Goal: Task Accomplishment & Management: Manage account settings

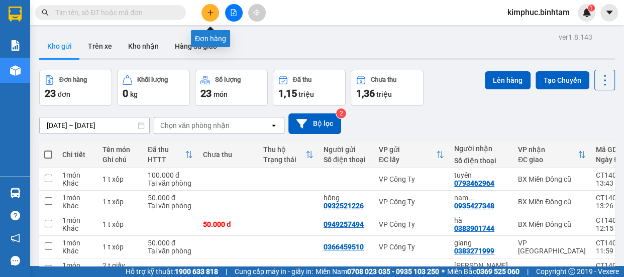
click at [210, 13] on icon "plus" at bounding box center [210, 13] width 1 height 6
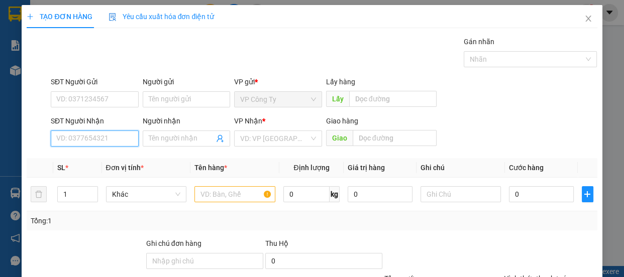
click at [97, 140] on input "SĐT Người Nhận" at bounding box center [95, 139] width 88 height 16
type input "02862953399"
click at [110, 138] on input "02862953399" at bounding box center [95, 139] width 88 height 16
click at [109, 155] on div "02862953399 - cy me com" at bounding box center [97, 158] width 82 height 11
type input "cy me com"
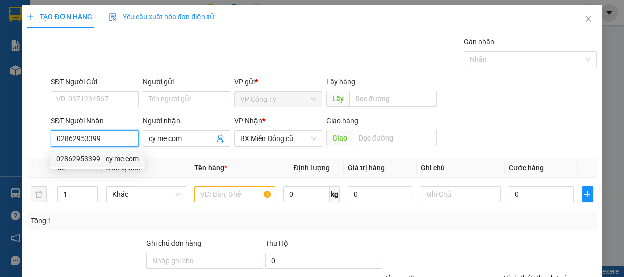
type input "80.000"
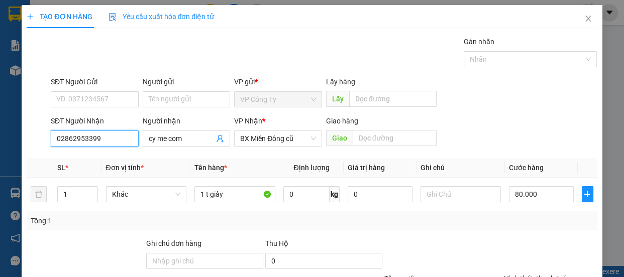
scroll to position [91, 0]
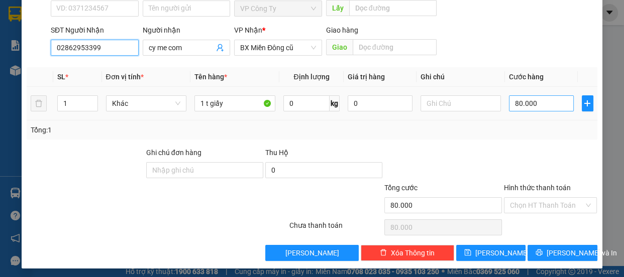
type input "02862953399"
click at [511, 102] on input "80.000" at bounding box center [541, 103] width 65 height 16
click at [511, 100] on input "80.000" at bounding box center [541, 103] width 65 height 16
type input "0"
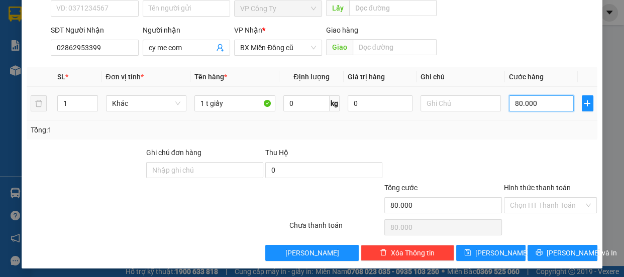
type input "0"
type input "0.000"
type input "50.000"
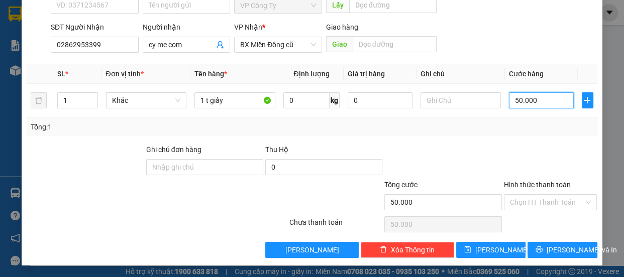
type input "50.000"
click at [537, 181] on label "Hình thức thanh toán" at bounding box center [537, 185] width 67 height 8
click at [537, 195] on input "Hình thức thanh toán" at bounding box center [547, 202] width 74 height 15
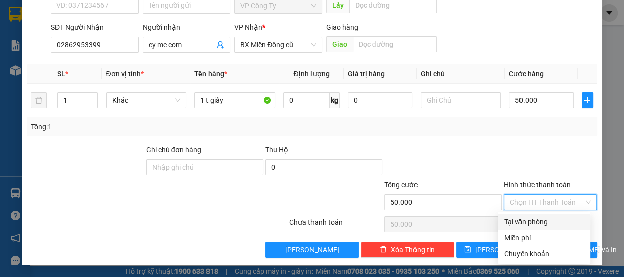
click at [539, 220] on div "Tại văn phòng" at bounding box center [544, 221] width 80 height 11
type input "0"
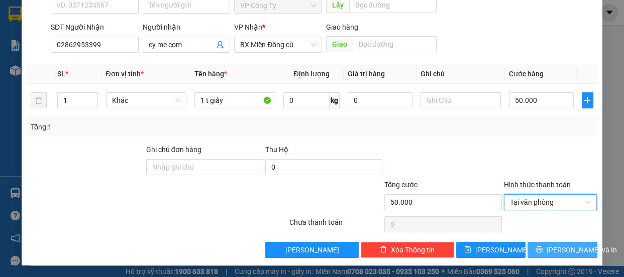
click at [557, 250] on span "[PERSON_NAME] và In" at bounding box center [581, 250] width 70 height 11
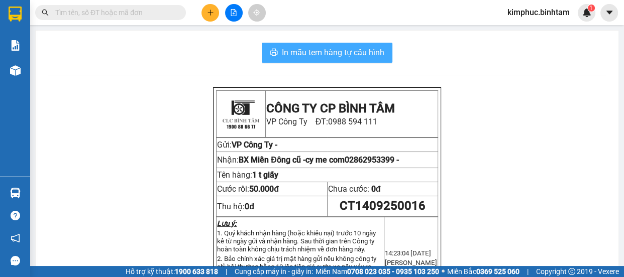
click at [323, 57] on span "In mẫu tem hàng tự cấu hình" at bounding box center [333, 52] width 102 height 13
click at [321, 56] on span "In mẫu tem hàng tự cấu hình" at bounding box center [333, 52] width 102 height 13
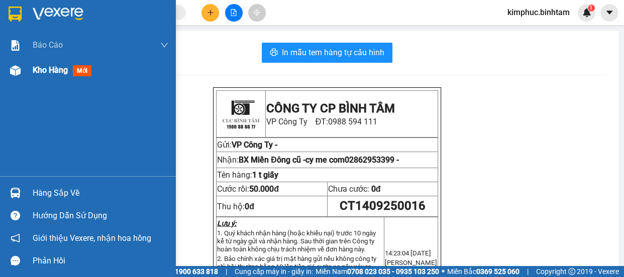
click at [40, 72] on span "Kho hàng" at bounding box center [50, 70] width 35 height 10
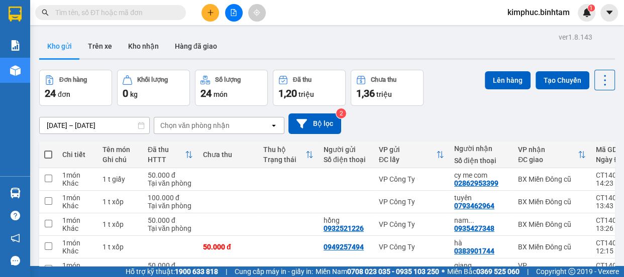
scroll to position [180, 0]
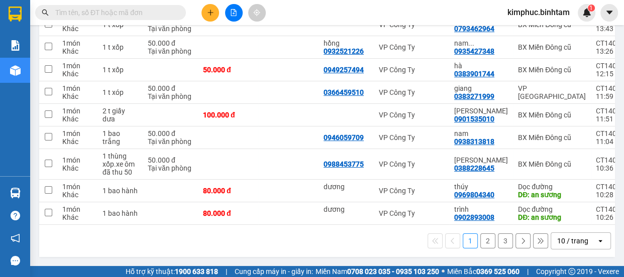
click at [499, 243] on button "3" at bounding box center [505, 241] width 15 height 15
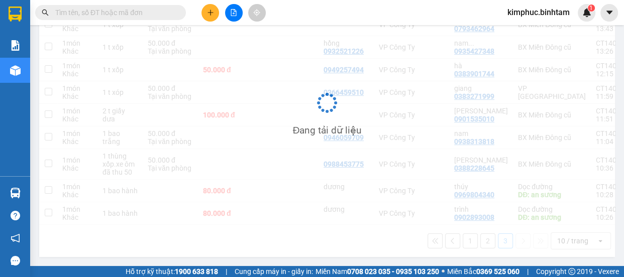
scroll to position [46, 0]
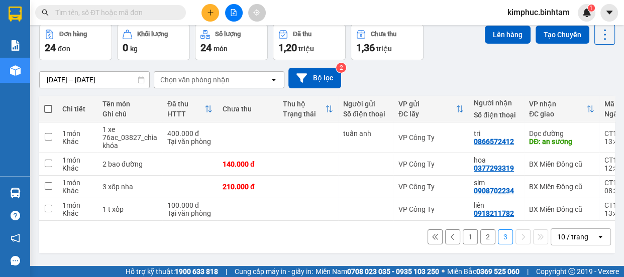
click at [480, 239] on button "2" at bounding box center [487, 237] width 15 height 15
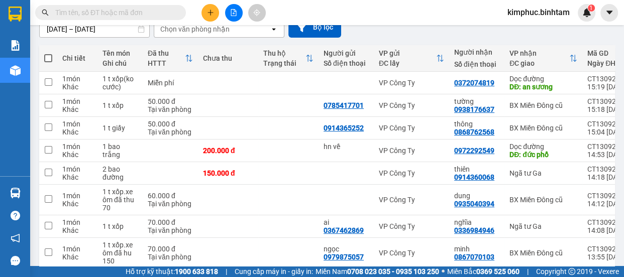
scroll to position [5, 0]
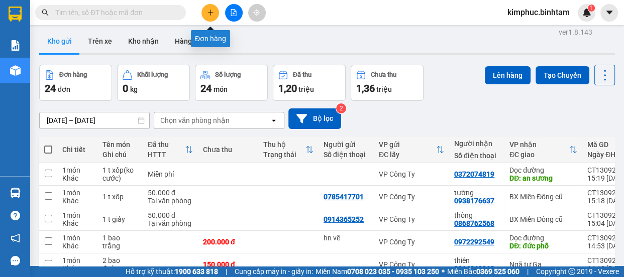
click at [214, 15] on button at bounding box center [210, 13] width 18 height 18
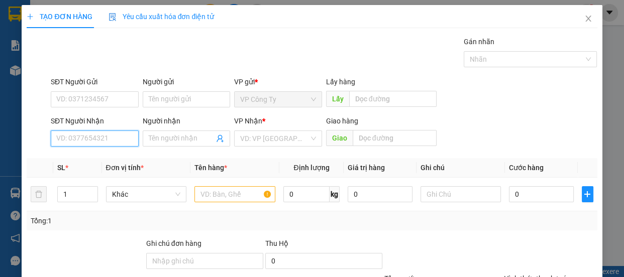
click at [101, 139] on input "SĐT Người Nhận" at bounding box center [95, 139] width 88 height 16
click at [105, 140] on input "0908208889" at bounding box center [95, 139] width 88 height 16
click at [106, 140] on input "0908208889" at bounding box center [95, 139] width 88 height 16
click at [127, 135] on input "0908208889" at bounding box center [95, 139] width 88 height 16
type input "0908208889"
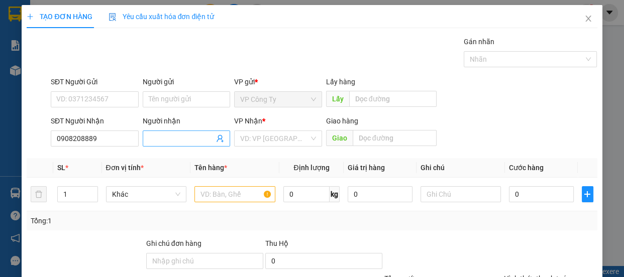
click at [162, 135] on input "Người nhận" at bounding box center [182, 138] width 66 height 11
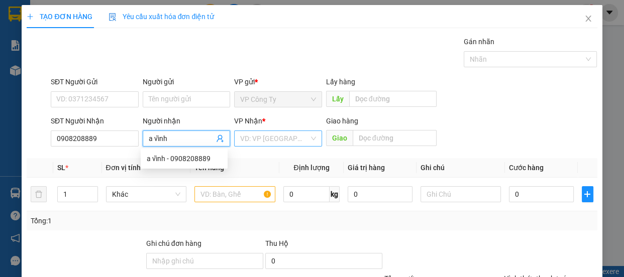
type input "a vĩnh"
click at [275, 138] on input "search" at bounding box center [274, 138] width 69 height 15
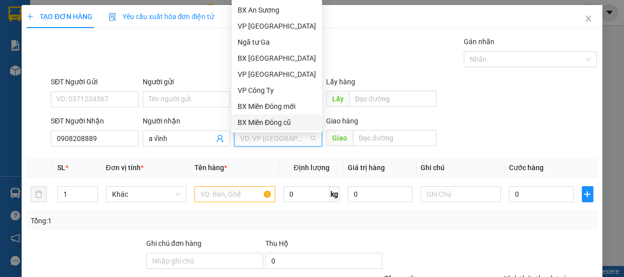
click at [277, 123] on div "BX Miền Đông cũ" at bounding box center [277, 122] width 78 height 11
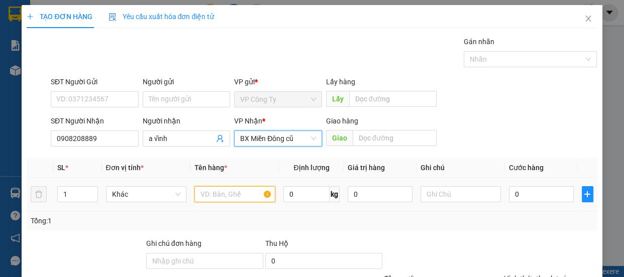
click at [235, 192] on input "text" at bounding box center [234, 194] width 81 height 16
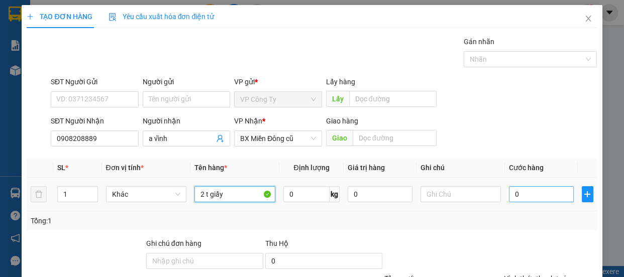
type input "2 t giấy"
click at [509, 191] on input "0" at bounding box center [541, 194] width 65 height 16
click at [509, 193] on input "0" at bounding box center [541, 194] width 65 height 16
type input "10"
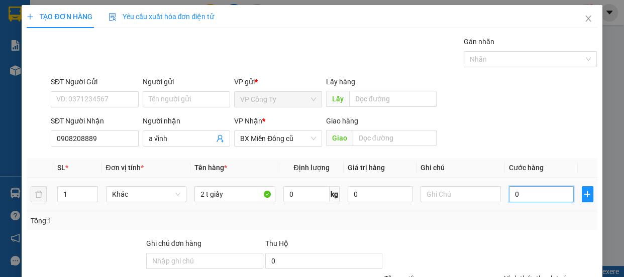
type input "10"
type input "100"
type input "1.000"
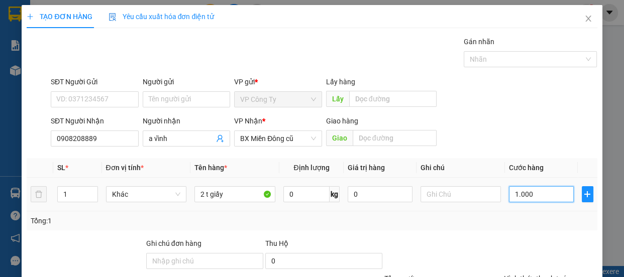
type input "1.000"
type input "10.000"
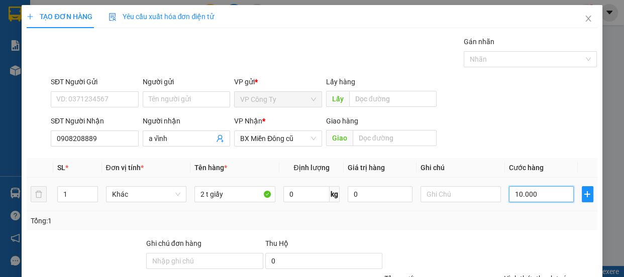
type input "100.000"
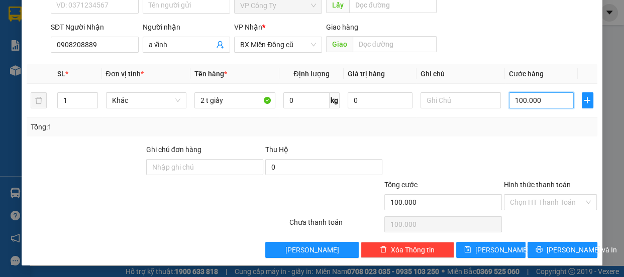
type input "100.000"
click at [533, 187] on label "Hình thức thanh toán" at bounding box center [537, 185] width 67 height 8
click at [533, 195] on input "Hình thức thanh toán" at bounding box center [547, 202] width 74 height 15
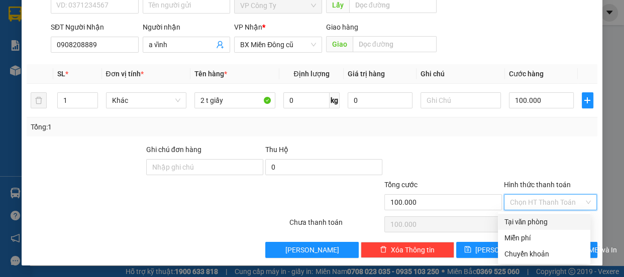
click at [532, 218] on div "Tại văn phòng" at bounding box center [544, 221] width 80 height 11
type input "0"
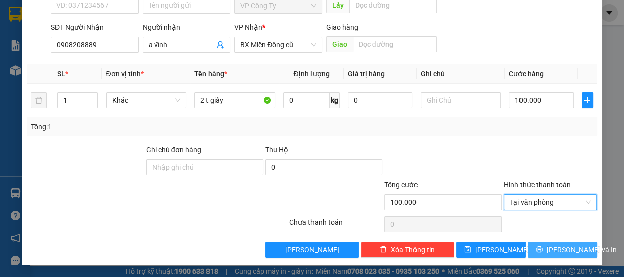
click at [534, 244] on button "[PERSON_NAME] và In" at bounding box center [561, 250] width 69 height 16
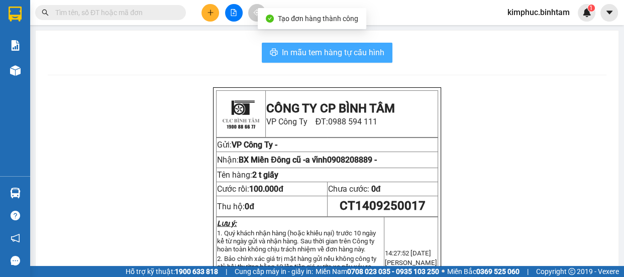
click at [317, 55] on span "In mẫu tem hàng tự cấu hình" at bounding box center [333, 52] width 102 height 13
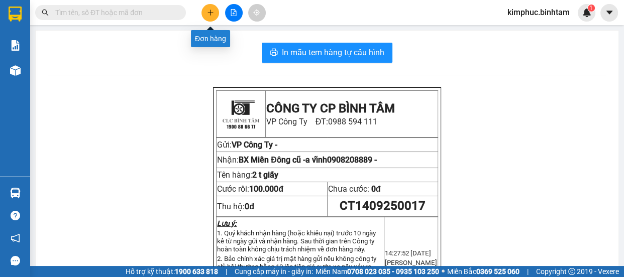
click at [209, 13] on icon "plus" at bounding box center [210, 12] width 7 height 7
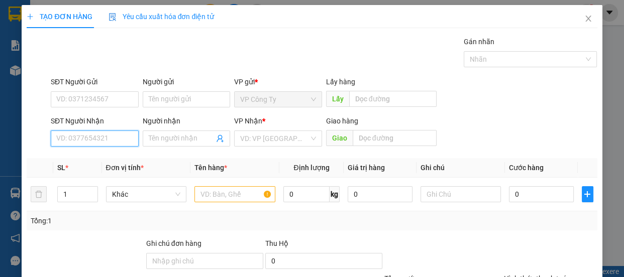
click at [95, 139] on input "SĐT Người Nhận" at bounding box center [95, 139] width 88 height 16
type input "0903914872"
click at [105, 139] on input "0903914872" at bounding box center [95, 139] width 88 height 16
click at [113, 157] on div "0903914872 - nguyên" at bounding box center [93, 158] width 75 height 11
type input "nguyên"
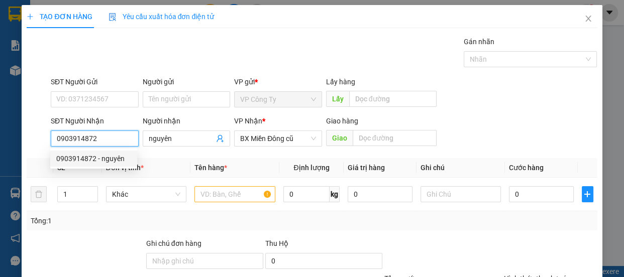
type input "50.000"
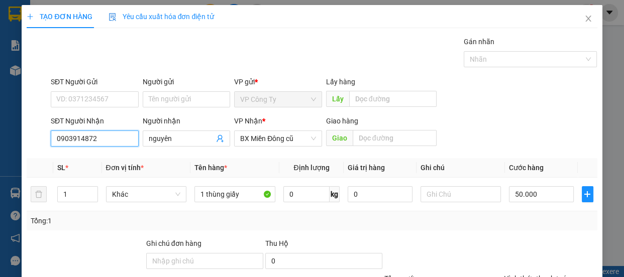
scroll to position [94, 0]
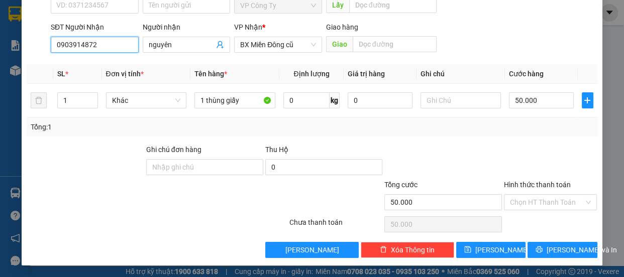
type input "0903914872"
click at [519, 185] on label "Hình thức thanh toán" at bounding box center [537, 185] width 67 height 8
click at [519, 195] on input "Hình thức thanh toán" at bounding box center [547, 202] width 74 height 15
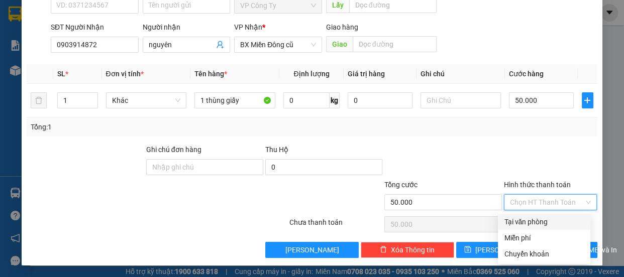
click at [520, 217] on div "Tại văn phòng" at bounding box center [544, 221] width 80 height 11
type input "0"
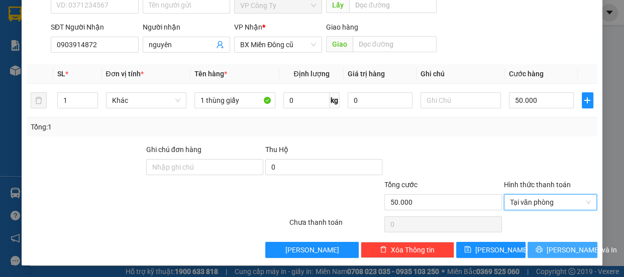
click at [539, 254] on button "[PERSON_NAME] và In" at bounding box center [561, 250] width 69 height 16
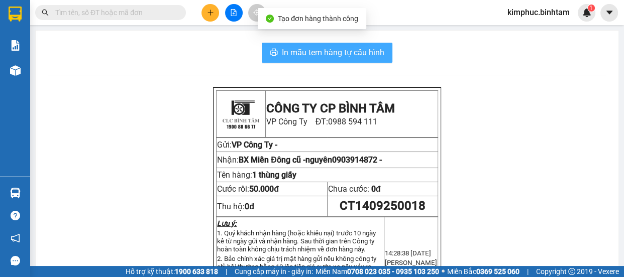
click at [371, 51] on span "In mẫu tem hàng tự cấu hình" at bounding box center [333, 52] width 102 height 13
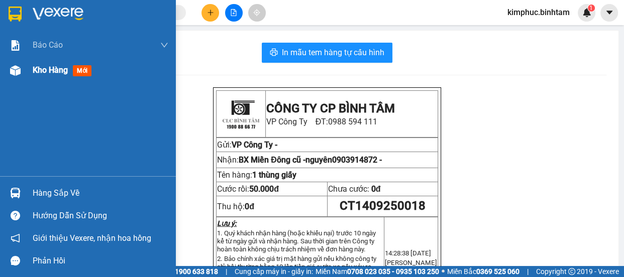
click at [54, 73] on span "Kho hàng" at bounding box center [50, 70] width 35 height 10
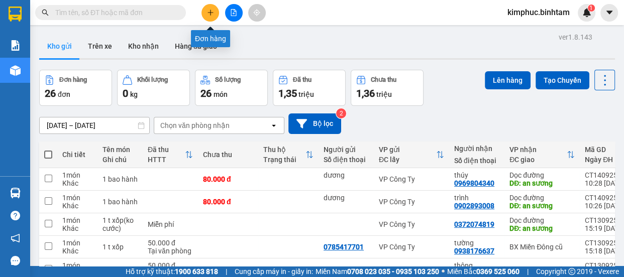
click at [214, 18] on button at bounding box center [210, 13] width 18 height 18
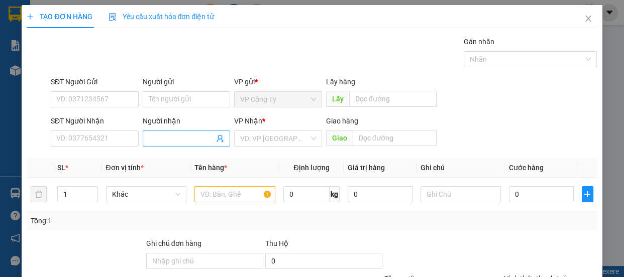
click at [156, 139] on input "Người nhận" at bounding box center [182, 138] width 66 height 11
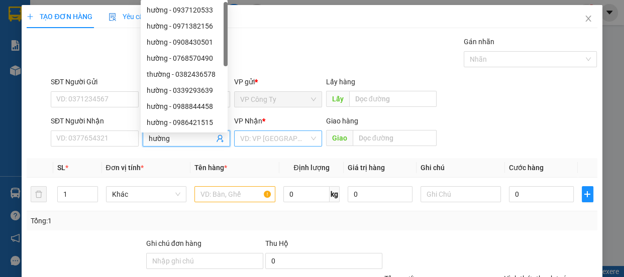
type input "hường"
click at [256, 138] on input "search" at bounding box center [274, 138] width 69 height 15
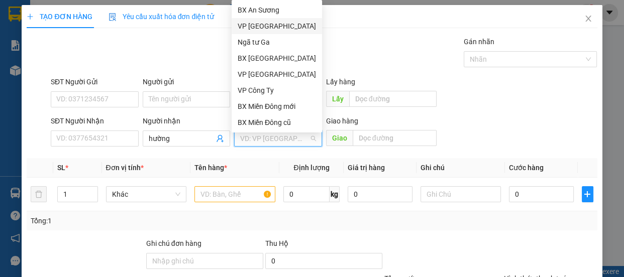
click at [271, 27] on div "VP [GEOGRAPHIC_DATA]" at bounding box center [277, 26] width 78 height 11
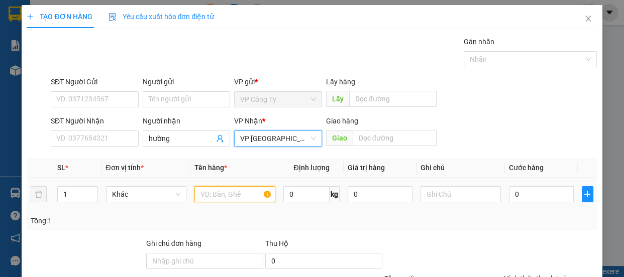
click at [213, 194] on input "text" at bounding box center [234, 194] width 81 height 16
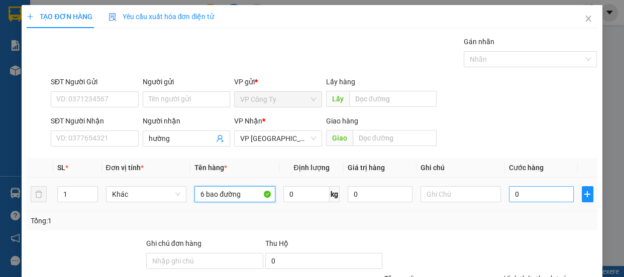
type input "6 bao đường"
click at [509, 193] on input "0" at bounding box center [541, 194] width 65 height 16
click at [509, 194] on input "0" at bounding box center [541, 194] width 65 height 16
type input "30"
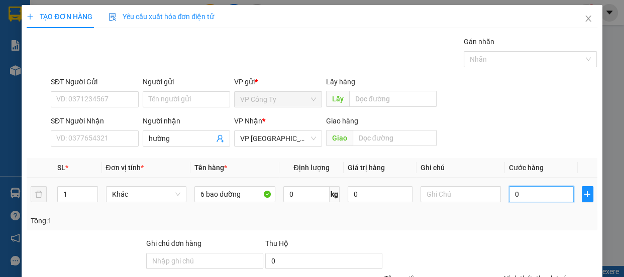
type input "30"
type input "330"
type input "3.300"
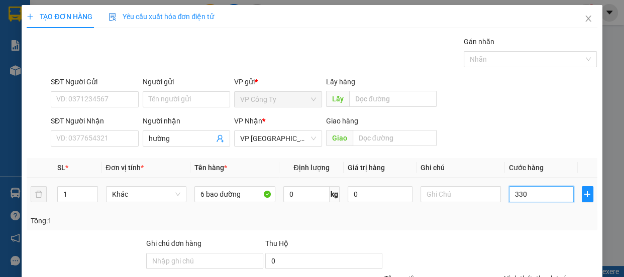
type input "3.300"
type input "33.000"
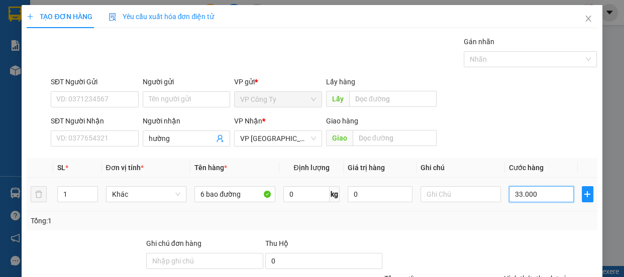
type input "330.000"
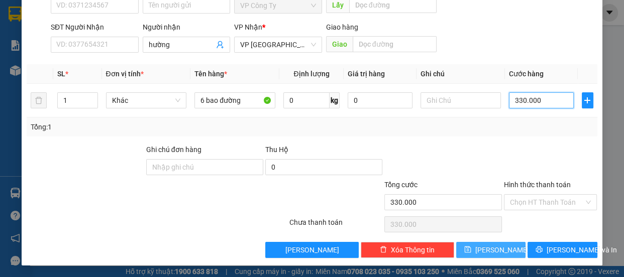
type input "330.000"
click at [494, 249] on span "[PERSON_NAME]" at bounding box center [502, 250] width 54 height 11
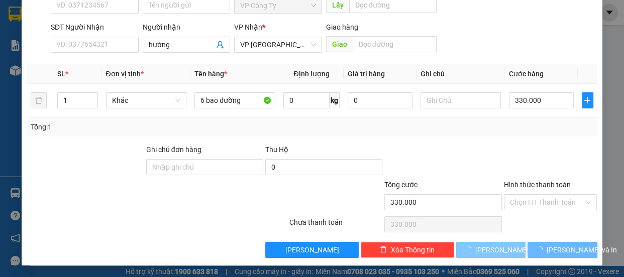
type input "0"
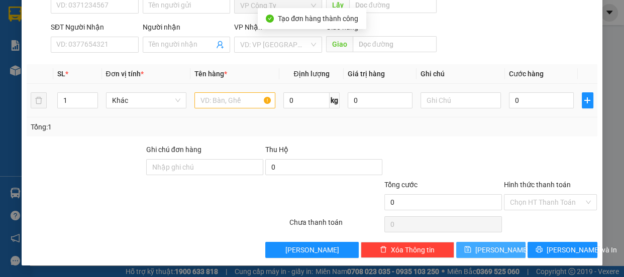
scroll to position [0, 0]
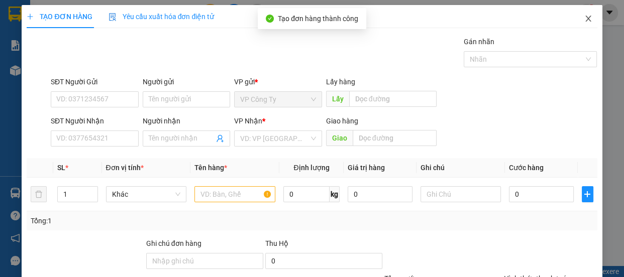
click at [577, 15] on span "Close" at bounding box center [588, 19] width 28 height 28
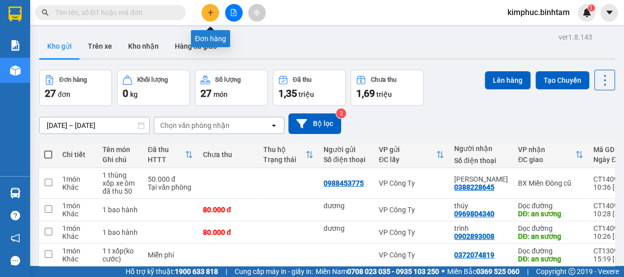
click at [209, 15] on icon "plus" at bounding box center [210, 12] width 7 height 7
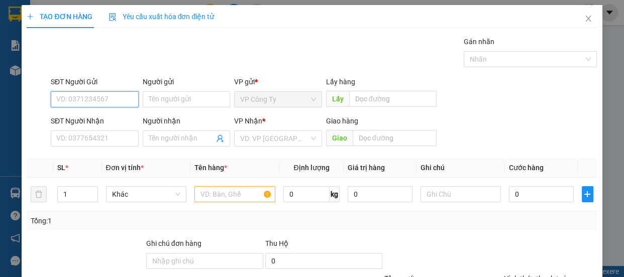
click at [114, 100] on input "SĐT Người Gửi" at bounding box center [95, 99] width 88 height 16
type input "0982830147"
click at [108, 96] on input "0982830147" at bounding box center [95, 99] width 88 height 16
click at [110, 115] on div "0982830147" at bounding box center [93, 119] width 75 height 11
type input "0385838376"
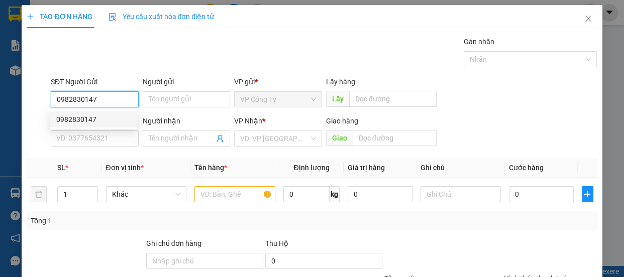
type input "hưng"
type input "40.000"
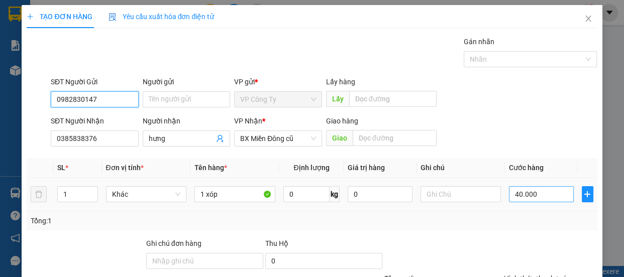
type input "0982830147"
click at [512, 193] on input "40.000" at bounding box center [541, 194] width 65 height 16
type input "0.000"
type input "0"
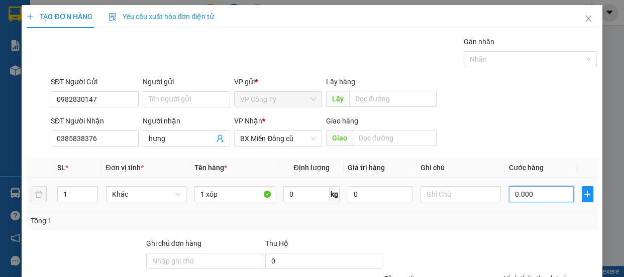
type input "0"
type input "70.000"
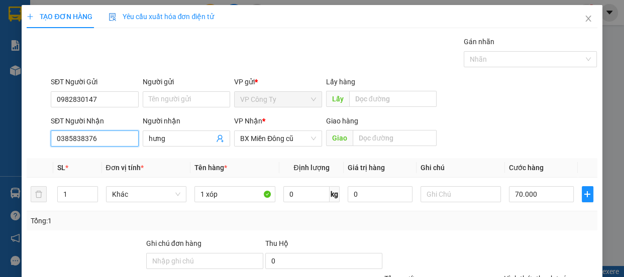
click at [115, 136] on input "0385838376" at bounding box center [95, 139] width 88 height 16
type input "0"
type input "0898419147"
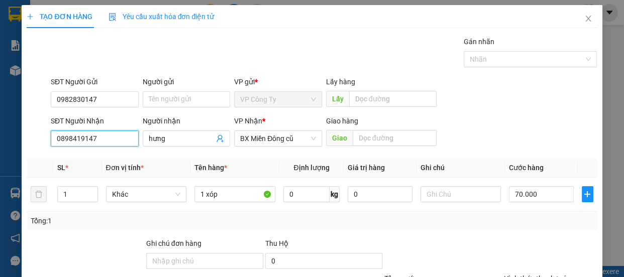
click at [120, 138] on input "0898419147" at bounding box center [95, 139] width 88 height 16
click at [116, 153] on div "0898419147 - thịnh" at bounding box center [105, 158] width 99 height 11
type input "thịnh"
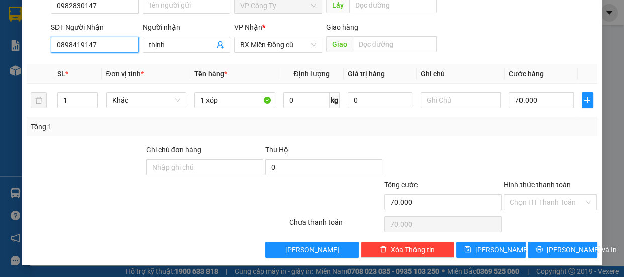
type input "0898419147"
click at [537, 182] on label "Hình thức thanh toán" at bounding box center [537, 185] width 67 height 8
click at [537, 195] on input "Hình thức thanh toán" at bounding box center [547, 202] width 74 height 15
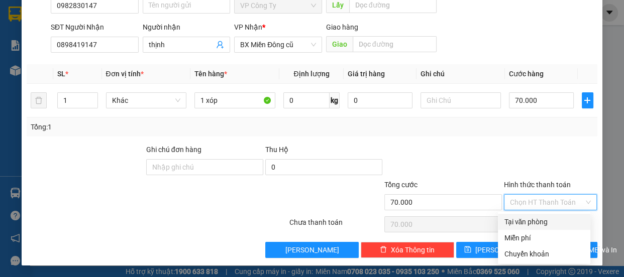
click at [532, 222] on div "Tại văn phòng" at bounding box center [544, 221] width 80 height 11
type input "0"
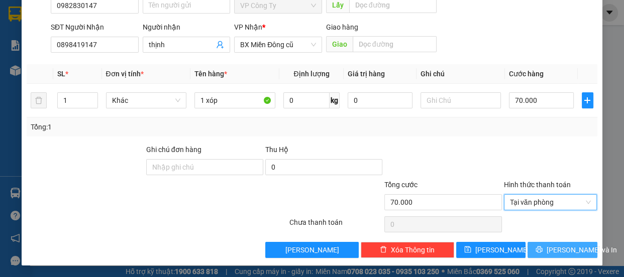
click at [533, 245] on button "[PERSON_NAME] và In" at bounding box center [561, 250] width 69 height 16
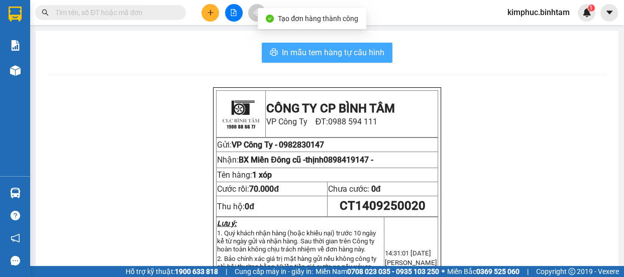
click at [352, 58] on span "In mẫu tem hàng tự cấu hình" at bounding box center [333, 52] width 102 height 13
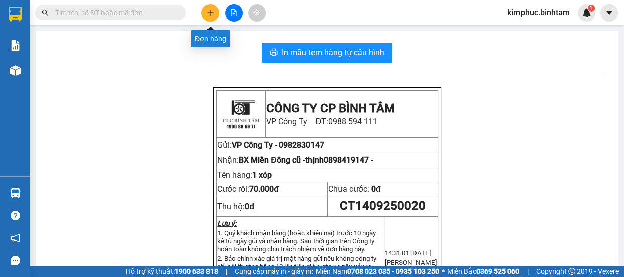
click at [211, 12] on icon "plus" at bounding box center [210, 12] width 6 height 1
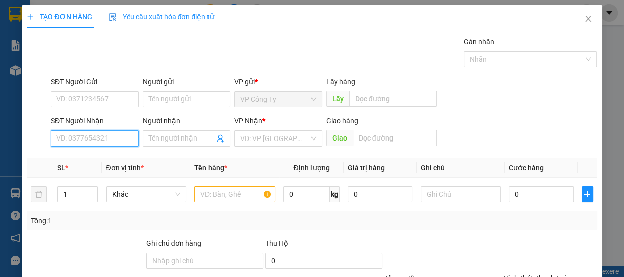
click at [80, 138] on input "SĐT Người Nhận" at bounding box center [95, 139] width 88 height 16
click at [119, 136] on input "0914892262" at bounding box center [95, 139] width 88 height 16
click at [119, 137] on input "0914892262" at bounding box center [95, 139] width 88 height 16
click at [111, 140] on input "0914892262" at bounding box center [95, 139] width 88 height 16
click at [112, 141] on input "0914892262" at bounding box center [95, 139] width 88 height 16
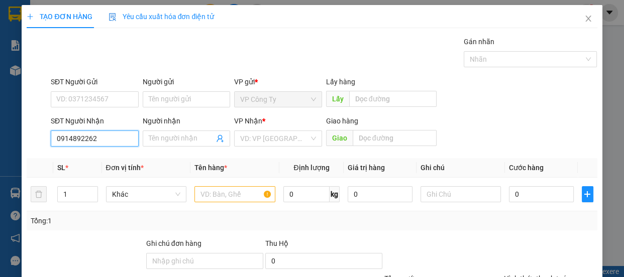
click at [123, 142] on input "0914892262" at bounding box center [95, 139] width 88 height 16
click at [122, 142] on input "0914892262" at bounding box center [95, 139] width 88 height 16
type input "0914892262"
click at [260, 143] on input "search" at bounding box center [274, 138] width 69 height 15
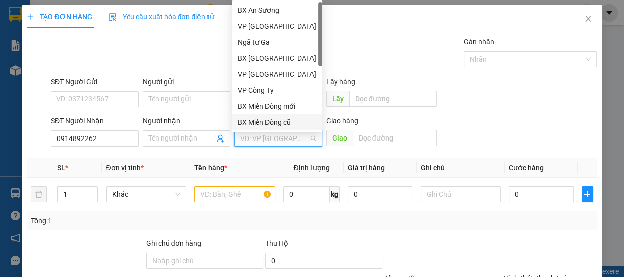
click at [267, 121] on div "BX Miền Đông cũ" at bounding box center [277, 122] width 78 height 11
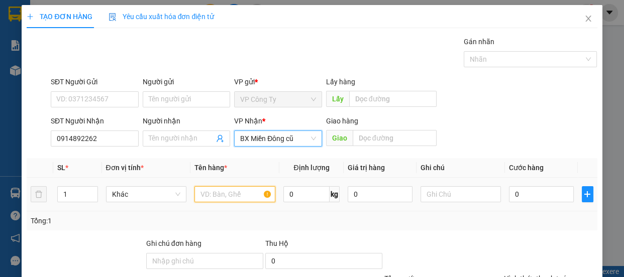
click at [229, 196] on input "text" at bounding box center [234, 194] width 81 height 16
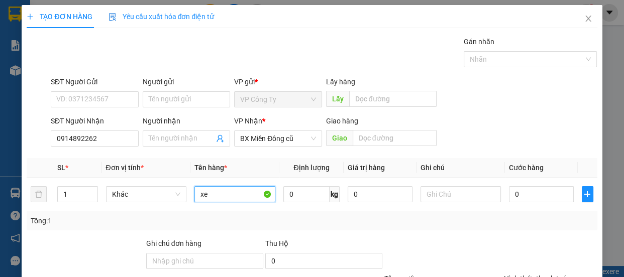
type input "x"
type input "1 xe máy"
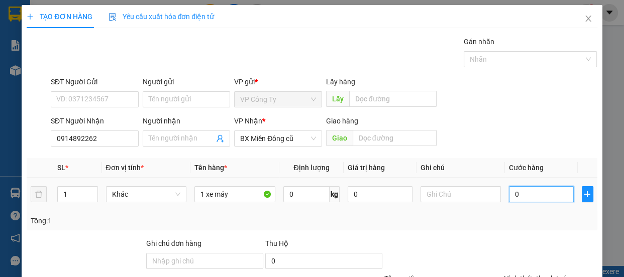
click at [509, 193] on input "0" at bounding box center [541, 194] width 65 height 16
type input "4"
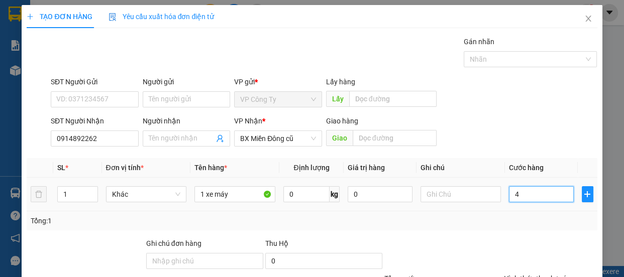
type input "40"
type input "400"
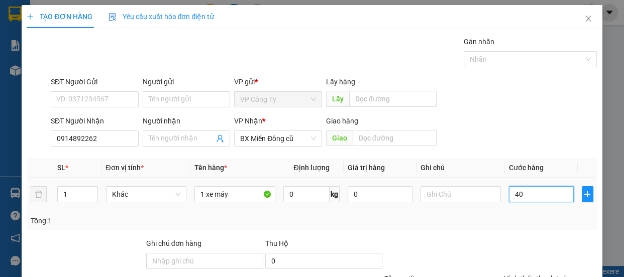
type input "400"
type input "4.000"
type input "40.000"
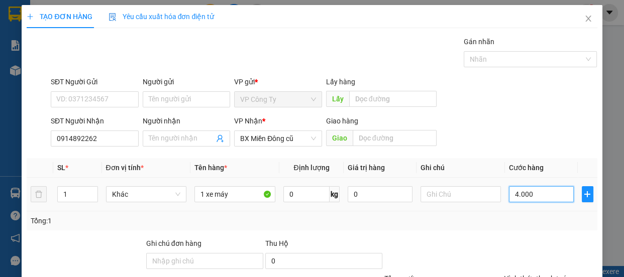
type input "40.000"
type input "400.000"
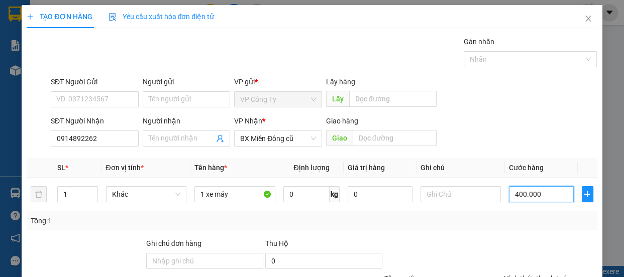
scroll to position [94, 0]
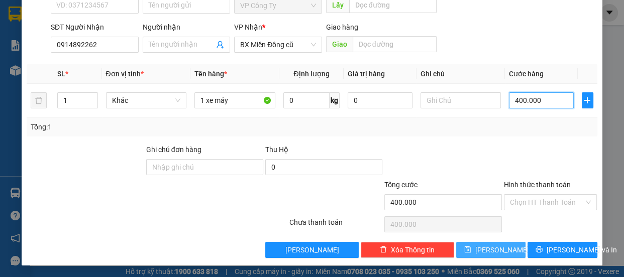
type input "400.000"
click at [502, 247] on button "[PERSON_NAME]" at bounding box center [490, 250] width 69 height 16
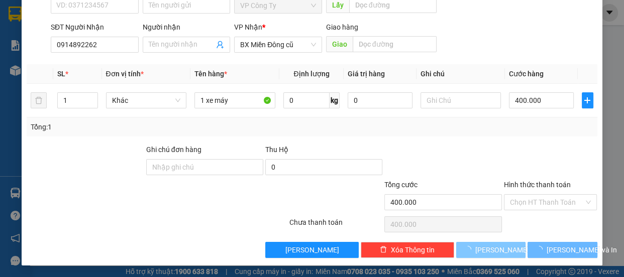
type input "0"
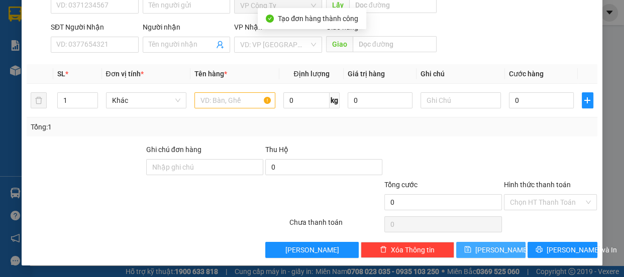
scroll to position [0, 0]
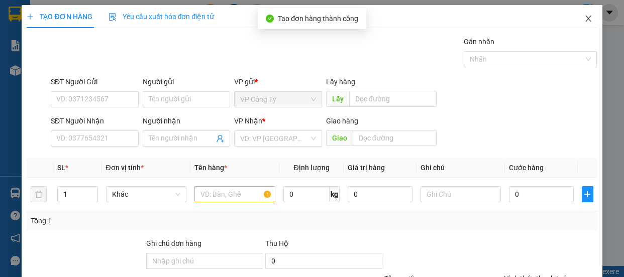
click at [584, 19] on span "Close" at bounding box center [588, 19] width 28 height 28
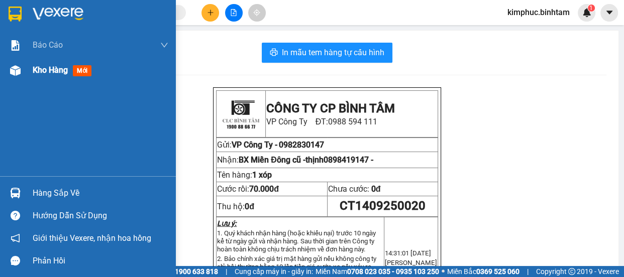
click at [39, 71] on span "Kho hàng" at bounding box center [50, 70] width 35 height 10
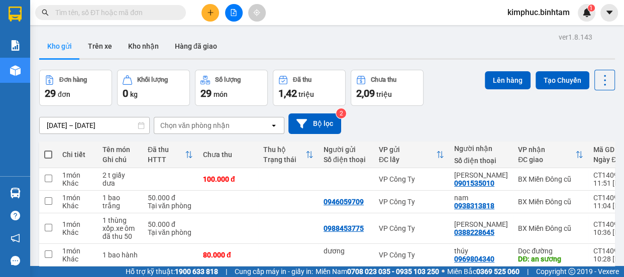
click at [204, 15] on button at bounding box center [210, 13] width 18 height 18
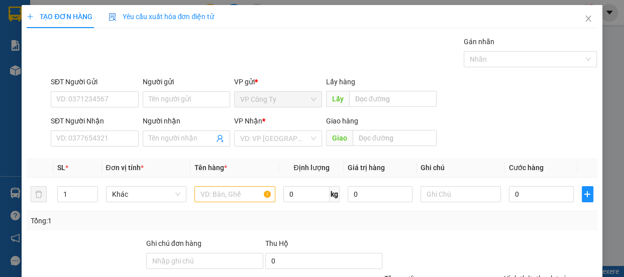
click at [100, 110] on div "SĐT Người Gửi VD: 0371234567" at bounding box center [95, 93] width 88 height 35
click at [162, 97] on input "Người gửi" at bounding box center [187, 99] width 88 height 16
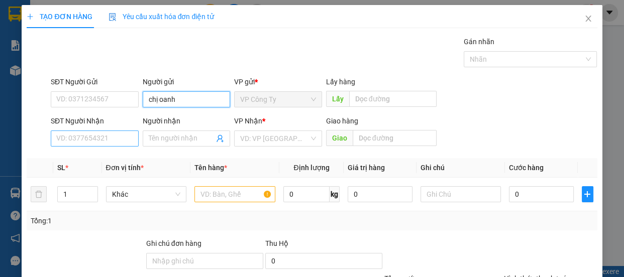
type input "chị oanh"
click at [108, 137] on input "SĐT Người Nhận" at bounding box center [95, 139] width 88 height 16
click at [109, 137] on input "0974768786" at bounding box center [95, 139] width 88 height 16
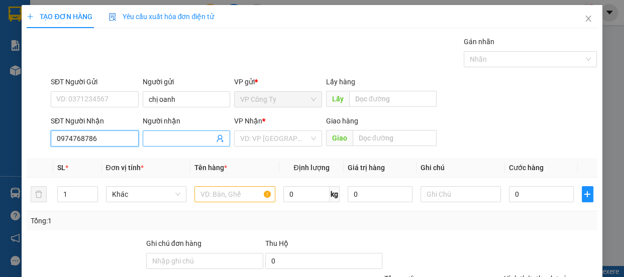
type input "0974768786"
click at [153, 140] on input "Người nhận" at bounding box center [182, 138] width 66 height 11
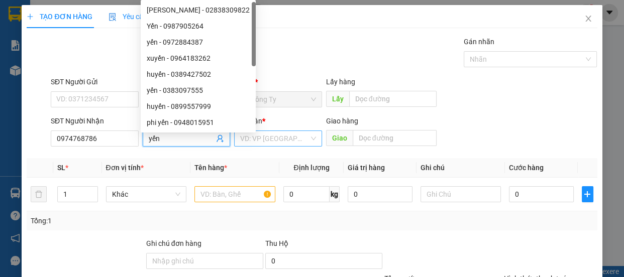
type input "yến"
click at [259, 140] on input "search" at bounding box center [274, 138] width 69 height 15
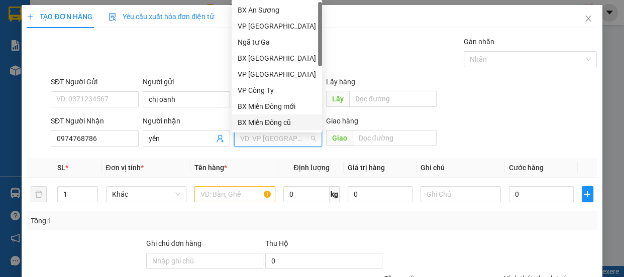
click at [271, 123] on div "BX Miền Đông cũ" at bounding box center [277, 122] width 78 height 11
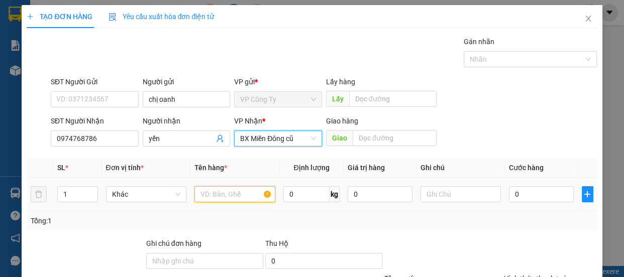
click at [222, 193] on input "text" at bounding box center [234, 194] width 81 height 16
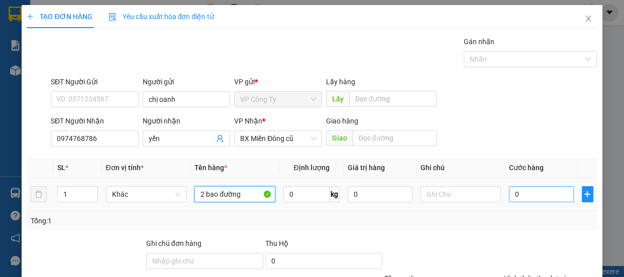
type input "2 bao đường"
click at [510, 192] on input "0" at bounding box center [541, 194] width 65 height 16
click at [510, 193] on input "0" at bounding box center [541, 194] width 65 height 16
type input "10"
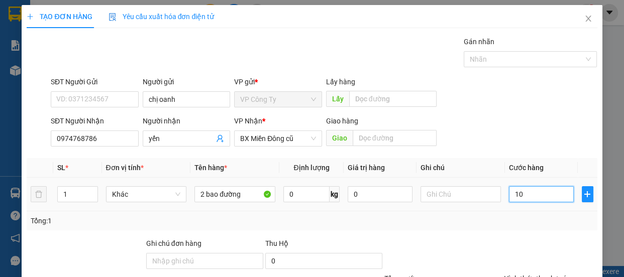
type input "10"
type input "120"
type input "1.200"
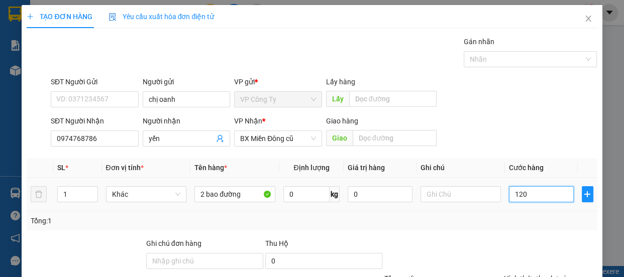
type input "1.200"
type input "12.000"
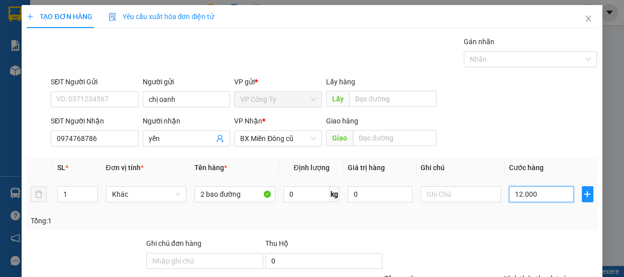
type input "120.000"
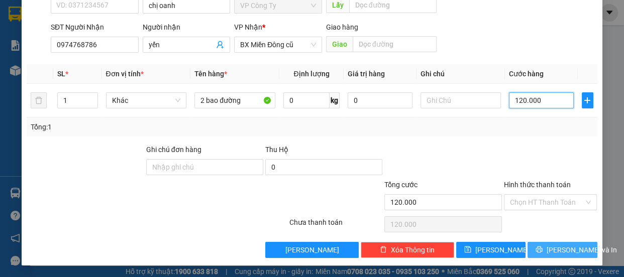
type input "120.000"
click at [552, 253] on span "[PERSON_NAME] và In" at bounding box center [581, 250] width 70 height 11
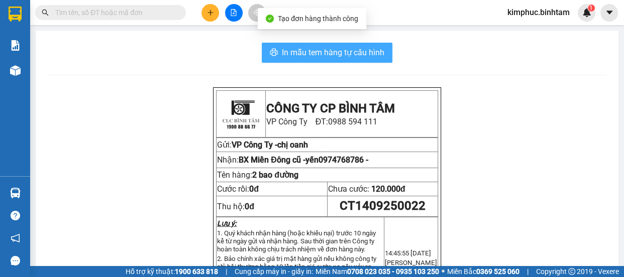
click at [374, 58] on span "In mẫu tem hàng tự cấu hình" at bounding box center [333, 52] width 102 height 13
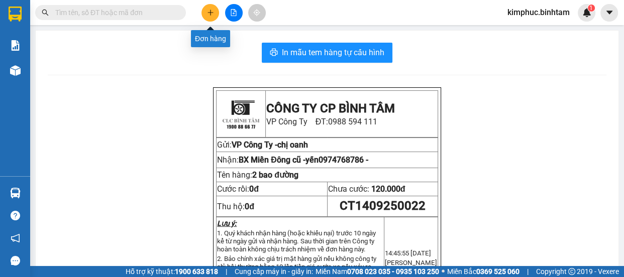
click at [216, 12] on button at bounding box center [210, 13] width 18 height 18
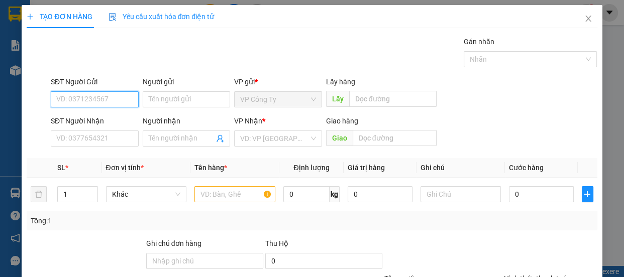
click at [115, 99] on input "SĐT Người Gửi" at bounding box center [95, 99] width 88 height 16
type input "0988866773"
click at [120, 99] on input "0988866773" at bounding box center [95, 99] width 88 height 16
click at [116, 112] on div "0988866773" at bounding box center [93, 119] width 87 height 16
type input "0906925591"
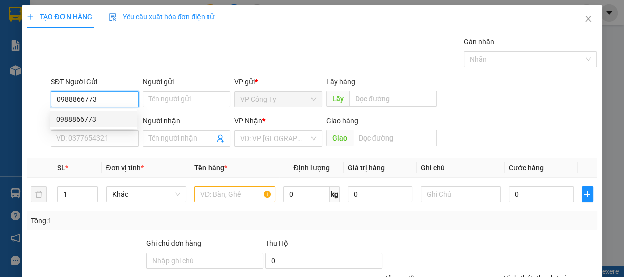
type input "uyên"
type input "70.000"
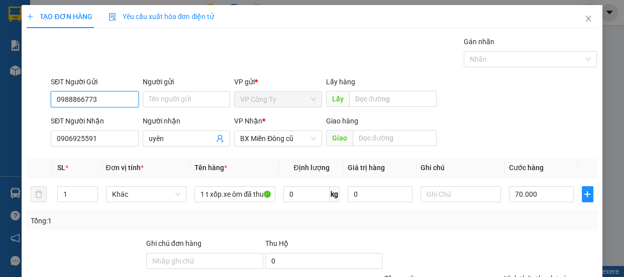
scroll to position [94, 0]
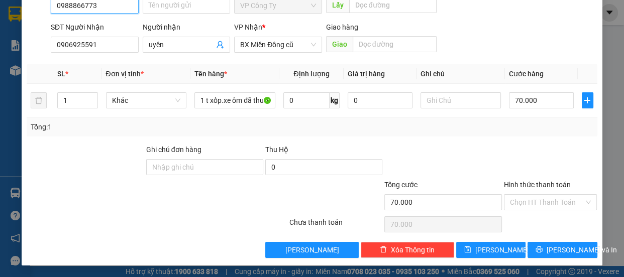
type input "0988866773"
click at [524, 186] on label "Hình thức thanh toán" at bounding box center [537, 185] width 67 height 8
click at [524, 195] on input "Hình thức thanh toán" at bounding box center [547, 202] width 74 height 15
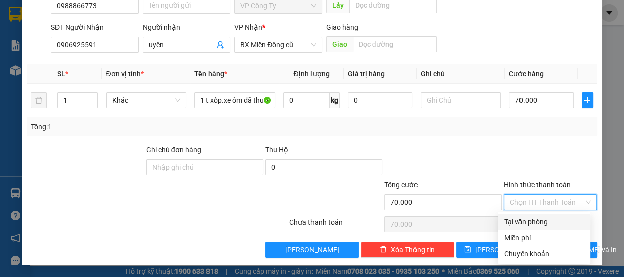
click at [533, 228] on div "Tại văn phòng" at bounding box center [544, 222] width 92 height 16
type input "0"
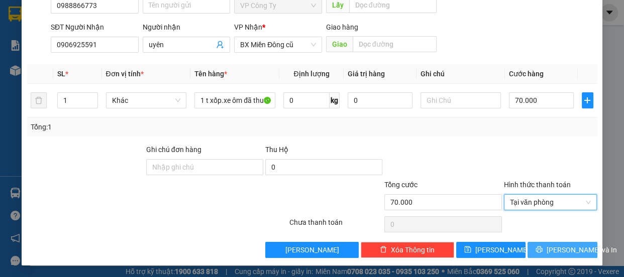
click at [547, 250] on span "[PERSON_NAME] và In" at bounding box center [581, 250] width 70 height 11
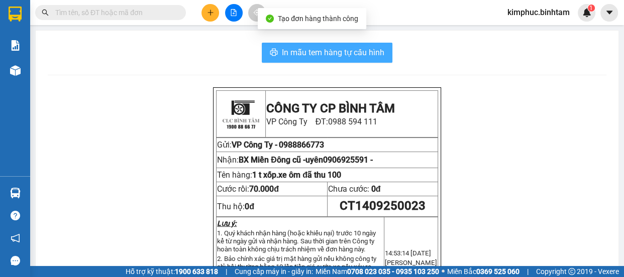
click at [293, 55] on span "In mẫu tem hàng tự cấu hình" at bounding box center [333, 52] width 102 height 13
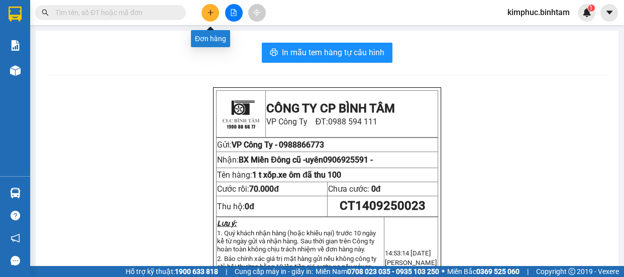
click at [213, 16] on icon "plus" at bounding box center [210, 12] width 7 height 7
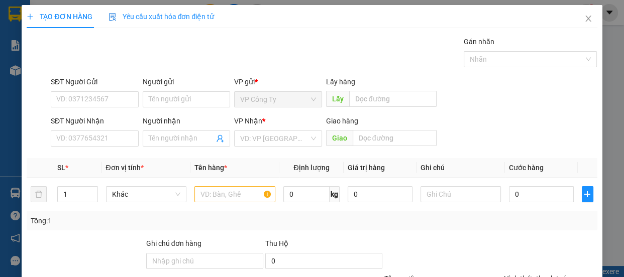
click at [93, 109] on div "SĐT Người Gửi VD: 0371234567" at bounding box center [95, 93] width 88 height 35
click at [66, 100] on input "SĐT Người Gửi" at bounding box center [95, 99] width 88 height 16
click at [99, 98] on input "0974493956" at bounding box center [95, 99] width 88 height 16
click at [99, 99] on input "0974493956" at bounding box center [95, 99] width 88 height 16
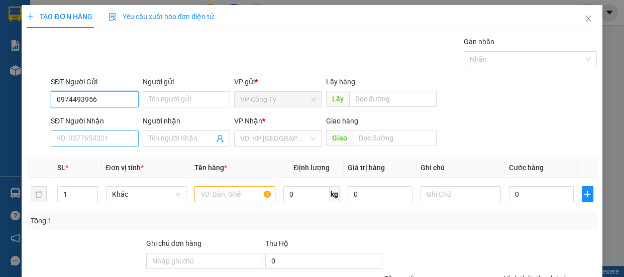
type input "0974493956"
click at [87, 136] on input "SĐT Người Nhận" at bounding box center [95, 139] width 88 height 16
click at [87, 137] on input "SĐT Người Nhận" at bounding box center [95, 139] width 88 height 16
click at [580, 25] on span "Close" at bounding box center [588, 19] width 28 height 28
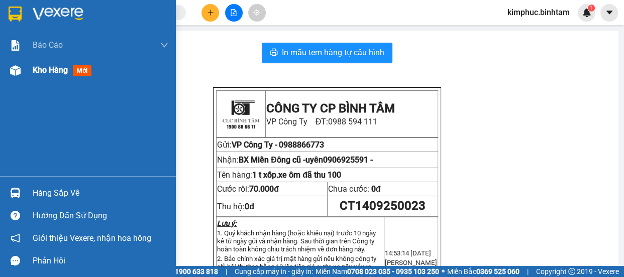
click at [66, 70] on span "Kho hàng" at bounding box center [50, 70] width 35 height 10
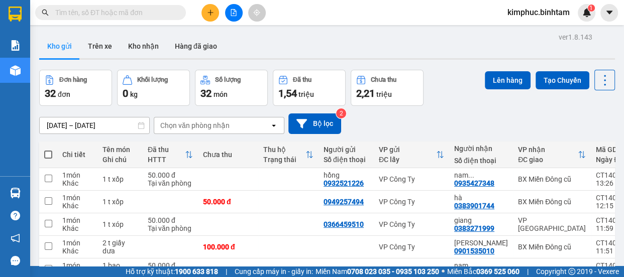
scroll to position [180, 0]
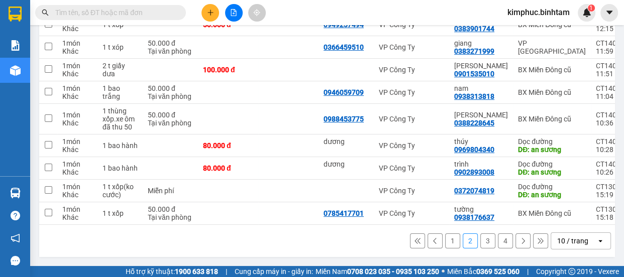
click at [445, 238] on button "1" at bounding box center [452, 241] width 15 height 15
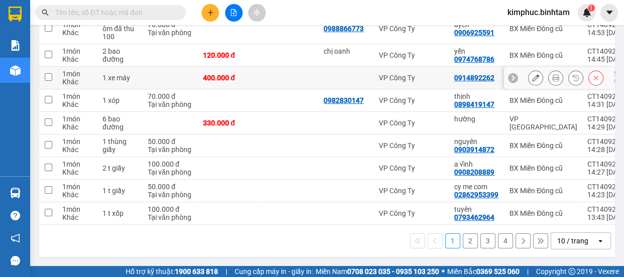
scroll to position [89, 0]
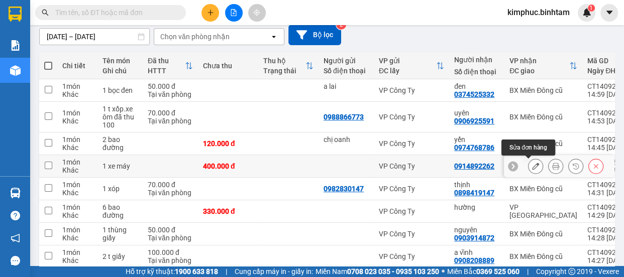
click at [528, 164] on button at bounding box center [535, 167] width 14 height 18
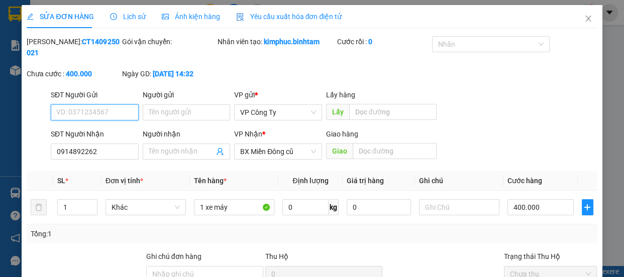
type input "0914892262"
type input "400.000"
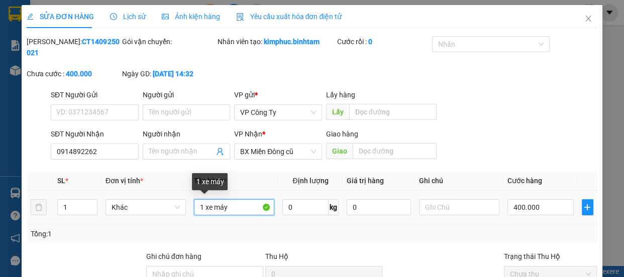
click at [241, 201] on input "1 xe máy" at bounding box center [234, 207] width 80 height 16
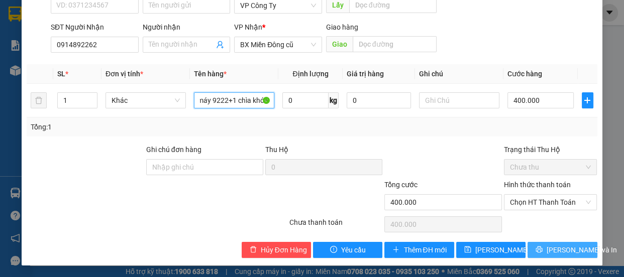
type input "1 xe máy 9222+1 chìa khóa"
click at [553, 252] on span "[PERSON_NAME] và In" at bounding box center [581, 250] width 70 height 11
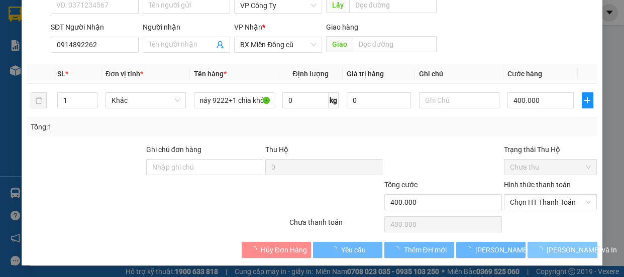
scroll to position [0, 0]
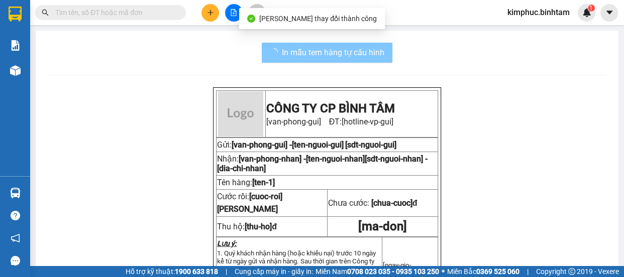
click at [351, 59] on span "In mẫu tem hàng tự cấu hình" at bounding box center [333, 52] width 102 height 13
click at [351, 58] on span "In mẫu tem hàng tự cấu hình" at bounding box center [333, 52] width 102 height 13
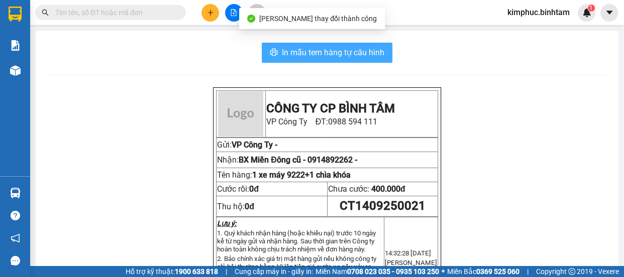
click at [352, 51] on span "In mẫu tem hàng tự cấu hình" at bounding box center [333, 52] width 102 height 13
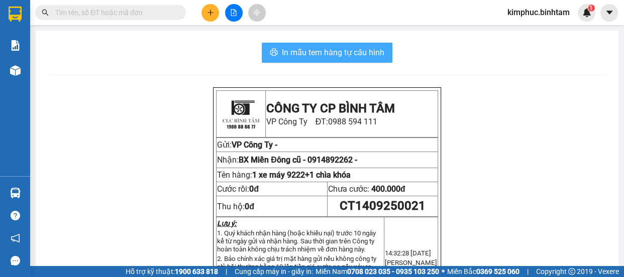
click at [353, 53] on span "In mẫu tem hàng tự cấu hình" at bounding box center [333, 52] width 102 height 13
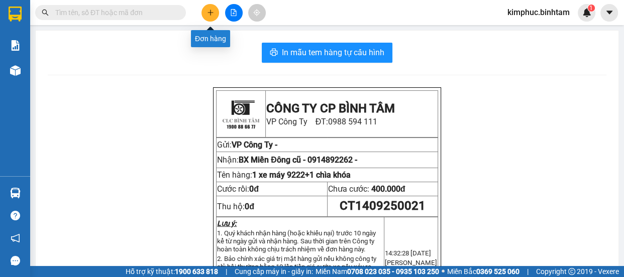
click at [209, 15] on icon "plus" at bounding box center [210, 12] width 7 height 7
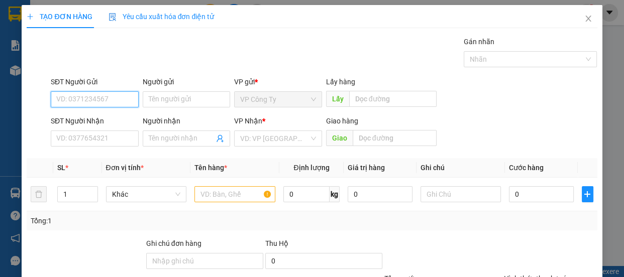
click at [110, 104] on input "SĐT Người Gửi" at bounding box center [95, 99] width 88 height 16
click at [105, 104] on input "0974493956" at bounding box center [95, 99] width 88 height 16
click at [108, 97] on input "0974493956" at bounding box center [95, 99] width 88 height 16
type input "0974493956"
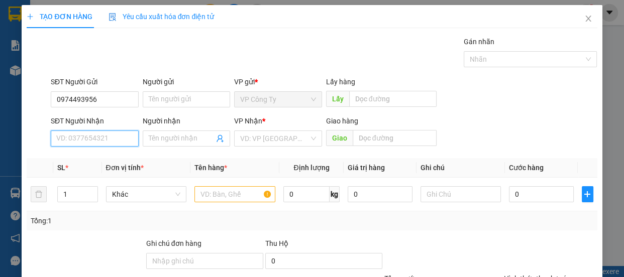
click at [103, 135] on input "SĐT Người Nhận" at bounding box center [95, 139] width 88 height 16
type input "0982181936"
click at [162, 141] on input "Người nhận" at bounding box center [182, 138] width 66 height 11
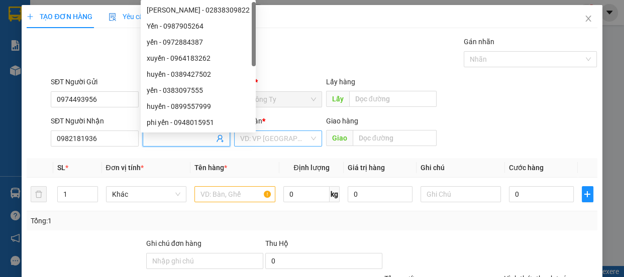
click at [265, 143] on input "search" at bounding box center [274, 138] width 69 height 15
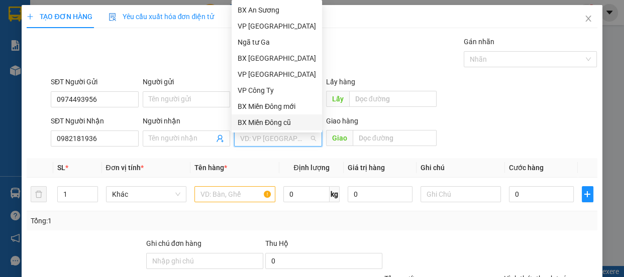
click at [272, 124] on div "BX Miền Đông cũ" at bounding box center [277, 122] width 78 height 11
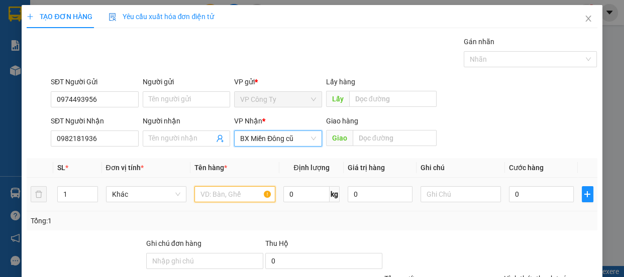
click at [246, 191] on input "text" at bounding box center [234, 194] width 81 height 16
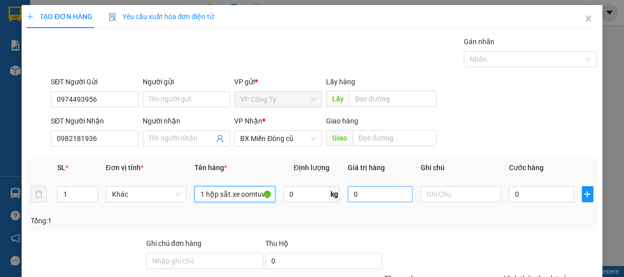
scroll to position [0, 11]
type input "1 hộp sắt.xe oomtuwj thu"
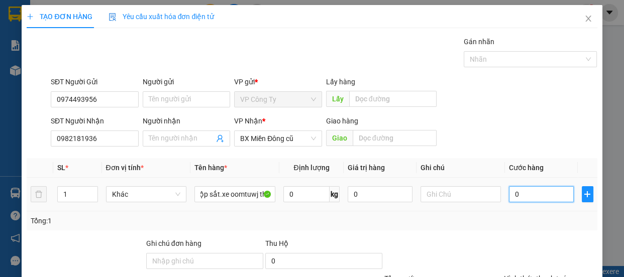
click at [509, 186] on input "0" at bounding box center [541, 194] width 65 height 16
type input "40"
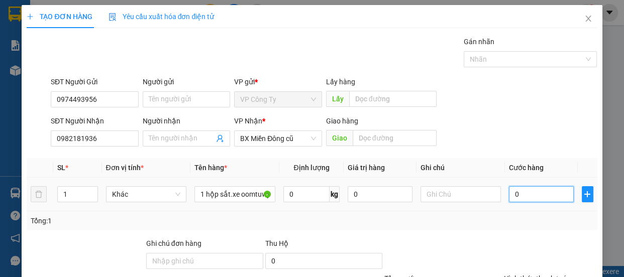
type input "40"
type input "400"
type input "4.000"
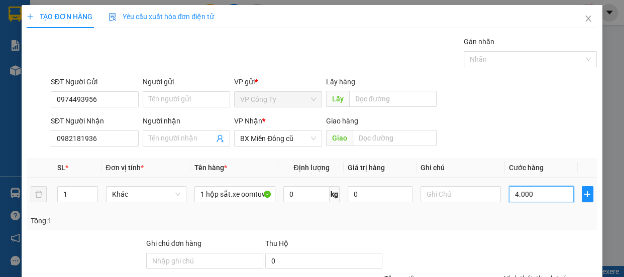
type input "4.000"
type input "40.000"
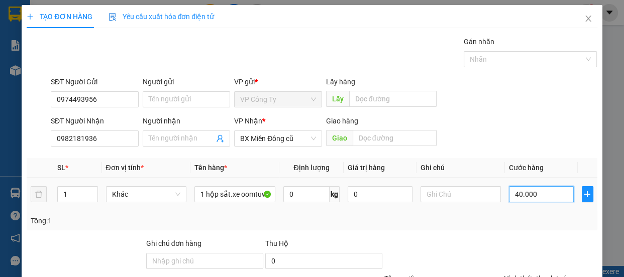
scroll to position [94, 0]
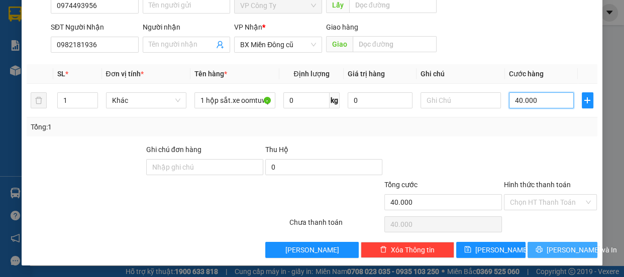
type input "40.000"
click at [540, 254] on button "[PERSON_NAME] và In" at bounding box center [561, 250] width 69 height 16
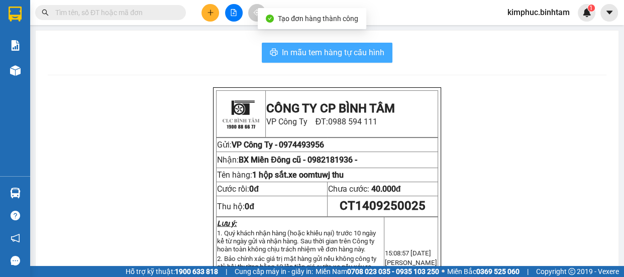
click at [334, 49] on span "In mẫu tem hàng tự cấu hình" at bounding box center [333, 52] width 102 height 13
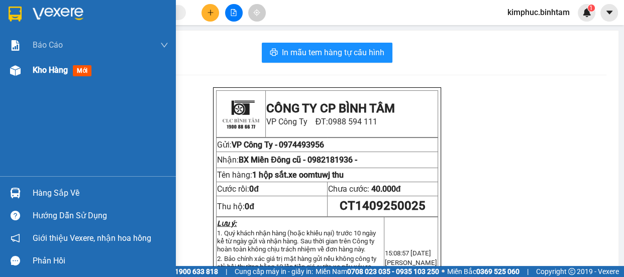
click at [50, 72] on span "Kho hàng" at bounding box center [50, 70] width 35 height 10
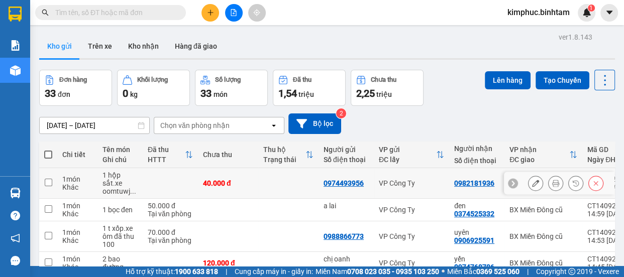
scroll to position [91, 0]
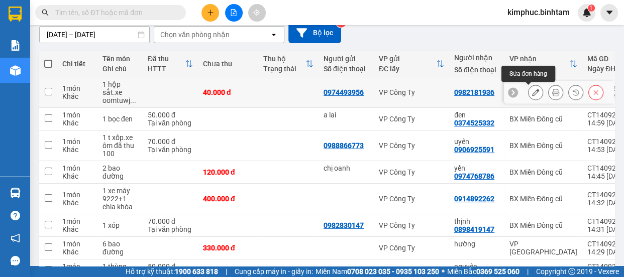
click at [532, 91] on icon at bounding box center [535, 92] width 7 height 7
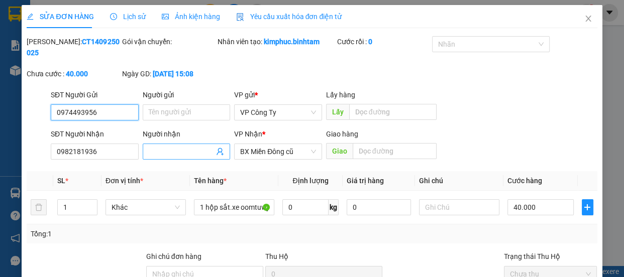
type input "0974493956"
type input "0982181936"
type input "40.000"
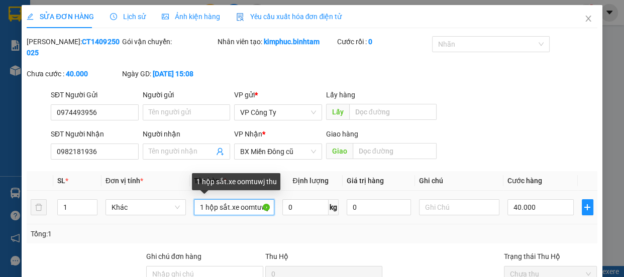
click at [243, 206] on input "1 hộp sắt.xe oomtuwj thu" at bounding box center [234, 207] width 80 height 16
click at [245, 205] on input "1 hộp sắt.xe oomtuwj thu" at bounding box center [234, 207] width 80 height 16
click at [241, 204] on input "1 hộp sắt.xe oomtuwj thu" at bounding box center [234, 207] width 80 height 16
click at [247, 206] on input "1 hộp sắt.xe omtuwj thu" at bounding box center [234, 207] width 80 height 16
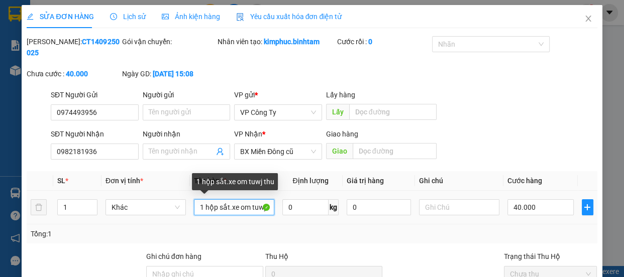
click at [257, 208] on input "1 hộp sắt.xe om tuwj thu" at bounding box center [234, 207] width 80 height 16
click at [266, 209] on input "1 hộp sắt.xe om tu wj thu" at bounding box center [234, 207] width 80 height 16
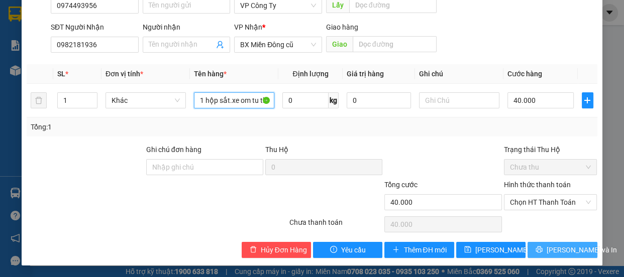
type input "1 hộp sắt.xe om tu thu"
click at [551, 242] on button "[PERSON_NAME] và In" at bounding box center [561, 250] width 69 height 16
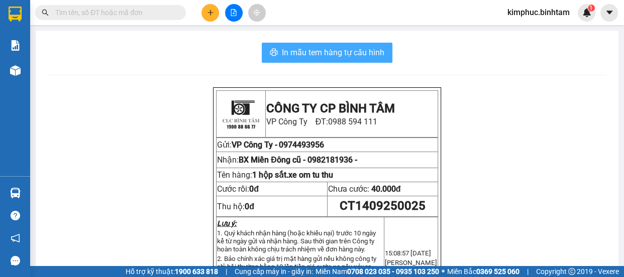
click at [376, 47] on span "In mẫu tem hàng tự cấu hình" at bounding box center [333, 52] width 102 height 13
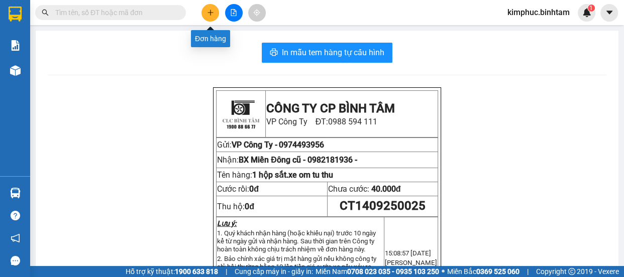
click at [211, 14] on icon "plus" at bounding box center [210, 12] width 7 height 7
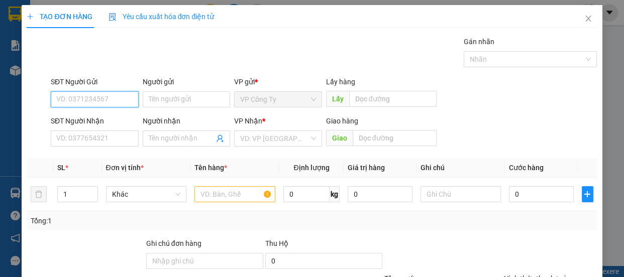
click at [114, 95] on input "SĐT Người Gửi" at bounding box center [95, 99] width 88 height 16
click at [114, 100] on input "0905817888" at bounding box center [95, 99] width 88 height 16
type input "0905817888"
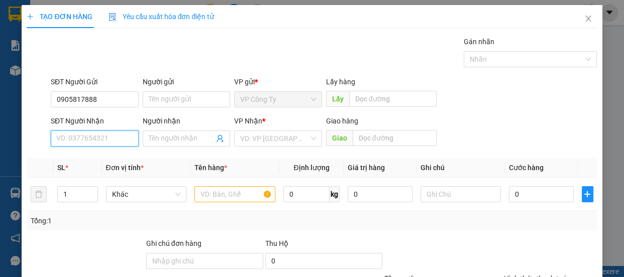
click at [95, 140] on input "SĐT Người Nhận" at bounding box center [95, 139] width 88 height 16
click at [97, 141] on input "0773458789" at bounding box center [95, 139] width 88 height 16
type input "0773458789"
click at [193, 136] on input "Người nhận" at bounding box center [182, 138] width 66 height 11
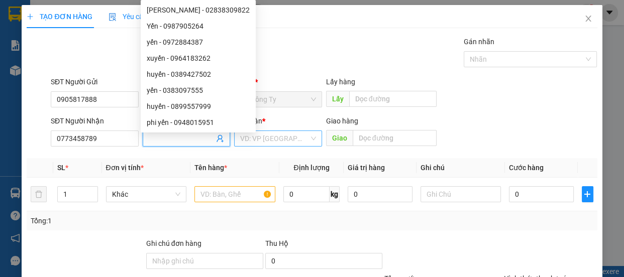
click at [263, 136] on input "search" at bounding box center [274, 138] width 69 height 15
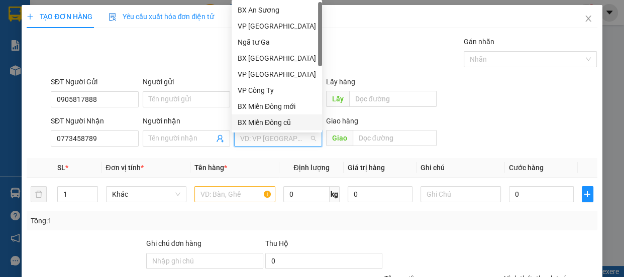
click at [261, 124] on div "BX Miền Đông cũ" at bounding box center [277, 122] width 78 height 11
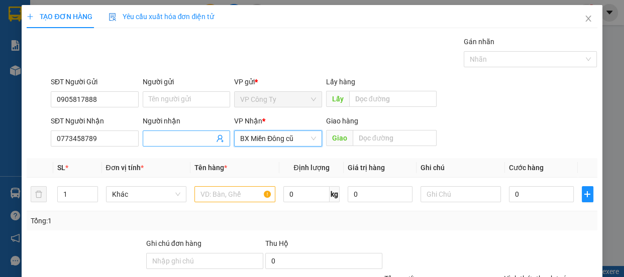
click at [199, 139] on input "Người nhận" at bounding box center [182, 138] width 66 height 11
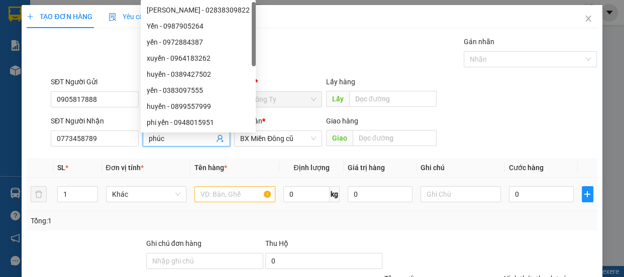
type input "phúc"
click at [240, 195] on input "text" at bounding box center [234, 194] width 81 height 16
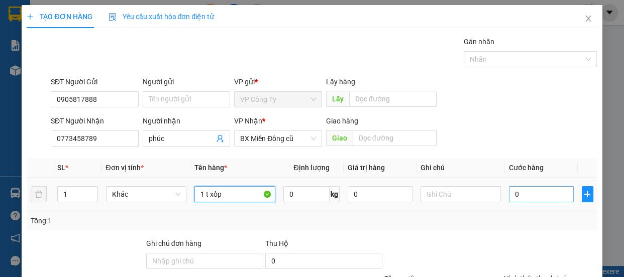
type input "1 t xốp"
click at [509, 192] on input "0" at bounding box center [541, 194] width 65 height 16
click at [510, 194] on input "0" at bounding box center [541, 194] width 65 height 16
type input "50"
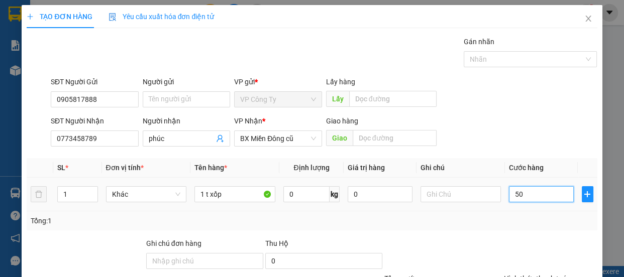
type input "50"
type input "500"
type input "5.000"
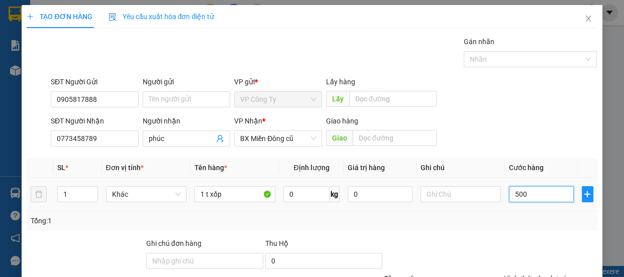
type input "5.000"
type input "50.000"
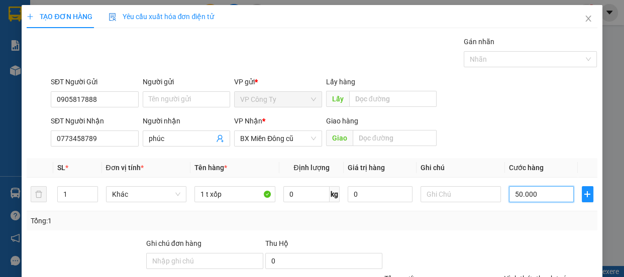
type input "50.000"
click at [527, 275] on label "Hình thức thanh toán" at bounding box center [537, 279] width 67 height 8
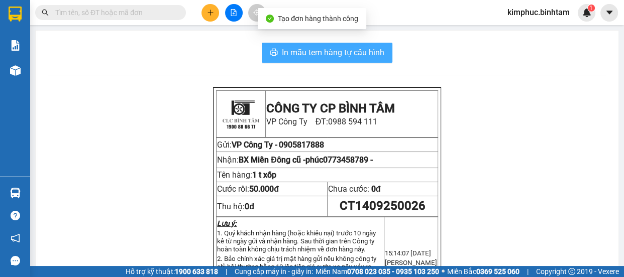
click at [332, 51] on span "In mẫu tem hàng tự cấu hình" at bounding box center [333, 52] width 102 height 13
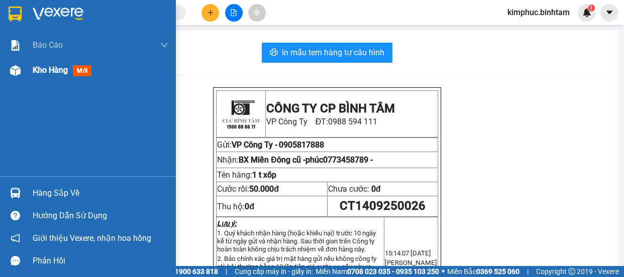
click at [62, 74] on span "Kho hàng" at bounding box center [50, 70] width 35 height 10
click at [63, 74] on span "Kho hàng" at bounding box center [50, 70] width 35 height 10
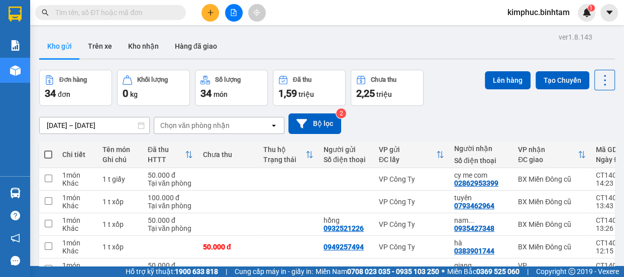
checkbox input "false"
checkbox input "true"
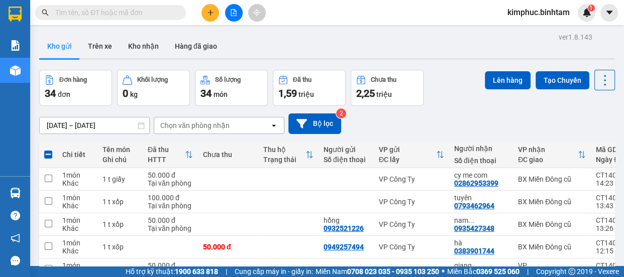
checkbox input "true"
click at [43, 259] on td at bounding box center [48, 270] width 18 height 23
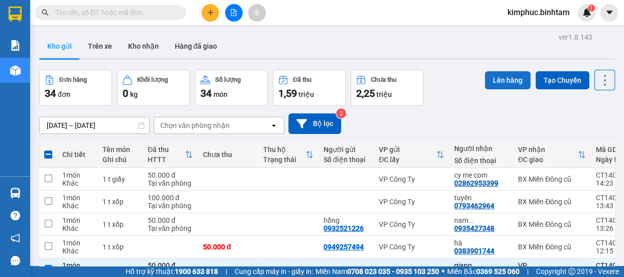
click at [508, 79] on button "Lên hàng" at bounding box center [508, 80] width 46 height 18
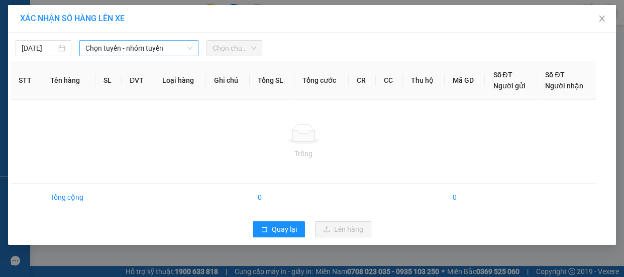
click at [178, 53] on span "Chọn tuyến - nhóm tuyến" at bounding box center [138, 48] width 107 height 15
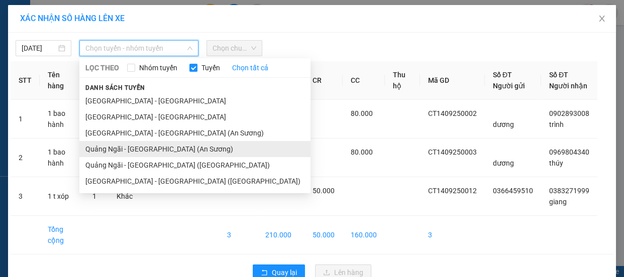
click at [166, 150] on li "Quảng Ngãi - Sài Gòn (An Sương)" at bounding box center [194, 149] width 231 height 16
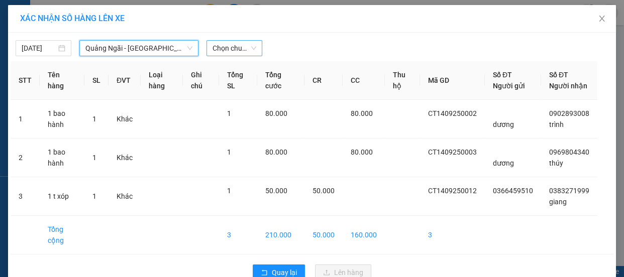
click at [233, 50] on span "Chọn chuyến" at bounding box center [234, 48] width 44 height 15
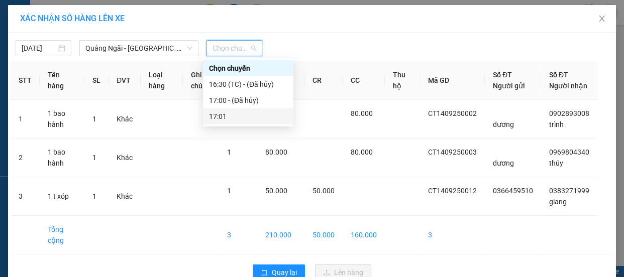
click at [235, 115] on div "17:01" at bounding box center [248, 116] width 78 height 11
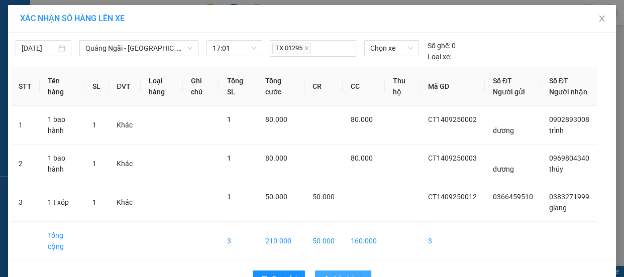
click at [353, 273] on span "Lên hàng" at bounding box center [348, 278] width 29 height 11
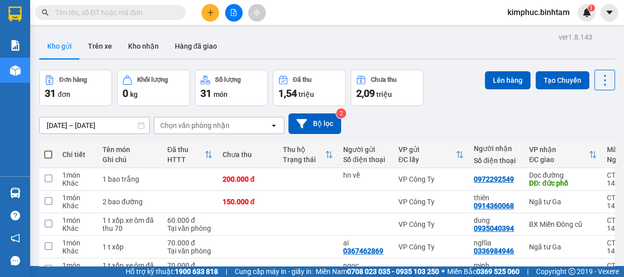
checkbox input "true"
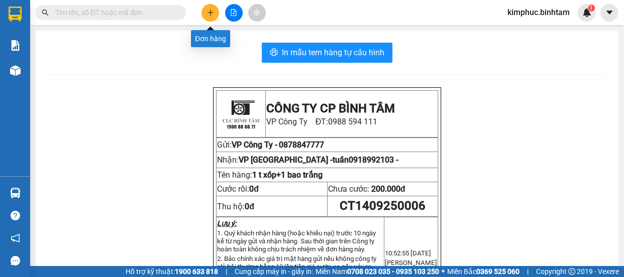
click at [208, 10] on icon "plus" at bounding box center [210, 12] width 7 height 7
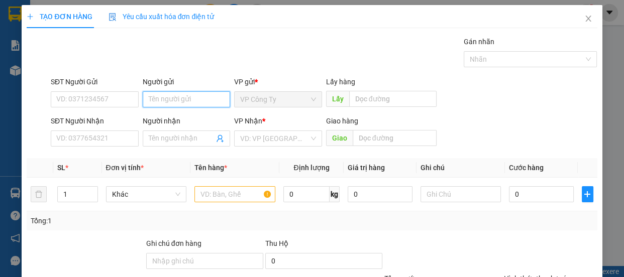
click at [153, 98] on input "Người gửi" at bounding box center [187, 99] width 88 height 16
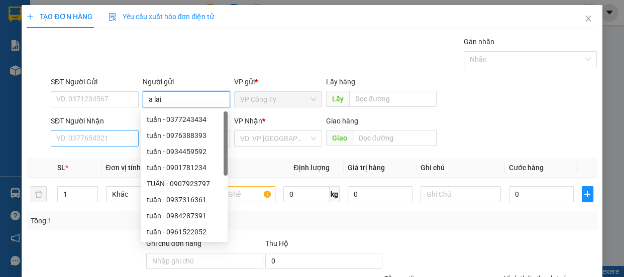
type input "a lai"
click at [112, 136] on input "SĐT Người Nhận" at bounding box center [95, 139] width 88 height 16
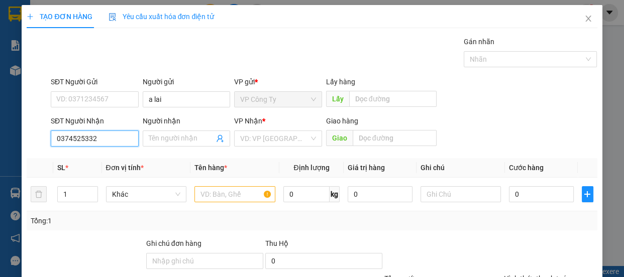
click at [122, 141] on input "0374525332" at bounding box center [95, 139] width 88 height 16
type input "0374525332"
click at [169, 144] on span at bounding box center [187, 139] width 88 height 16
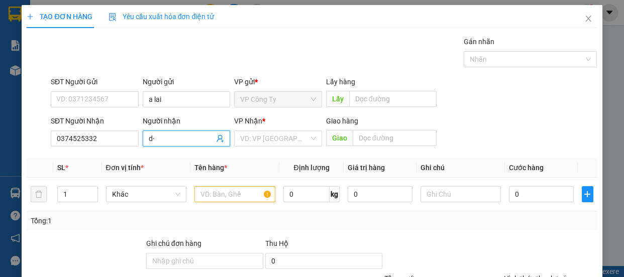
type input "d"
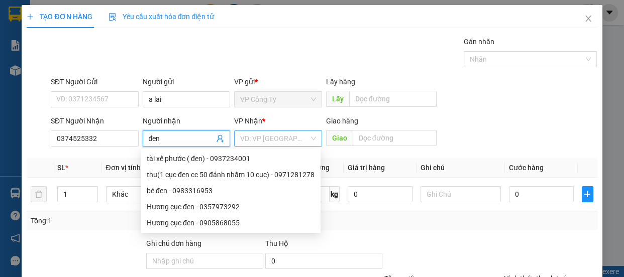
type input "đen"
click at [263, 140] on input "search" at bounding box center [274, 138] width 69 height 15
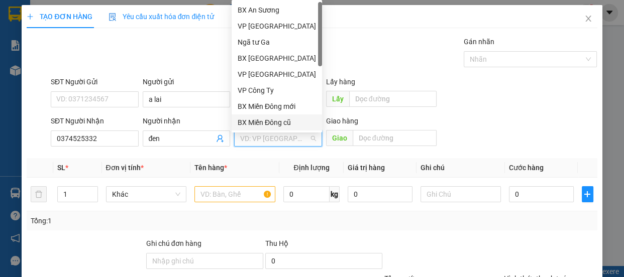
click at [276, 120] on div "BX Miền Đông cũ" at bounding box center [277, 122] width 78 height 11
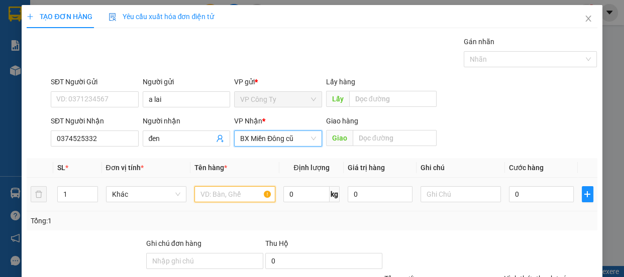
click at [237, 196] on input "text" at bounding box center [234, 194] width 81 height 16
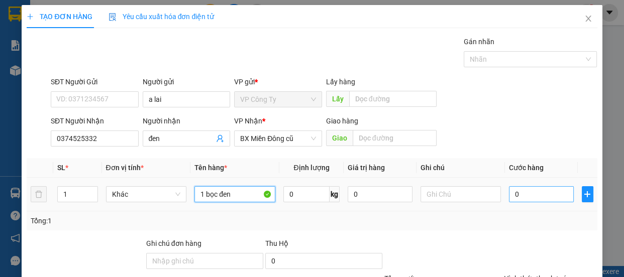
type input "1 bọc đen"
click at [509, 192] on input "0" at bounding box center [541, 194] width 65 height 16
click at [509, 196] on input "0" at bounding box center [541, 194] width 65 height 16
type input "50"
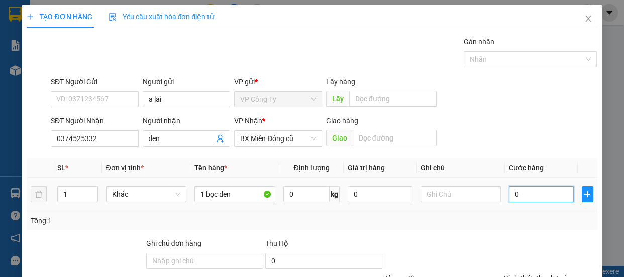
type input "50"
type input "500"
type input "5.000"
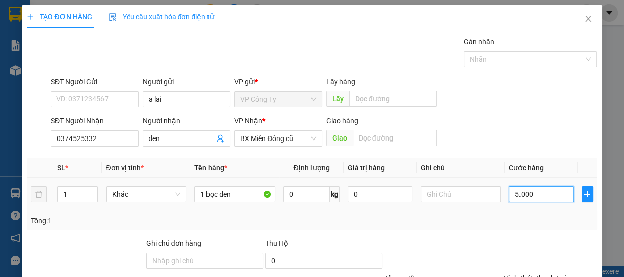
type input "5.000"
type input "50.000"
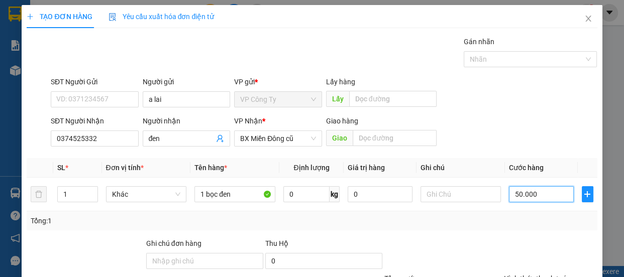
scroll to position [94, 0]
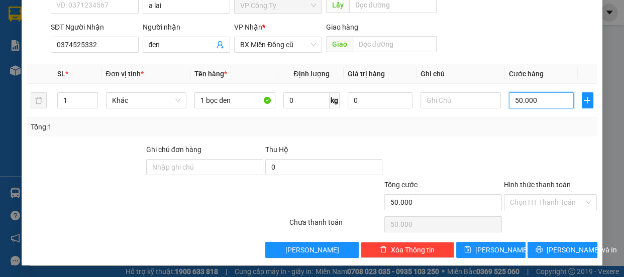
type input "50.000"
click at [522, 176] on div at bounding box center [550, 161] width 95 height 35
click at [523, 182] on label "Hình thức thanh toán" at bounding box center [537, 185] width 67 height 8
click at [523, 195] on input "Hình thức thanh toán" at bounding box center [547, 202] width 74 height 15
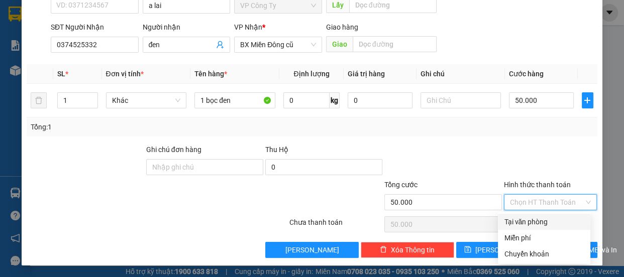
click at [527, 222] on div "Tại văn phòng" at bounding box center [544, 221] width 80 height 11
type input "0"
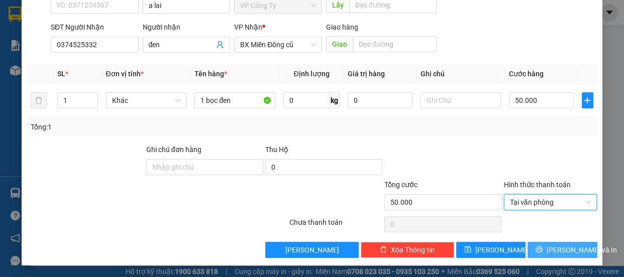
click at [540, 251] on icon "printer" at bounding box center [538, 249] width 7 height 7
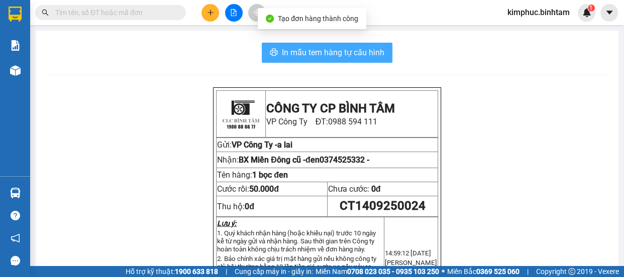
click at [343, 51] on span "In mẫu tem hàng tự cấu hình" at bounding box center [333, 52] width 102 height 13
click at [345, 56] on span "In mẫu tem hàng tự cấu hình" at bounding box center [333, 52] width 102 height 13
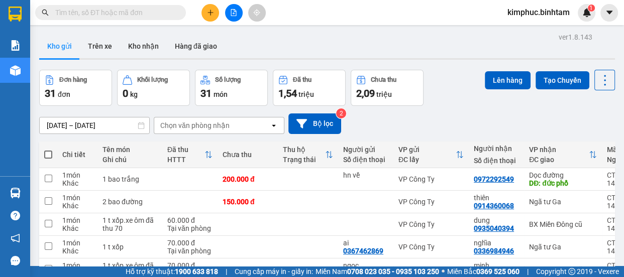
click at [210, 17] on button at bounding box center [210, 13] width 18 height 18
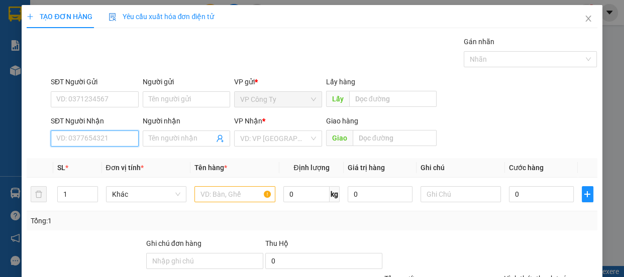
click at [85, 139] on input "SĐT Người Nhận" at bounding box center [95, 139] width 88 height 16
type input "09813"
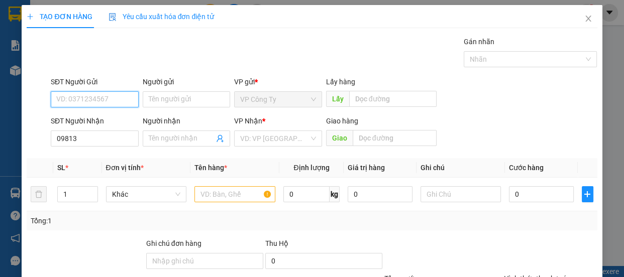
click at [95, 105] on input "SĐT Người Gửi" at bounding box center [95, 99] width 88 height 16
type input "0981312540"
click at [109, 102] on input "0981312540" at bounding box center [95, 99] width 88 height 16
click at [109, 118] on div "0981312540 - lộc" at bounding box center [93, 119] width 75 height 11
type input "lộc"
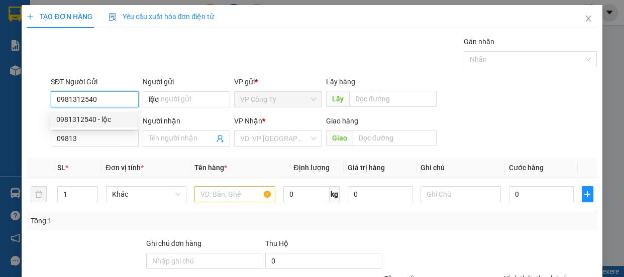
type input "40.000"
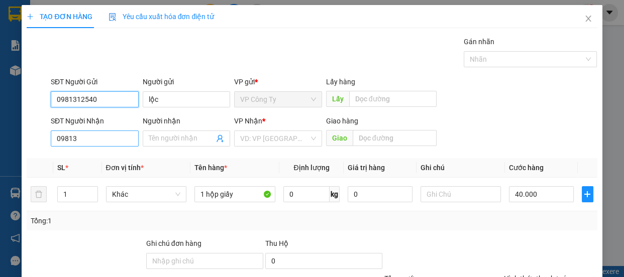
type input "0981312540"
click at [99, 139] on input "09813" at bounding box center [95, 139] width 88 height 16
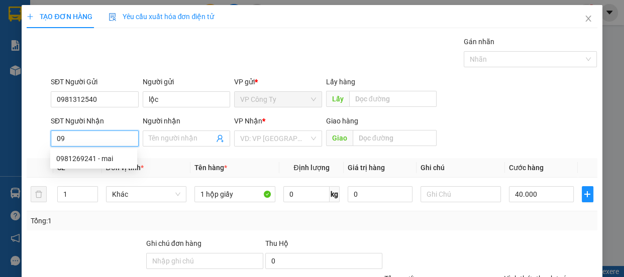
type input "0"
click at [100, 161] on div "0981269241 - mai" at bounding box center [93, 158] width 75 height 11
type input "0981269241"
type input "mai"
type input "an sương"
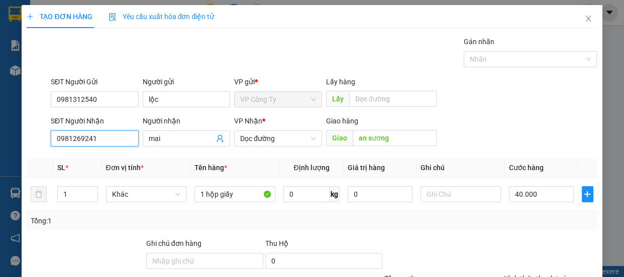
scroll to position [94, 0]
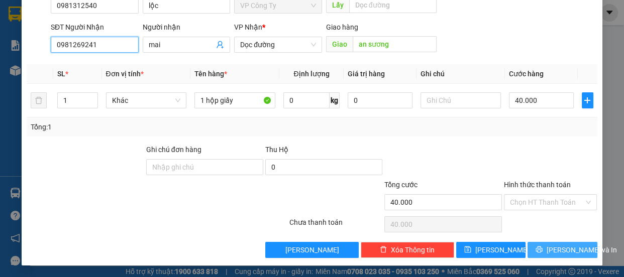
type input "0981269241"
click at [564, 256] on button "[PERSON_NAME] và In" at bounding box center [561, 250] width 69 height 16
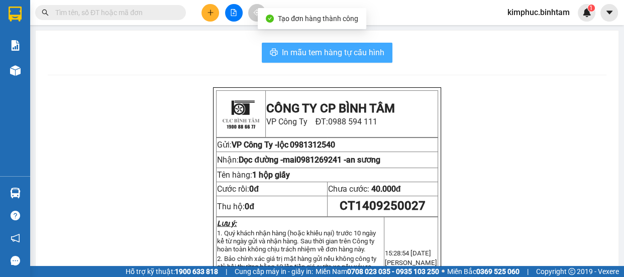
click at [341, 59] on button "In mẫu tem hàng tự cấu hình" at bounding box center [327, 53] width 131 height 20
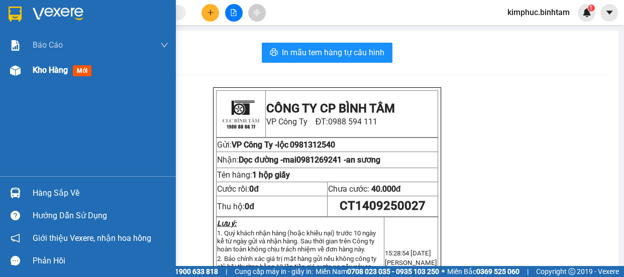
click at [37, 73] on span "Kho hàng" at bounding box center [50, 70] width 35 height 10
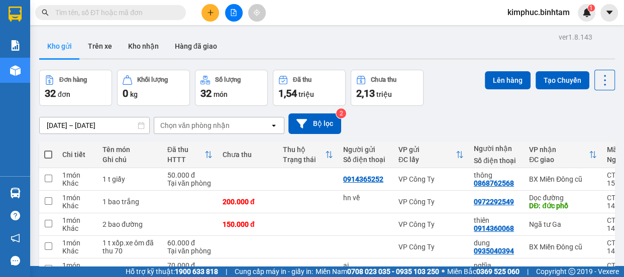
scroll to position [180, 0]
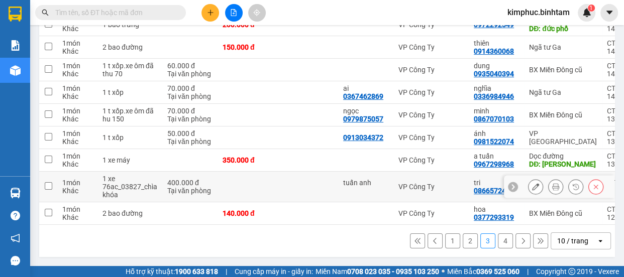
click at [48, 184] on input "checkbox" at bounding box center [49, 186] width 8 height 8
checkbox input "true"
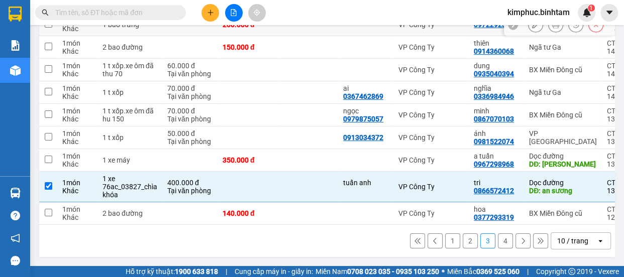
scroll to position [0, 0]
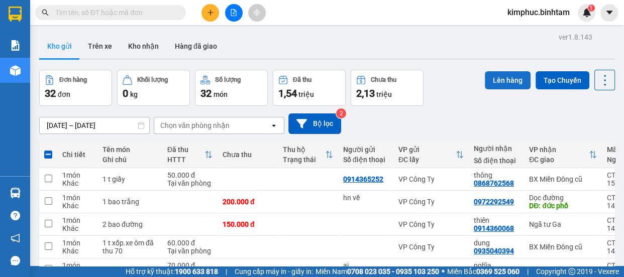
click at [505, 77] on button "Lên hàng" at bounding box center [508, 80] width 46 height 18
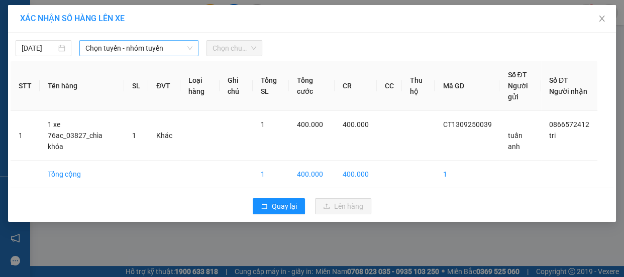
click at [139, 45] on span "Chọn tuyến - nhóm tuyến" at bounding box center [138, 48] width 107 height 15
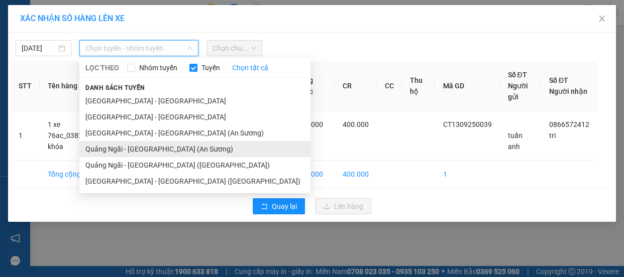
click at [131, 149] on li "Quảng Ngãi - Sài Gòn (An Sương)" at bounding box center [194, 149] width 231 height 16
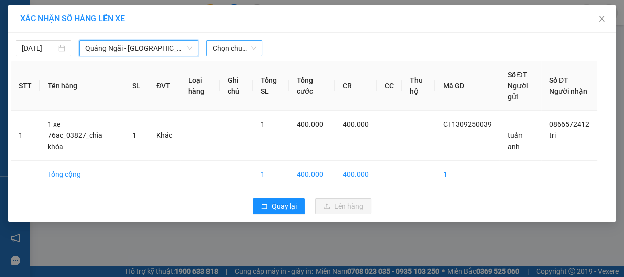
click at [227, 45] on span "Chọn chuyến" at bounding box center [234, 48] width 44 height 15
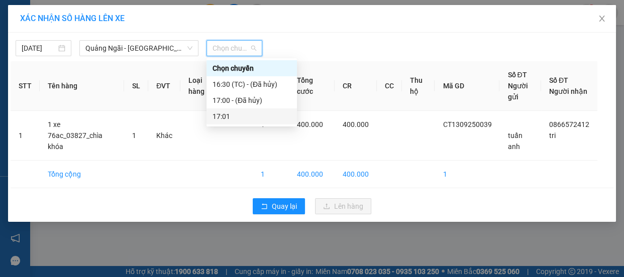
click at [235, 113] on div "17:01" at bounding box center [251, 116] width 78 height 11
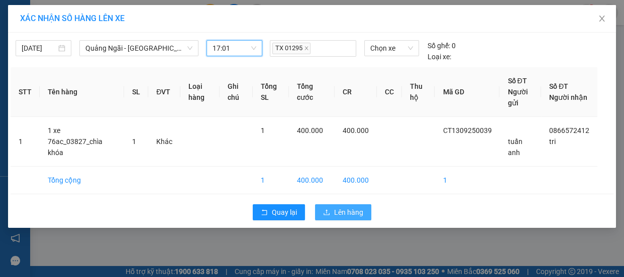
click at [339, 207] on span "Lên hàng" at bounding box center [348, 212] width 29 height 11
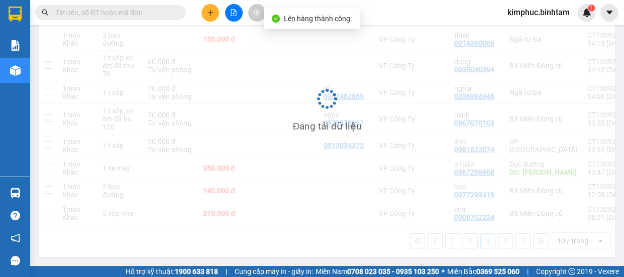
scroll to position [188, 0]
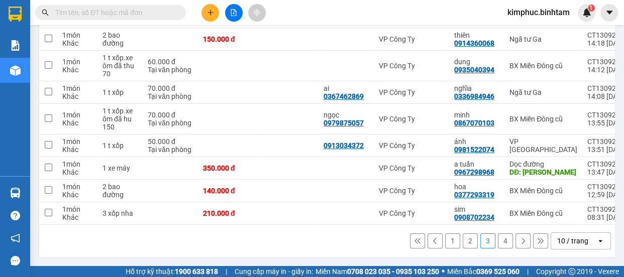
click at [501, 239] on button "4" at bounding box center [505, 241] width 15 height 15
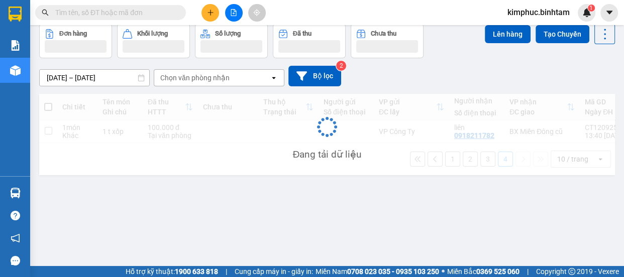
scroll to position [46, 0]
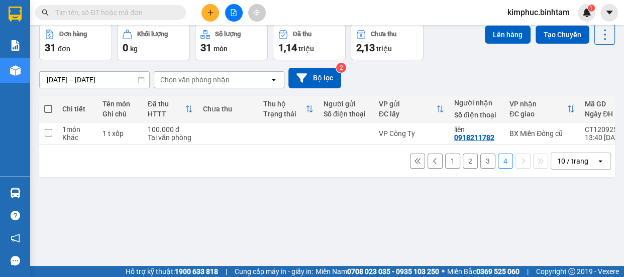
click at [480, 164] on button "3" at bounding box center [487, 161] width 15 height 15
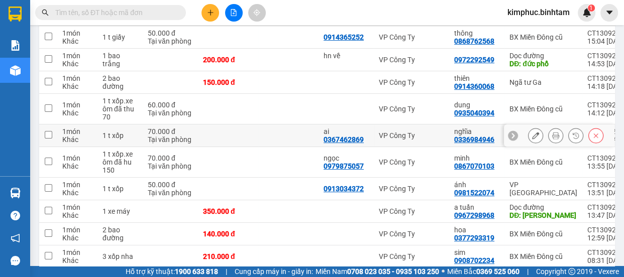
scroll to position [96, 0]
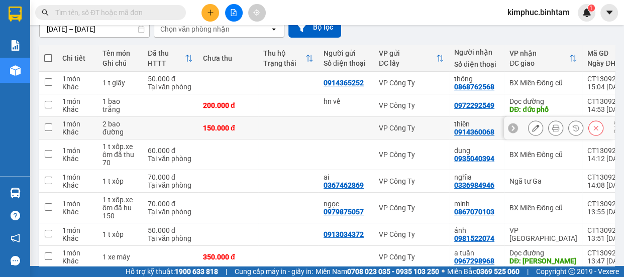
click at [52, 125] on td at bounding box center [48, 128] width 18 height 23
checkbox input "true"
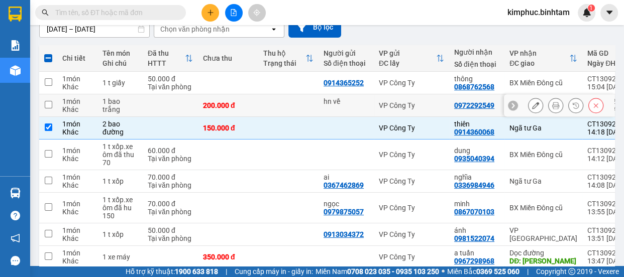
click at [55, 107] on td at bounding box center [48, 105] width 18 height 23
click at [53, 105] on td at bounding box center [48, 105] width 18 height 23
checkbox input "true"
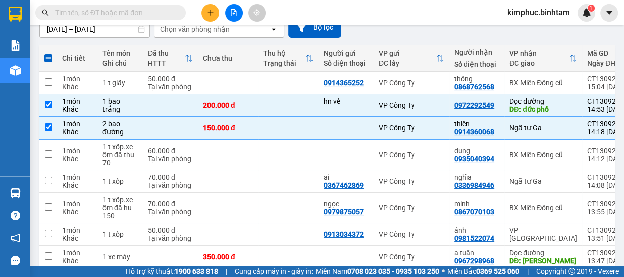
scroll to position [0, 0]
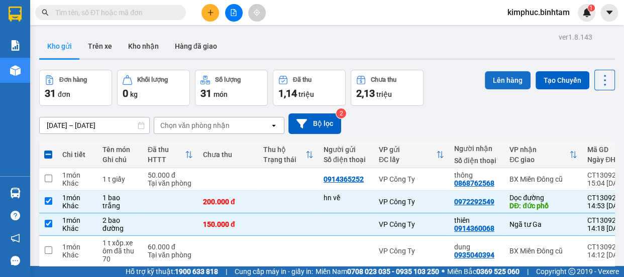
click at [506, 80] on button "Lên hàng" at bounding box center [508, 80] width 46 height 18
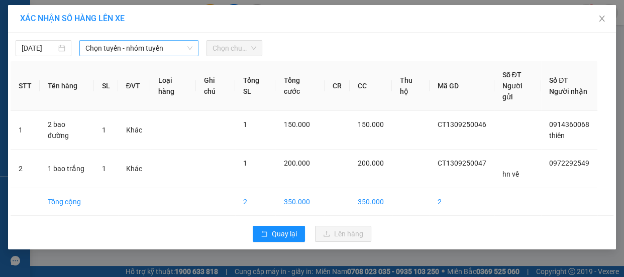
click at [138, 50] on span "Chọn tuyến - nhóm tuyến" at bounding box center [138, 48] width 107 height 15
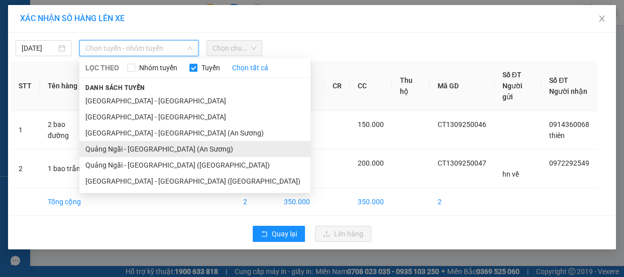
click at [144, 148] on li "Quảng Ngãi - Sài Gòn (An Sương)" at bounding box center [194, 149] width 231 height 16
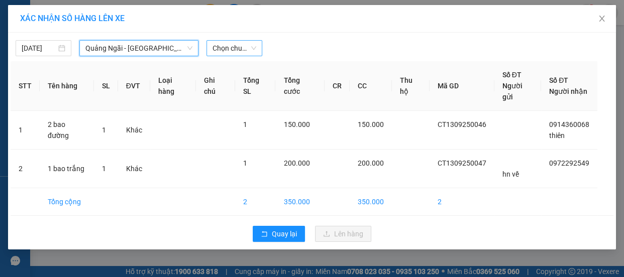
click at [242, 45] on span "Chọn chuyến" at bounding box center [234, 48] width 44 height 15
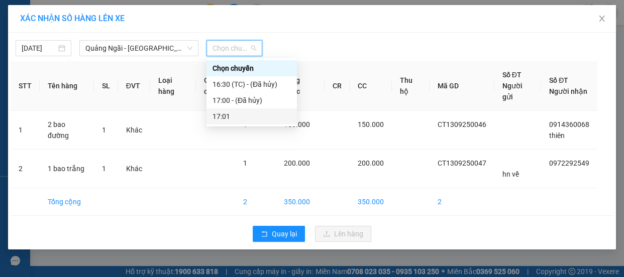
click at [250, 118] on div "17:01" at bounding box center [251, 116] width 78 height 11
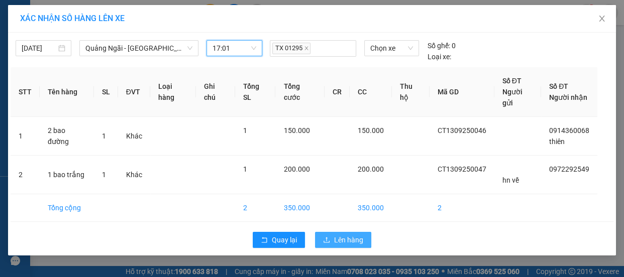
click at [342, 235] on span "Lên hàng" at bounding box center [348, 240] width 29 height 11
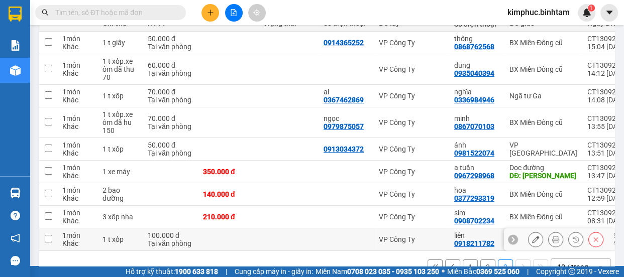
scroll to position [166, 0]
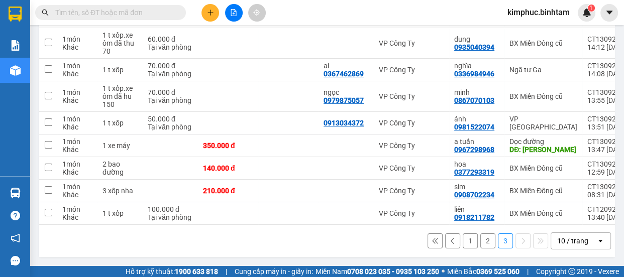
click at [482, 243] on button "2" at bounding box center [487, 241] width 15 height 15
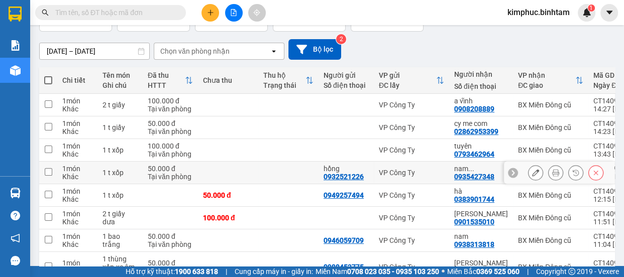
scroll to position [180, 0]
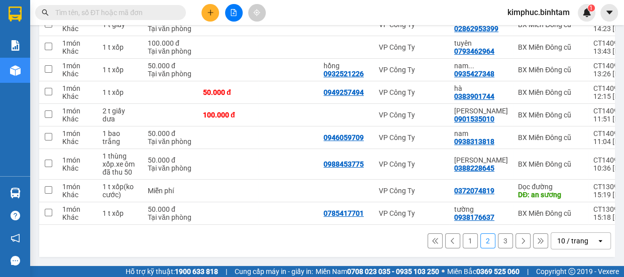
click at [463, 242] on button "1" at bounding box center [470, 241] width 15 height 15
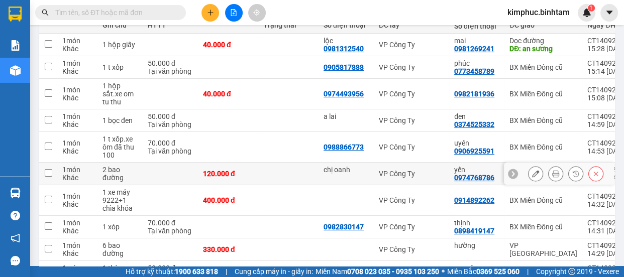
scroll to position [89, 0]
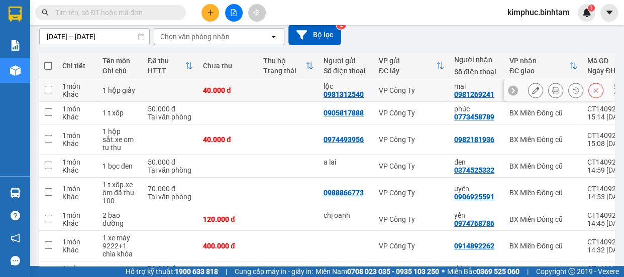
click at [51, 90] on input "checkbox" at bounding box center [49, 90] width 8 height 8
checkbox input "true"
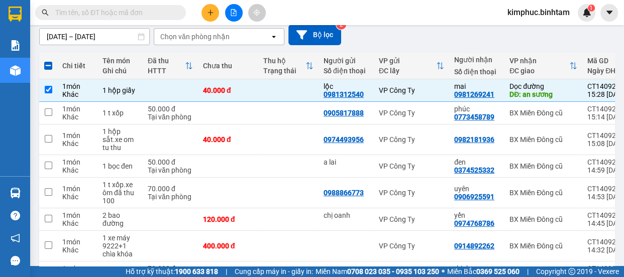
scroll to position [0, 0]
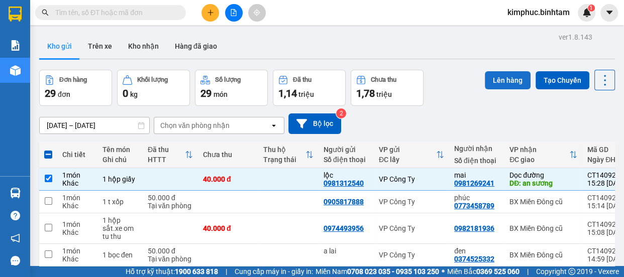
click at [508, 76] on button "Lên hàng" at bounding box center [508, 80] width 46 height 18
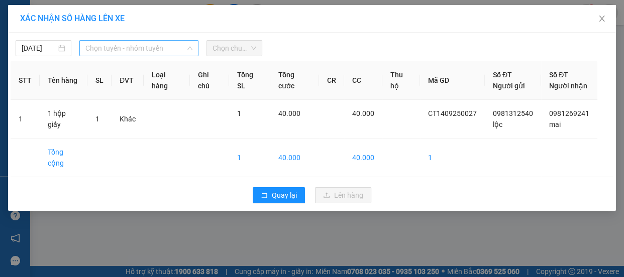
click at [147, 51] on span "Chọn tuyến - nhóm tuyến" at bounding box center [138, 48] width 107 height 15
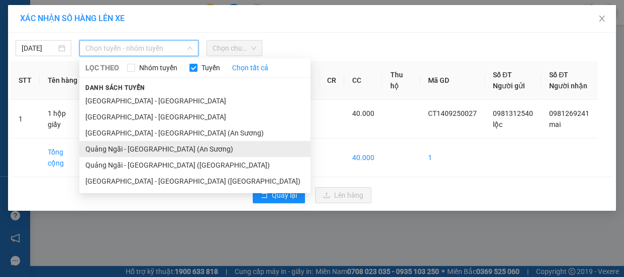
click at [129, 149] on li "Quảng Ngãi - Sài Gòn (An Sương)" at bounding box center [194, 149] width 231 height 16
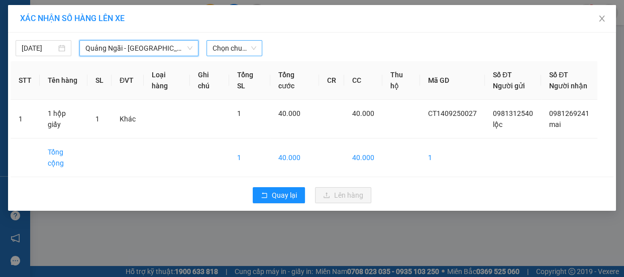
click at [243, 48] on span "Chọn chuyến" at bounding box center [234, 48] width 44 height 15
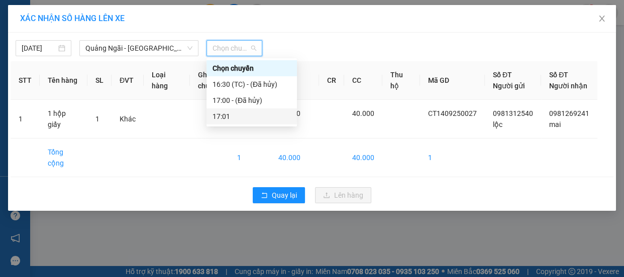
click at [246, 120] on div "17:01" at bounding box center [251, 116] width 78 height 11
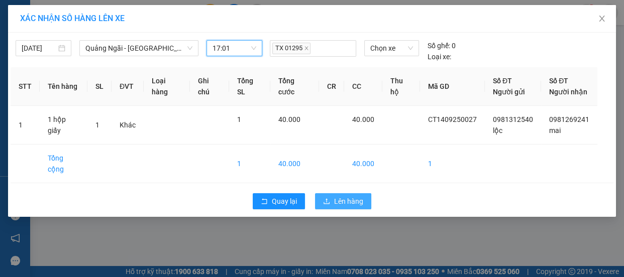
click at [352, 197] on button "Lên hàng" at bounding box center [343, 201] width 56 height 16
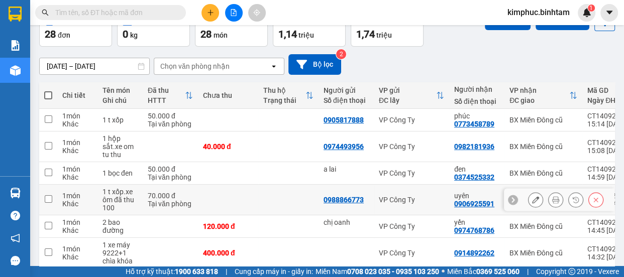
scroll to position [196, 0]
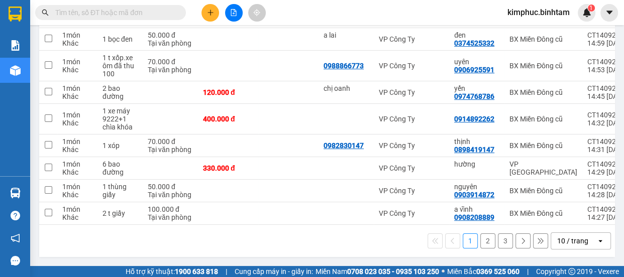
click at [482, 243] on button "2" at bounding box center [487, 241] width 15 height 15
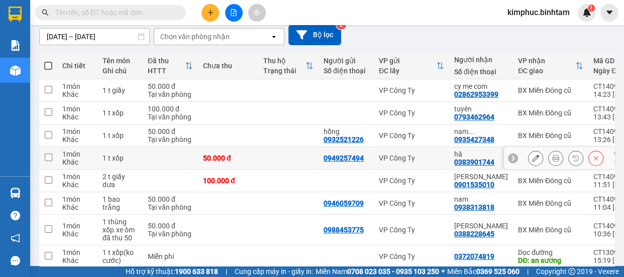
scroll to position [180, 0]
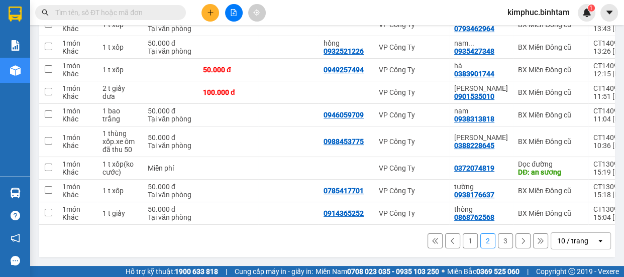
click at [501, 240] on button "3" at bounding box center [505, 241] width 15 height 15
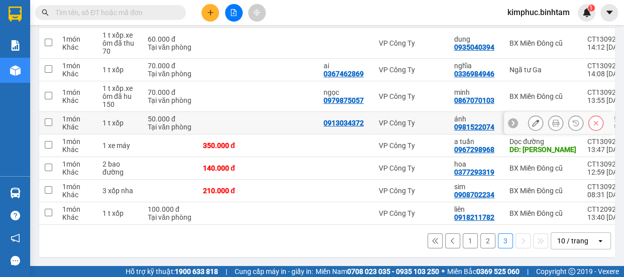
scroll to position [97, 0]
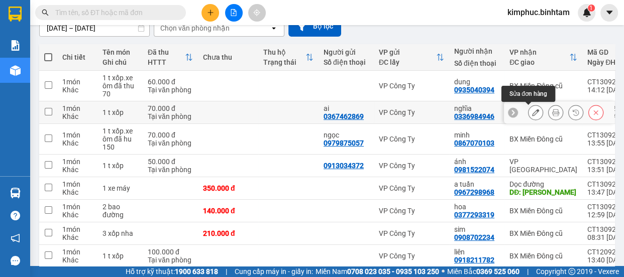
click at [532, 111] on icon at bounding box center [535, 112] width 7 height 7
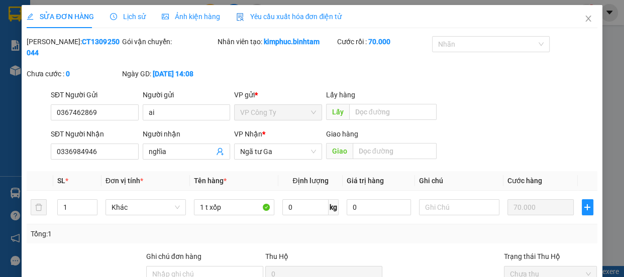
type input "0367462869"
type input "ai"
type input "0336984946"
type input "nghĩa"
type input "70.000"
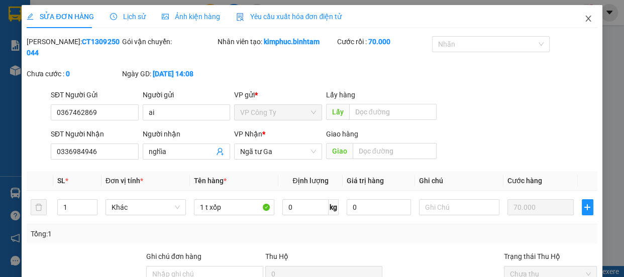
click at [577, 21] on span "Close" at bounding box center [588, 19] width 28 height 28
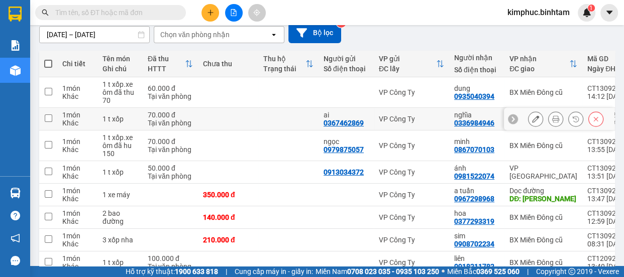
scroll to position [143, 0]
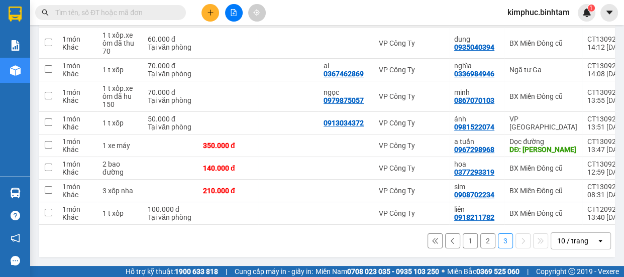
click at [464, 241] on button "1" at bounding box center [470, 241] width 15 height 15
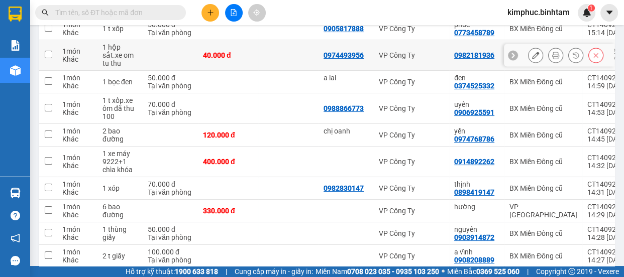
scroll to position [14, 0]
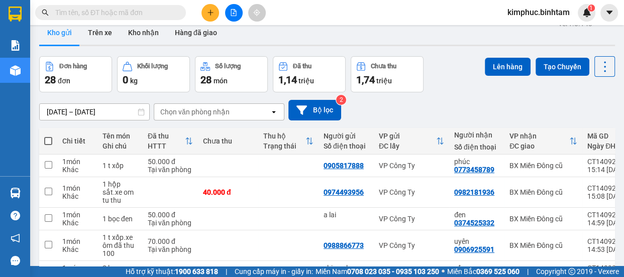
click at [48, 142] on span at bounding box center [48, 141] width 8 height 8
click at [48, 136] on input "checkbox" at bounding box center [48, 136] width 0 height 0
checkbox input "true"
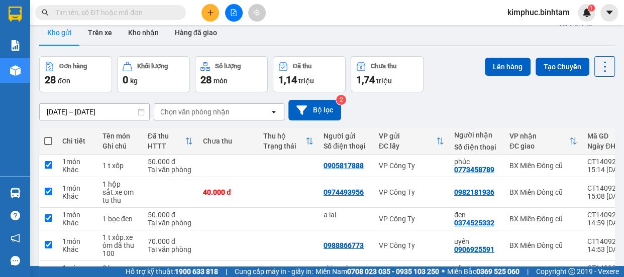
checkbox input "true"
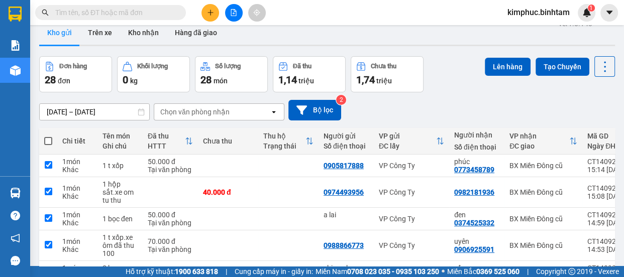
checkbox input "true"
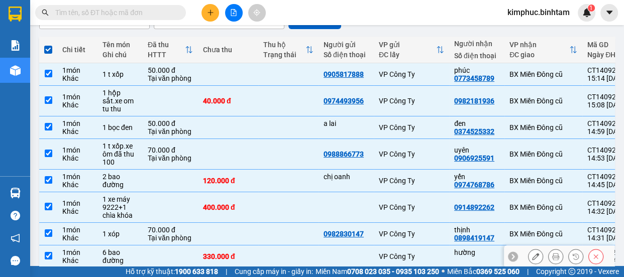
scroll to position [196, 0]
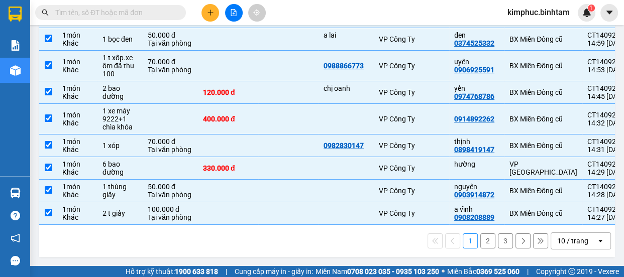
click at [501, 240] on button "3" at bounding box center [505, 241] width 15 height 15
checkbox input "false"
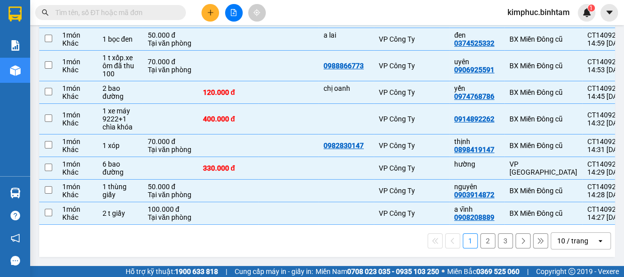
checkbox input "false"
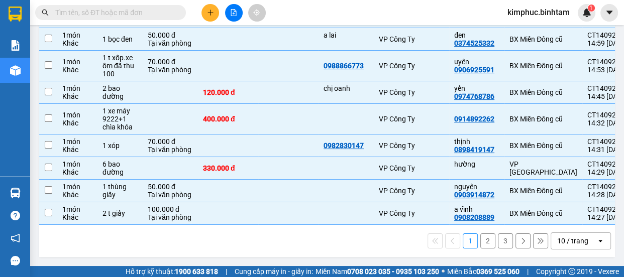
checkbox input "false"
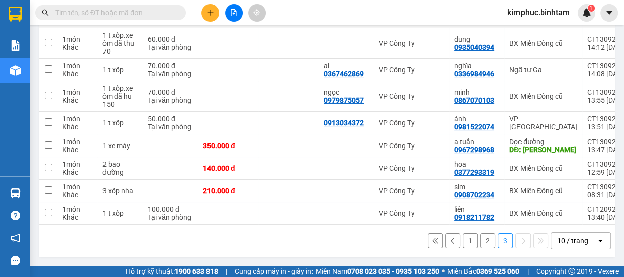
scroll to position [143, 0]
click at [532, 210] on icon at bounding box center [535, 213] width 7 height 7
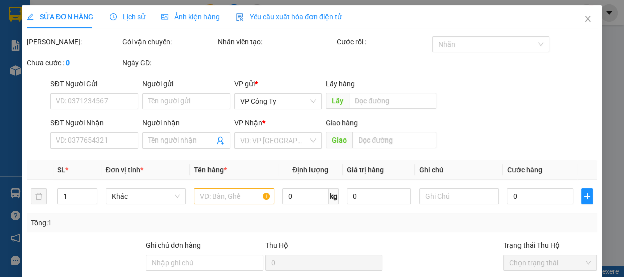
type input "0918211782"
type input "liên"
type input "100.000"
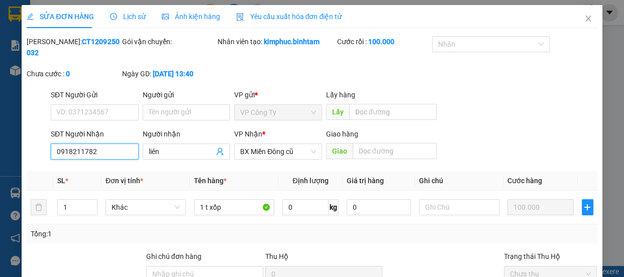
click at [101, 151] on input "0918211782" at bounding box center [95, 152] width 88 height 16
type input "0"
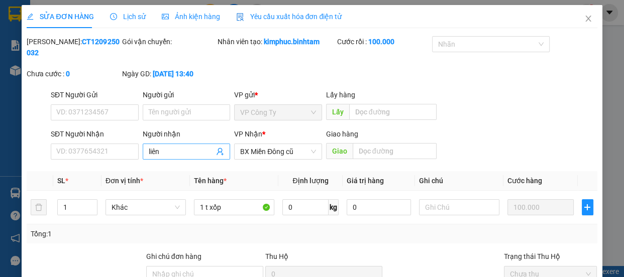
click at [169, 155] on input "liên" at bounding box center [182, 151] width 66 height 11
type input "l"
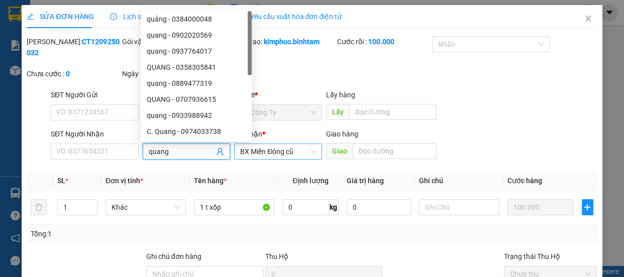
click at [276, 154] on span "BX Miền Đông cũ" at bounding box center [278, 151] width 76 height 15
type input "quang"
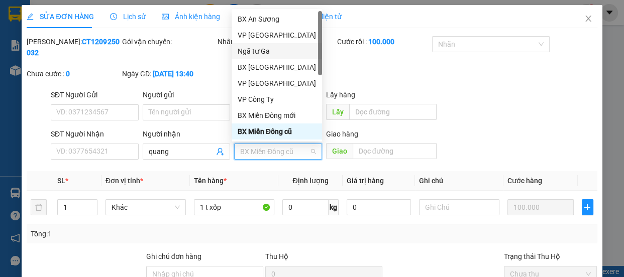
click at [271, 50] on div "Ngã tư Ga" at bounding box center [277, 51] width 78 height 11
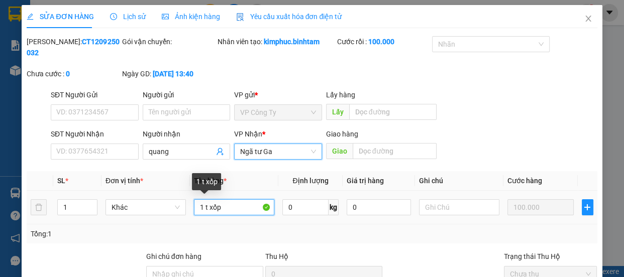
click at [221, 210] on input "1 t xốp" at bounding box center [234, 207] width 80 height 16
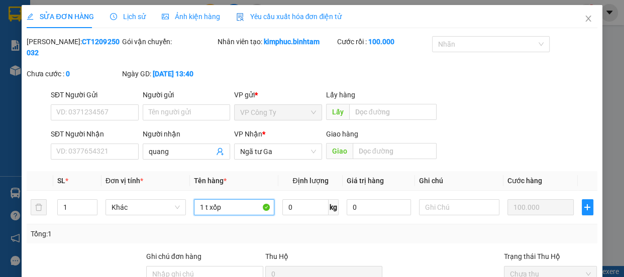
scroll to position [107, 0]
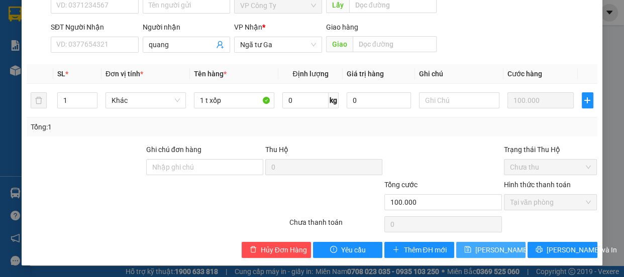
click at [499, 247] on span "Lưu thay đổi" at bounding box center [515, 250] width 80 height 11
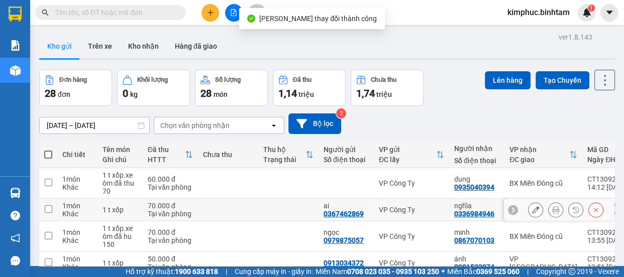
scroll to position [143, 0]
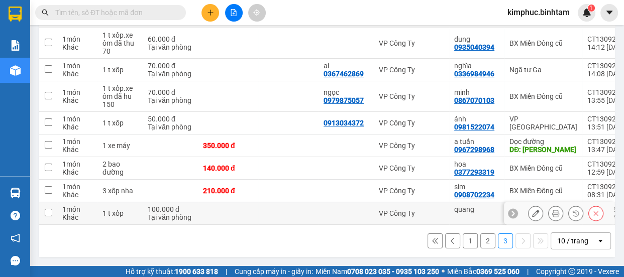
click at [51, 209] on input "checkbox" at bounding box center [49, 213] width 8 height 8
checkbox input "true"
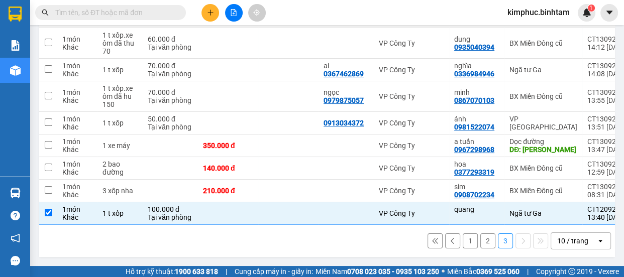
scroll to position [0, 0]
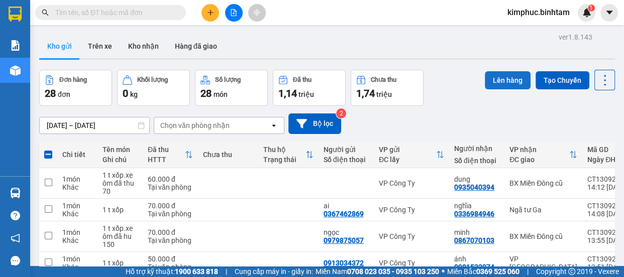
click at [511, 79] on button "Lên hàng" at bounding box center [508, 80] width 46 height 18
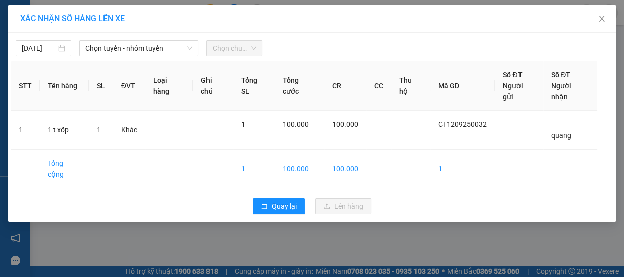
click at [162, 36] on div "14/09/2025 Chọn tuyến - nhóm tuyến Chọn chuyến" at bounding box center [312, 45] width 603 height 21
click at [162, 42] on span "Chọn tuyến - nhóm tuyến" at bounding box center [138, 48] width 107 height 15
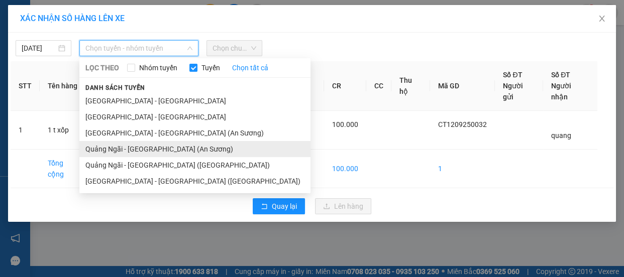
click at [177, 147] on li "Quảng Ngãi - Sài Gòn (An Sương)" at bounding box center [194, 149] width 231 height 16
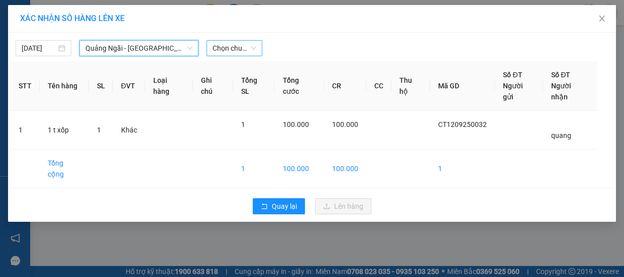
click at [229, 54] on span "Chọn chuyến" at bounding box center [234, 48] width 44 height 15
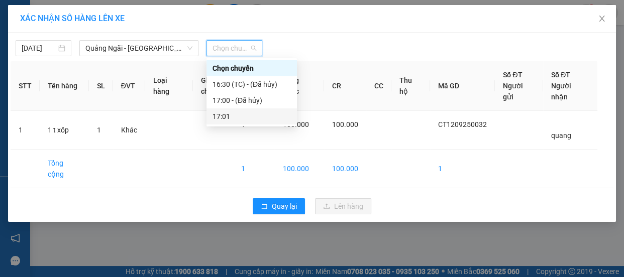
click at [238, 115] on div "17:01" at bounding box center [251, 116] width 78 height 11
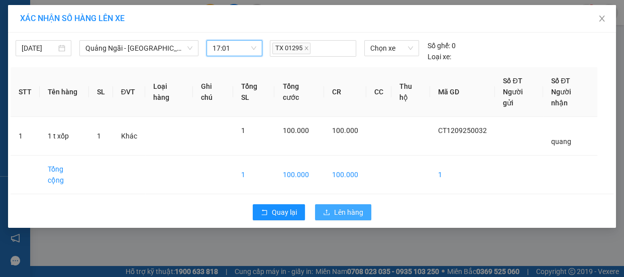
click at [323, 204] on button "Lên hàng" at bounding box center [343, 212] width 56 height 16
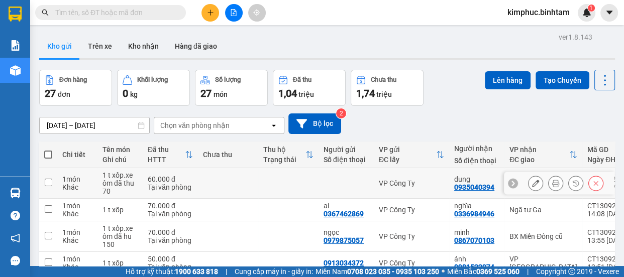
scroll to position [121, 0]
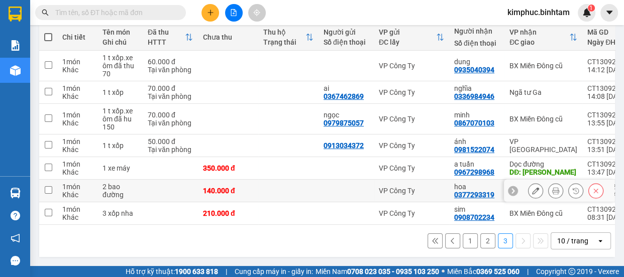
click at [45, 191] on td at bounding box center [48, 191] width 18 height 23
checkbox input "true"
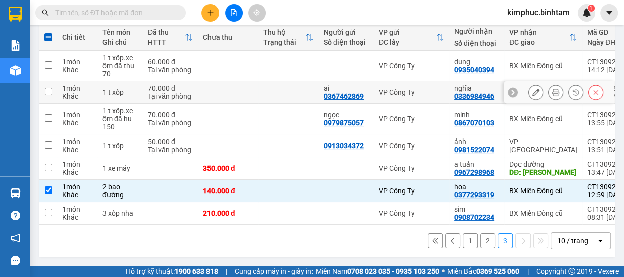
scroll to position [0, 0]
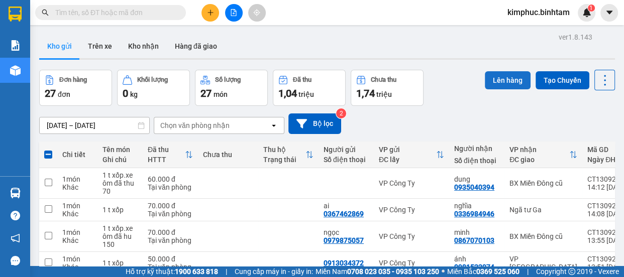
click at [505, 77] on button "Lên hàng" at bounding box center [508, 80] width 46 height 18
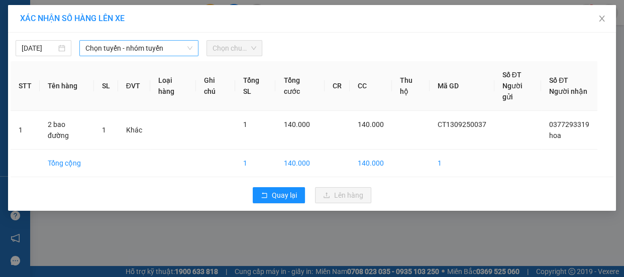
click at [158, 46] on span "Chọn tuyến - nhóm tuyến" at bounding box center [138, 48] width 107 height 15
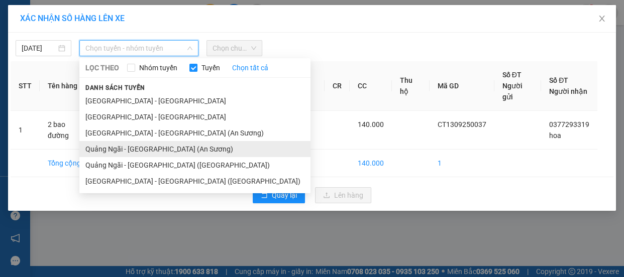
click at [161, 148] on li "Quảng Ngãi - Sài Gòn (An Sương)" at bounding box center [194, 149] width 231 height 16
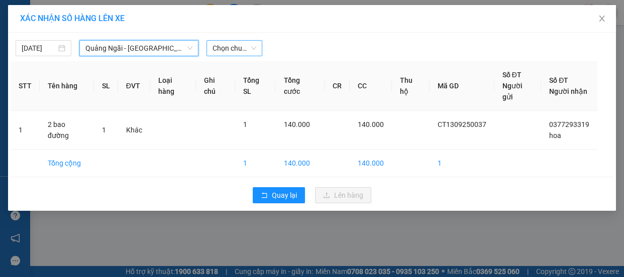
click at [245, 44] on span "Chọn chuyến" at bounding box center [234, 48] width 44 height 15
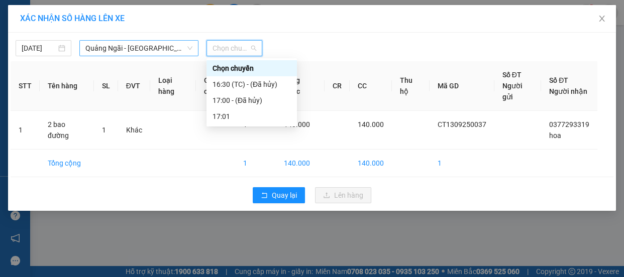
click at [136, 45] on span "Quảng Ngãi - Sài Gòn (An Sương)" at bounding box center [138, 48] width 107 height 15
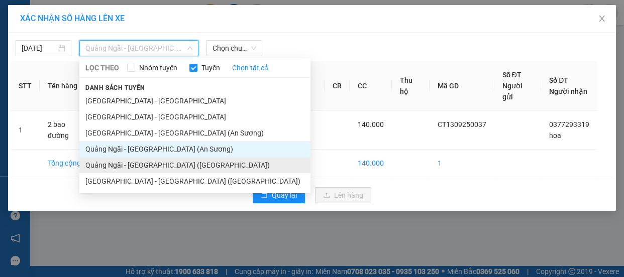
click at [156, 163] on li "Quảng Ngãi - Sài Gòn (Vạn Phúc)" at bounding box center [194, 165] width 231 height 16
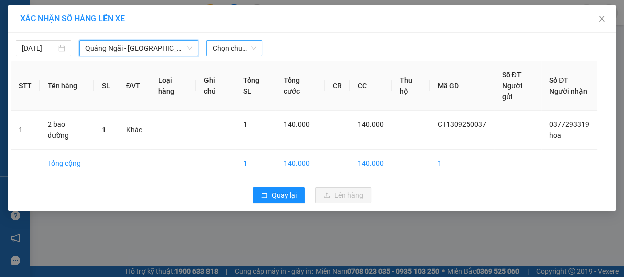
click at [241, 48] on span "Chọn chuyến" at bounding box center [234, 48] width 44 height 15
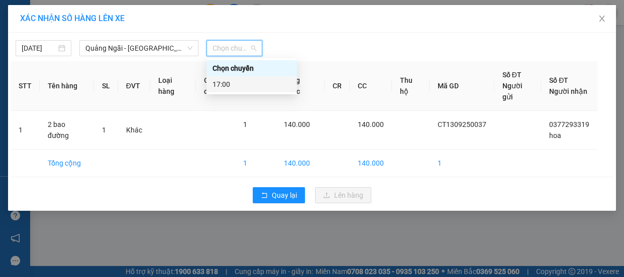
click at [244, 85] on div "17:00" at bounding box center [251, 84] width 78 height 11
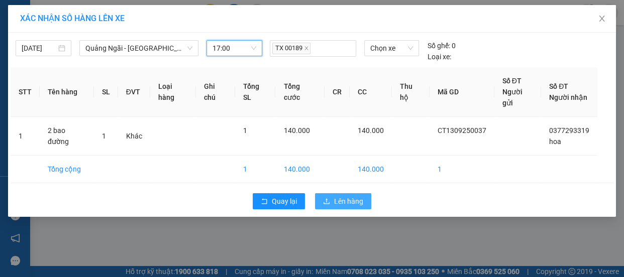
click at [340, 196] on button "Lên hàng" at bounding box center [343, 201] width 56 height 16
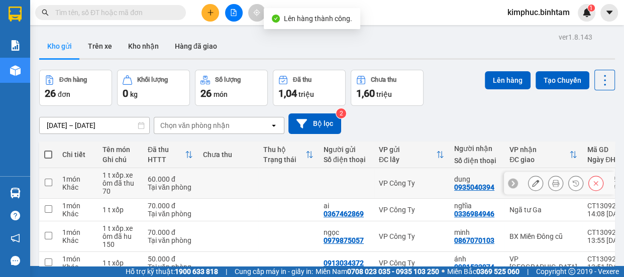
scroll to position [98, 0]
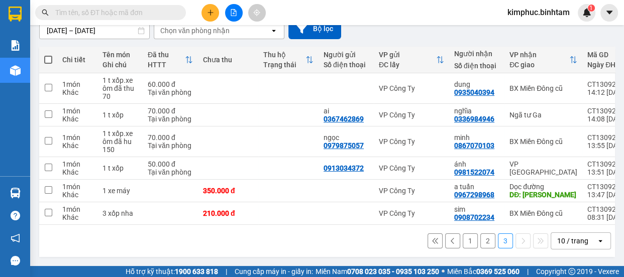
click at [463, 240] on button "1" at bounding box center [470, 241] width 15 height 15
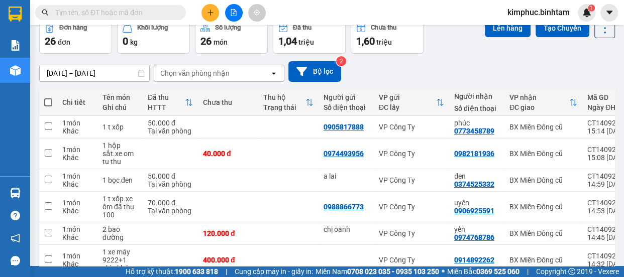
scroll to position [7, 0]
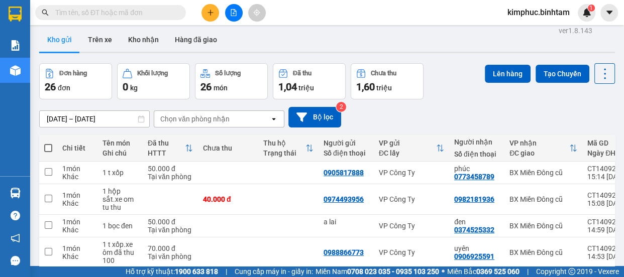
click at [47, 144] on span at bounding box center [48, 148] width 8 height 8
click at [48, 143] on input "checkbox" at bounding box center [48, 143] width 0 height 0
checkbox input "true"
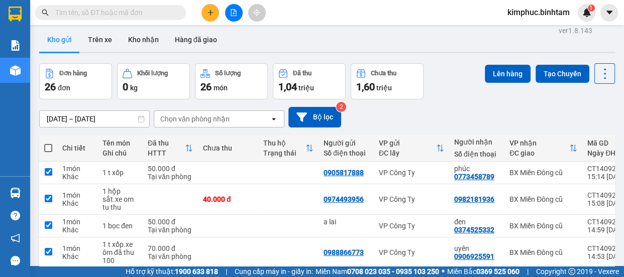
checkbox input "true"
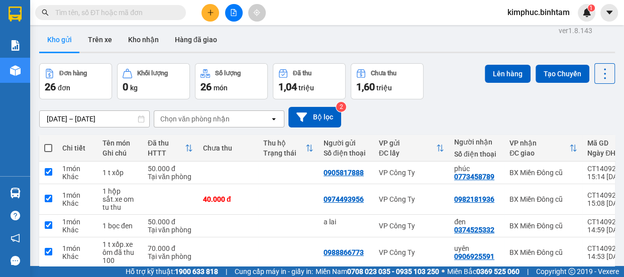
checkbox input "true"
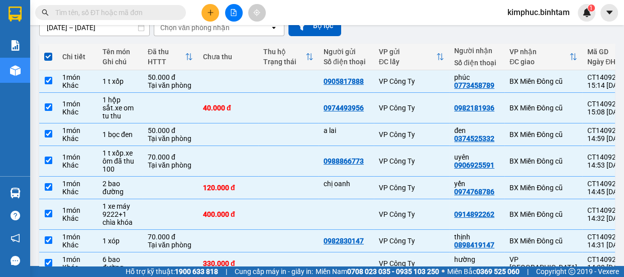
scroll to position [196, 0]
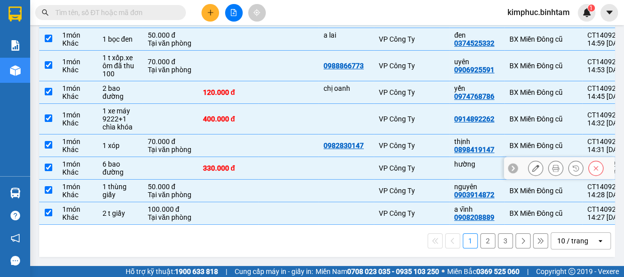
click at [45, 164] on input "checkbox" at bounding box center [49, 168] width 8 height 8
click at [55, 162] on td at bounding box center [48, 168] width 18 height 23
checkbox input "false"
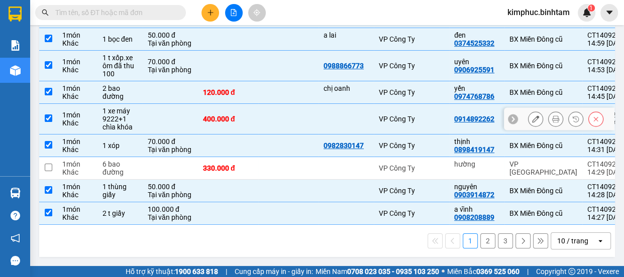
click at [49, 115] on input "checkbox" at bounding box center [49, 119] width 8 height 8
checkbox input "false"
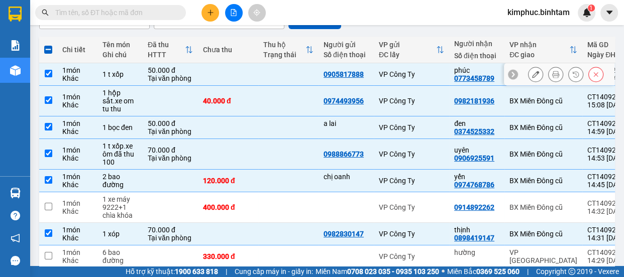
scroll to position [0, 0]
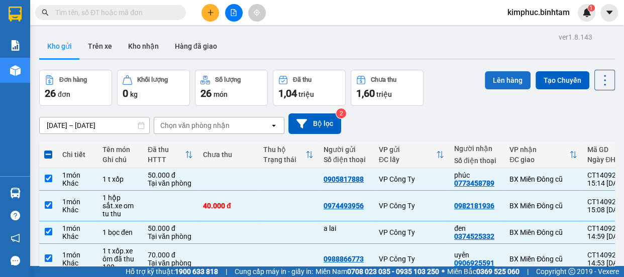
click at [498, 79] on button "Lên hàng" at bounding box center [508, 80] width 46 height 18
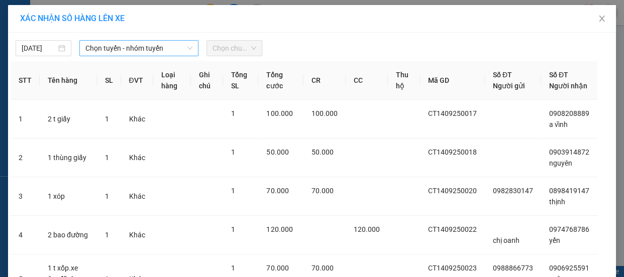
click at [131, 49] on span "Chọn tuyến - nhóm tuyến" at bounding box center [138, 48] width 107 height 15
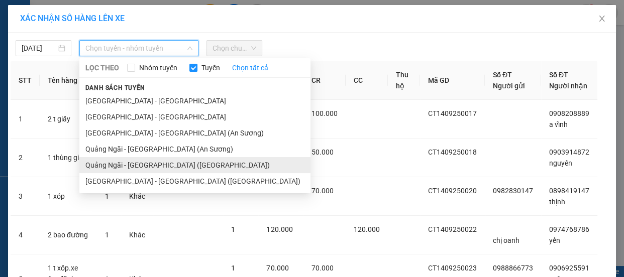
click at [132, 166] on li "Quảng Ngãi - Sài Gòn (Vạn Phúc)" at bounding box center [194, 165] width 231 height 16
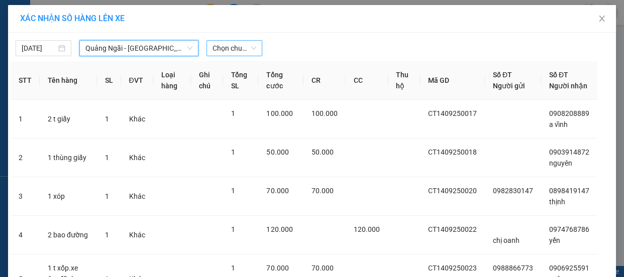
click at [233, 47] on span "Chọn chuyến" at bounding box center [234, 48] width 44 height 15
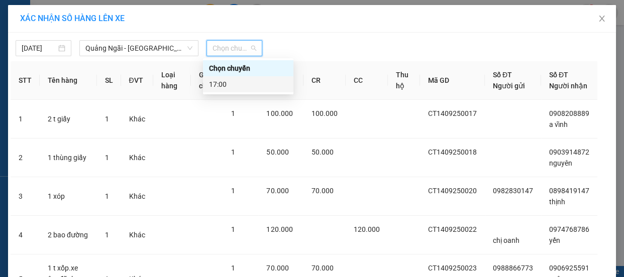
click at [235, 80] on div "17:00" at bounding box center [248, 84] width 78 height 11
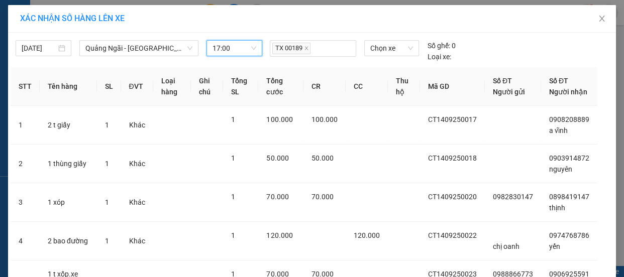
scroll to position [221, 0]
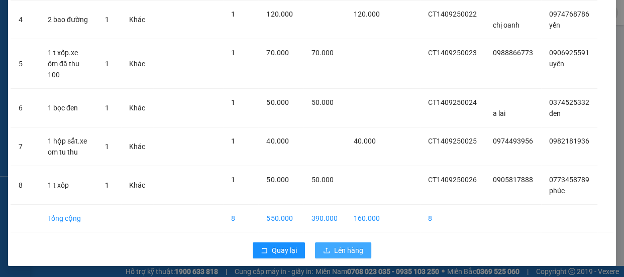
click at [346, 247] on span "Lên hàng" at bounding box center [348, 250] width 29 height 11
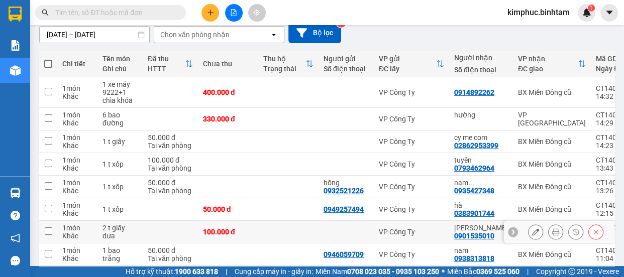
scroll to position [188, 0]
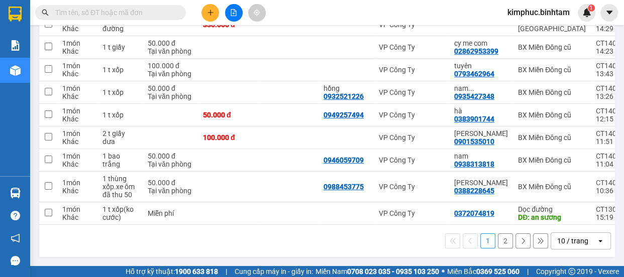
click at [502, 240] on button "2" at bounding box center [505, 241] width 15 height 15
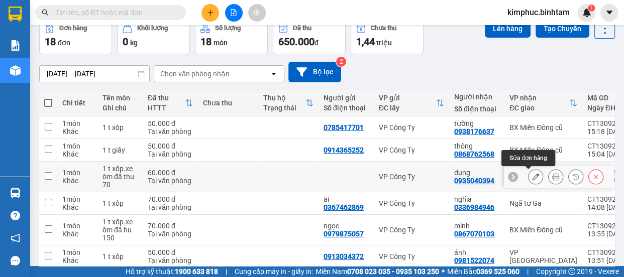
scroll to position [143, 0]
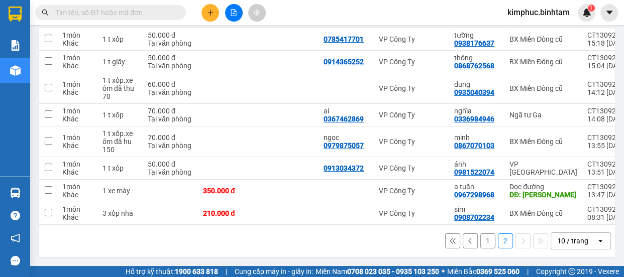
click at [482, 243] on button "1" at bounding box center [487, 241] width 15 height 15
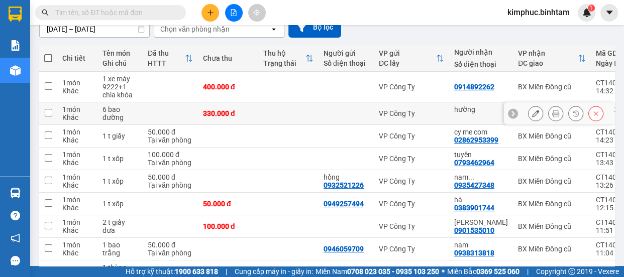
scroll to position [51, 0]
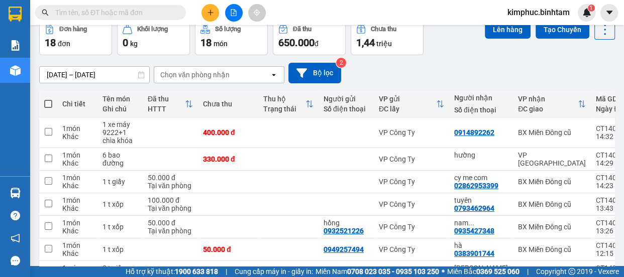
click at [48, 101] on span at bounding box center [48, 104] width 8 height 8
click at [48, 99] on input "checkbox" at bounding box center [48, 99] width 0 height 0
checkbox input "true"
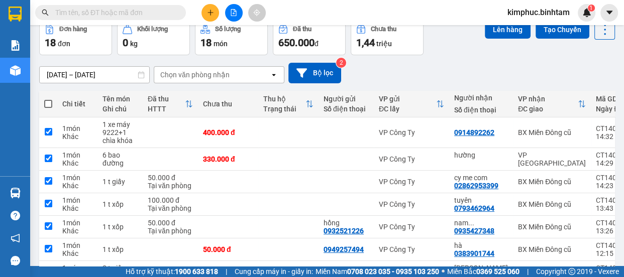
checkbox input "true"
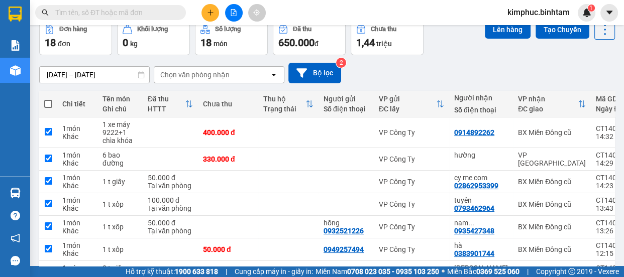
checkbox input "true"
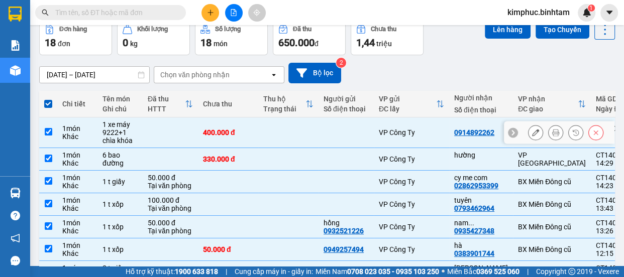
click at [50, 136] on td at bounding box center [48, 133] width 18 height 31
click at [46, 135] on input "checkbox" at bounding box center [49, 132] width 8 height 8
checkbox input "false"
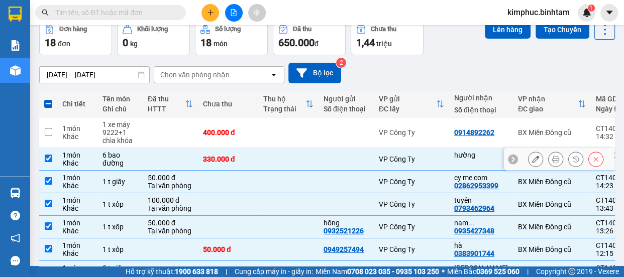
click at [50, 153] on td at bounding box center [48, 159] width 18 height 23
checkbox input "false"
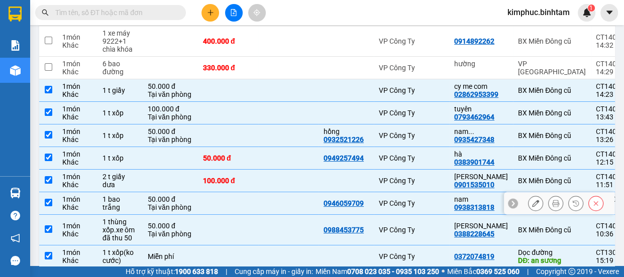
scroll to position [188, 0]
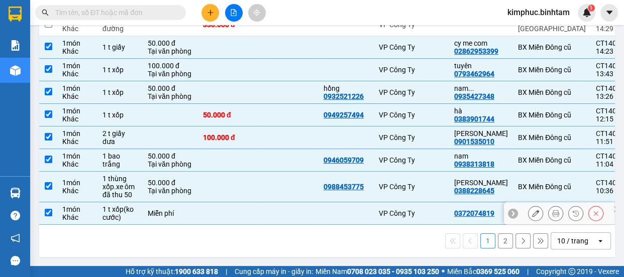
click at [55, 206] on td at bounding box center [48, 213] width 18 height 23
checkbox input "false"
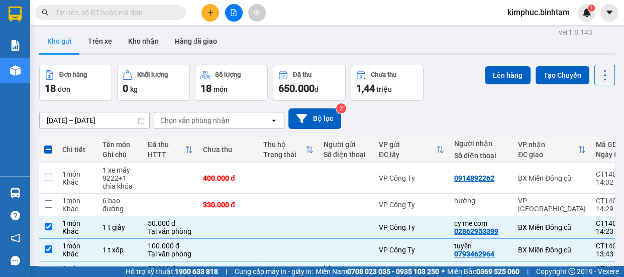
scroll to position [0, 0]
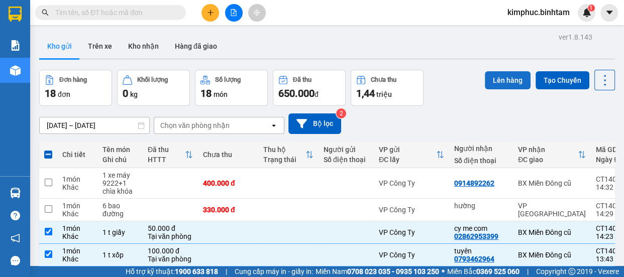
click at [501, 75] on button "Lên hàng" at bounding box center [508, 80] width 46 height 18
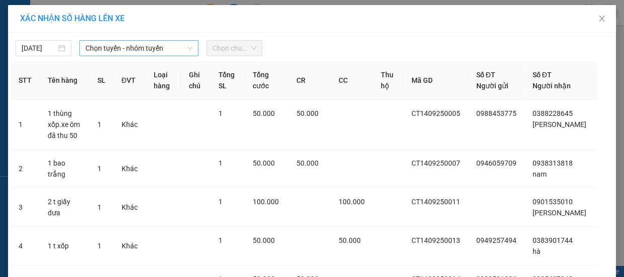
click at [109, 45] on span "Chọn tuyến - nhóm tuyến" at bounding box center [138, 48] width 107 height 15
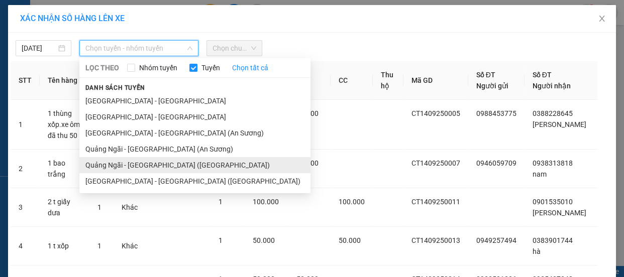
click at [144, 164] on li "Quảng Ngãi - Sài Gòn (Vạn Phúc)" at bounding box center [194, 165] width 231 height 16
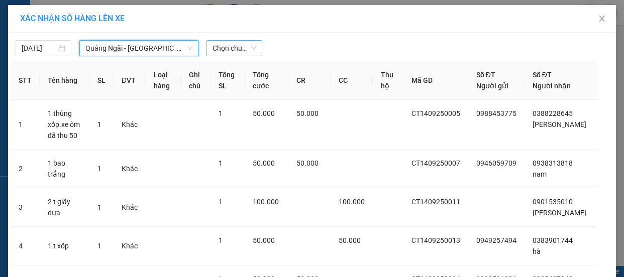
click at [230, 49] on span "Chọn chuyến" at bounding box center [234, 48] width 44 height 15
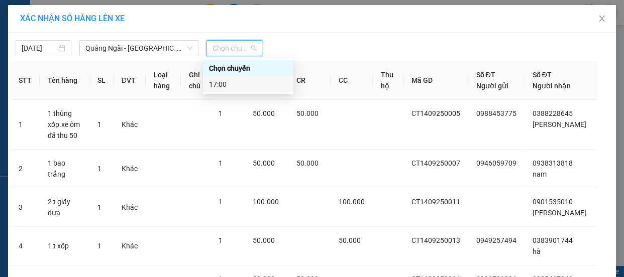
click at [231, 83] on div "17:00" at bounding box center [248, 84] width 78 height 11
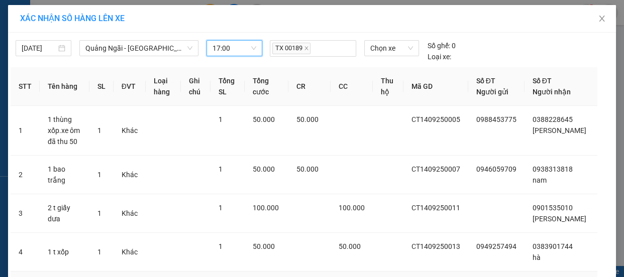
scroll to position [205, 0]
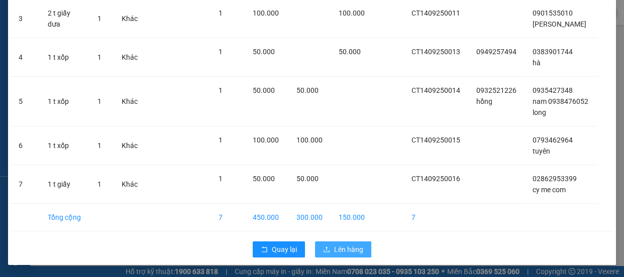
click at [345, 247] on span "Lên hàng" at bounding box center [348, 249] width 29 height 11
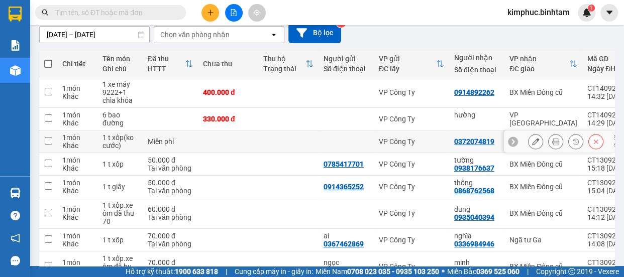
scroll to position [196, 0]
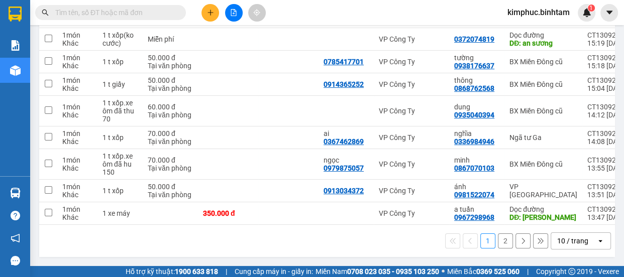
click at [503, 243] on button "2" at bounding box center [505, 241] width 15 height 15
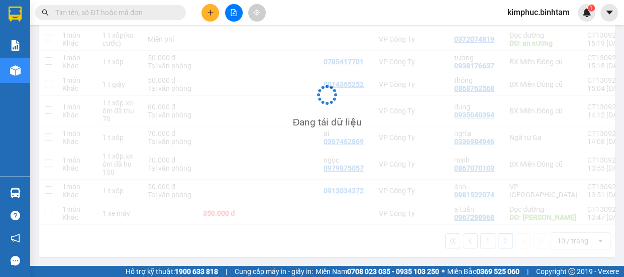
scroll to position [46, 0]
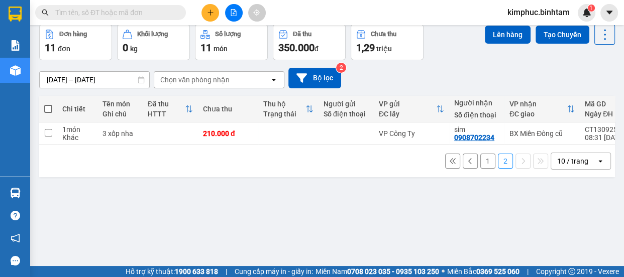
click at [480, 163] on button "1" at bounding box center [487, 161] width 15 height 15
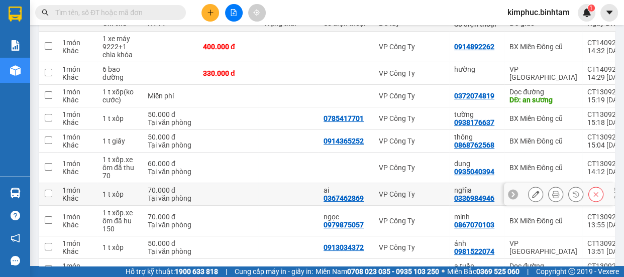
scroll to position [196, 0]
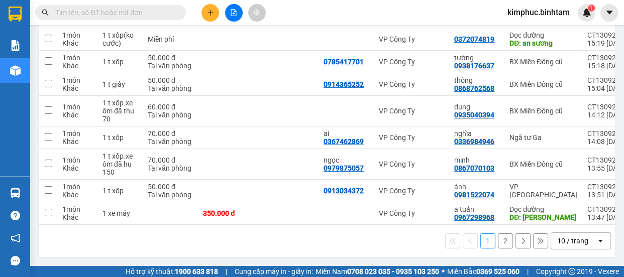
click at [505, 245] on button "2" at bounding box center [505, 241] width 15 height 15
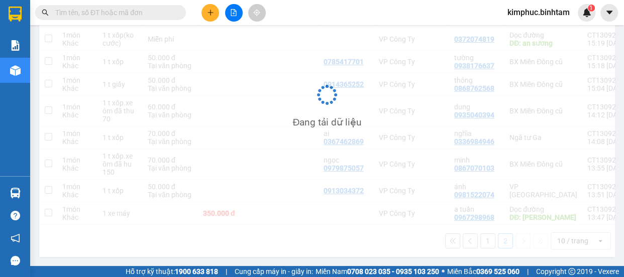
scroll to position [46, 0]
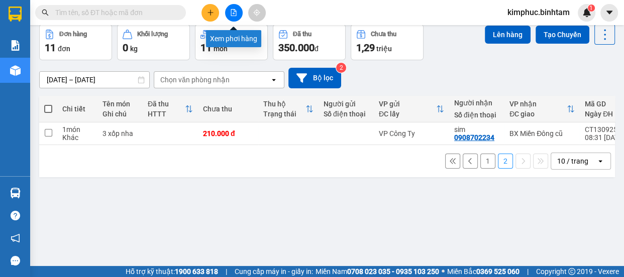
click at [233, 13] on icon "file-add" at bounding box center [233, 12] width 7 height 7
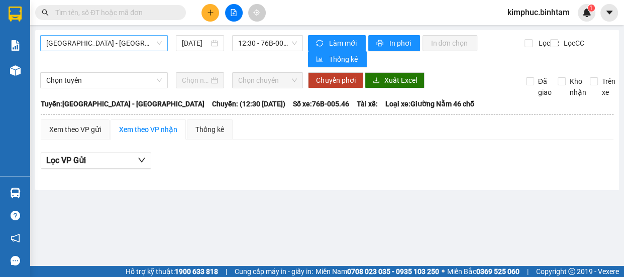
click at [112, 41] on span "Hà Nội - Quảng Ngãi" at bounding box center [104, 43] width 116 height 15
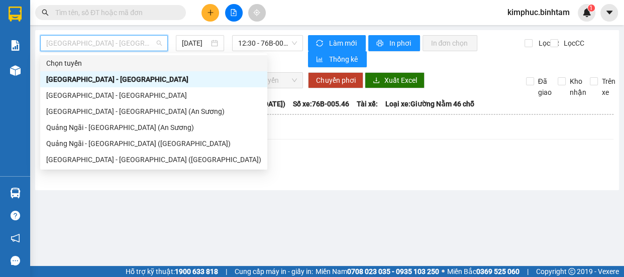
click at [244, 13] on div at bounding box center [233, 13] width 75 height 18
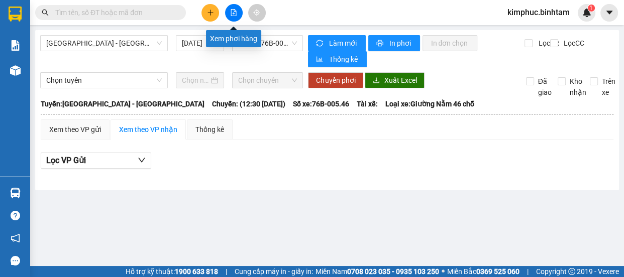
click at [235, 11] on icon "file-add" at bounding box center [233, 12] width 7 height 7
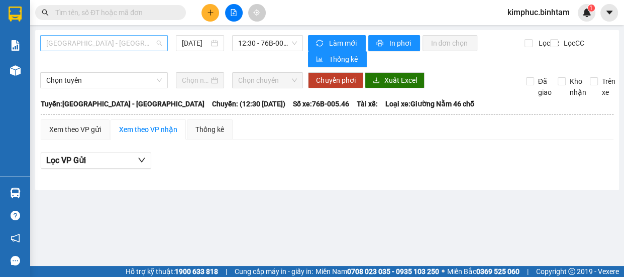
click at [125, 42] on span "Hà Nội - Quảng Ngãi" at bounding box center [104, 43] width 116 height 15
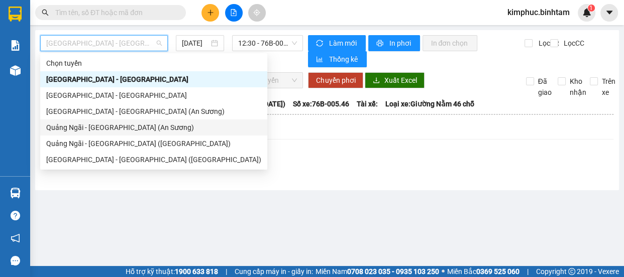
click at [132, 129] on div "Quảng Ngãi - Sài Gòn (An Sương)" at bounding box center [153, 127] width 215 height 11
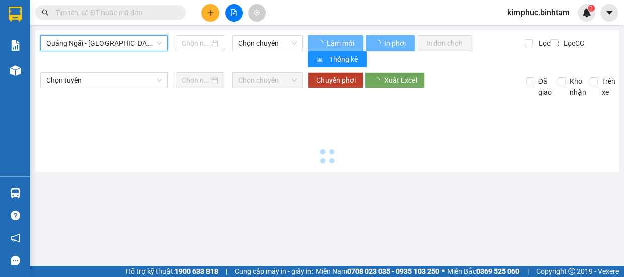
type input "14/09/2025"
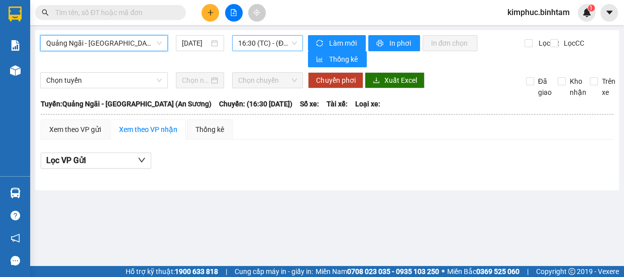
click at [276, 43] on span "16:30 (TC) - (Đã hủy)" at bounding box center [267, 43] width 59 height 15
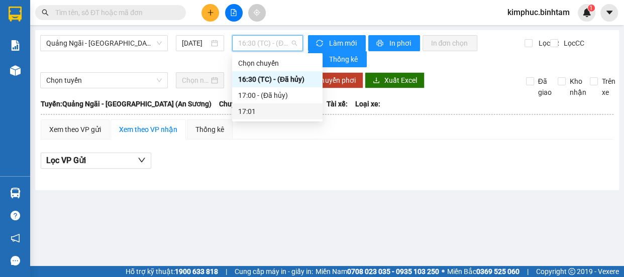
click at [271, 110] on div "17:01" at bounding box center [277, 111] width 78 height 11
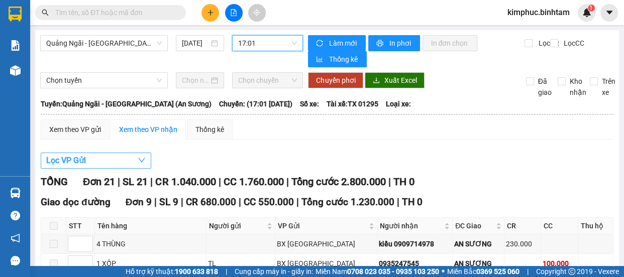
click at [80, 162] on span "Lọc VP Gửi" at bounding box center [66, 160] width 40 height 13
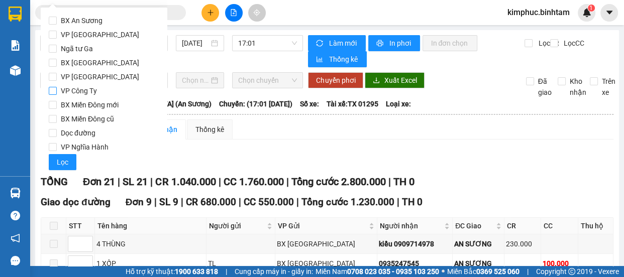
click at [55, 90] on input "VP Công Ty" at bounding box center [53, 91] width 8 height 8
checkbox input "true"
click at [65, 158] on span "Lọc" at bounding box center [63, 162] width 12 height 11
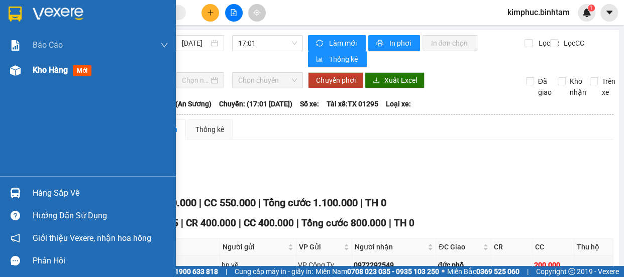
click at [40, 73] on span "Kho hàng" at bounding box center [50, 70] width 35 height 10
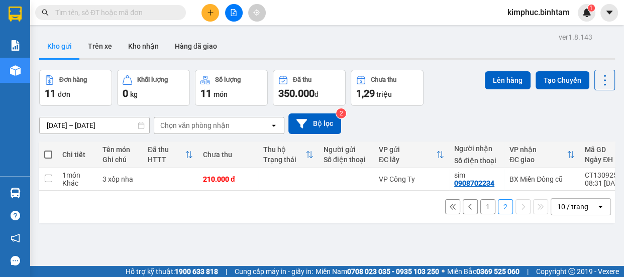
click at [480, 212] on button "1" at bounding box center [487, 206] width 15 height 15
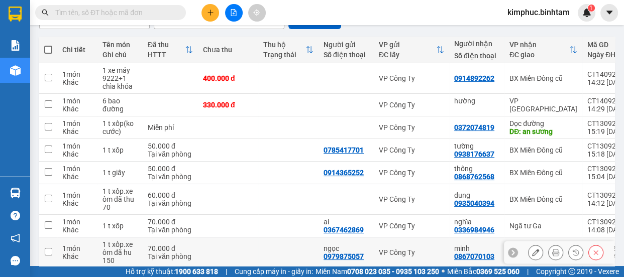
scroll to position [196, 0]
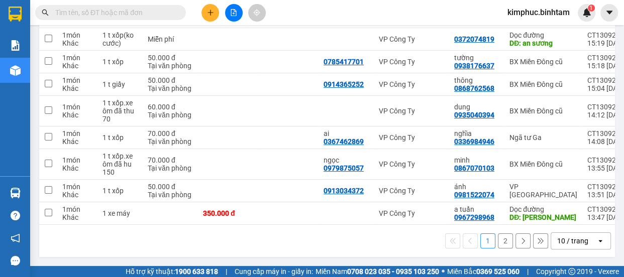
click at [499, 239] on button "2" at bounding box center [505, 241] width 15 height 15
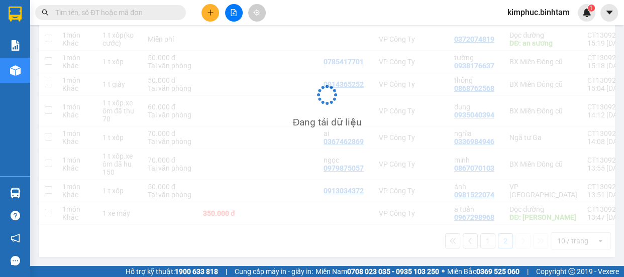
scroll to position [46, 0]
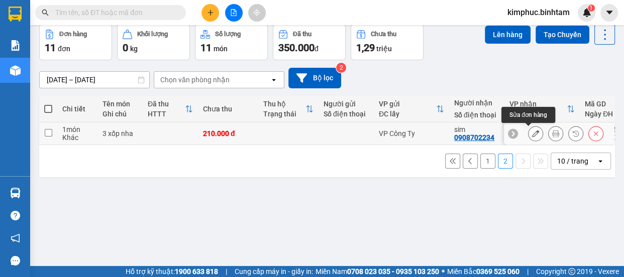
click at [532, 136] on icon at bounding box center [535, 133] width 7 height 7
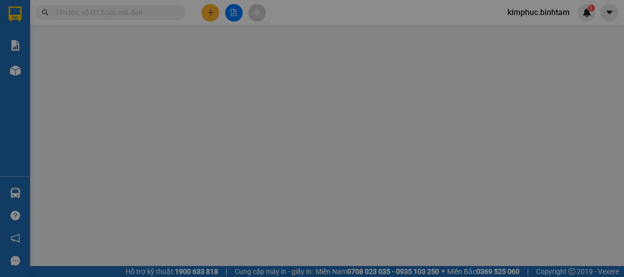
type input "0908702234"
type input "sim"
type input "210.000"
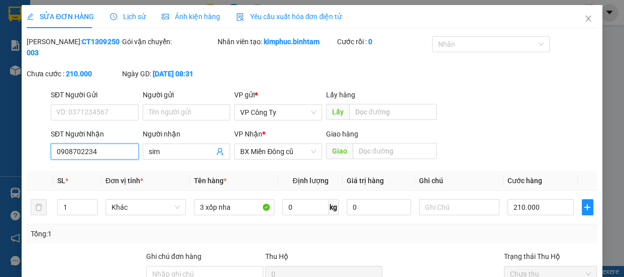
click at [100, 145] on input "0908702234" at bounding box center [95, 152] width 88 height 16
type input "0"
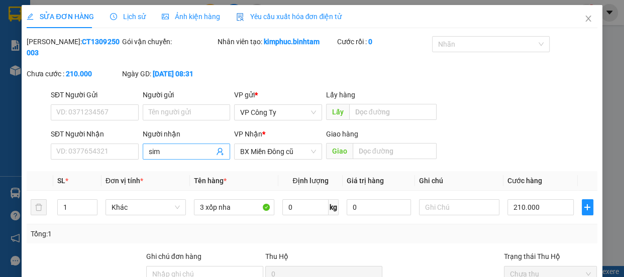
click at [167, 152] on input "sim" at bounding box center [182, 151] width 66 height 11
type input "s"
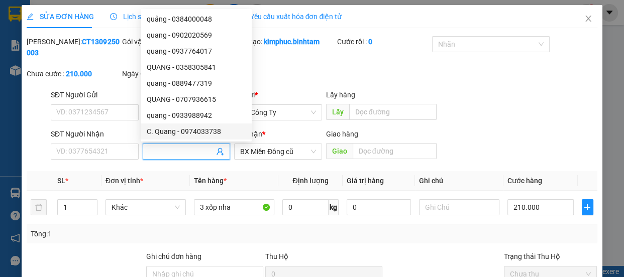
click at [453, 83] on div "Mã ĐH: CT1309250003 Gói vận chuyển: Nhân viên tạo: kimphuc.binhtam Cước rồi : 0…" at bounding box center [312, 62] width 572 height 53
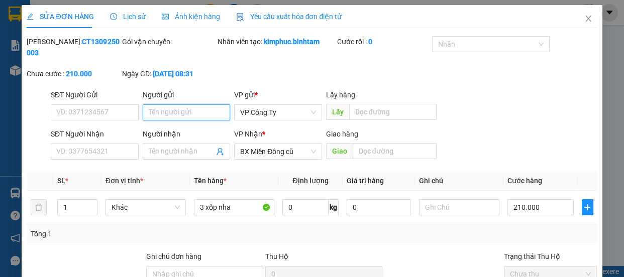
click at [199, 110] on input "Người gửi" at bounding box center [187, 112] width 88 height 16
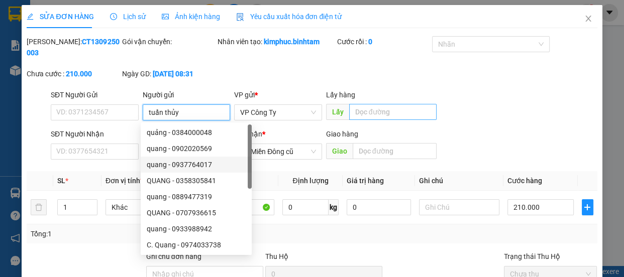
type input "tuấn thủy"
click at [408, 113] on input "text" at bounding box center [392, 112] width 87 height 16
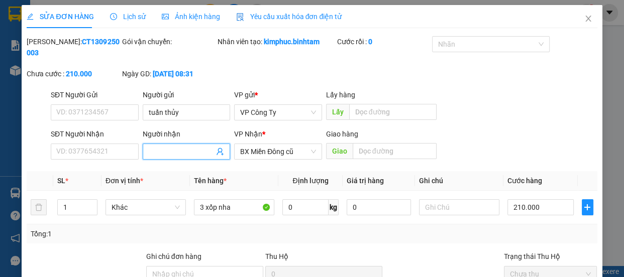
click at [193, 153] on input "Người nhận" at bounding box center [182, 151] width 66 height 11
click at [288, 155] on span "BX Miền Đông cũ" at bounding box center [278, 151] width 76 height 15
type input "bổ sung sdt sau"
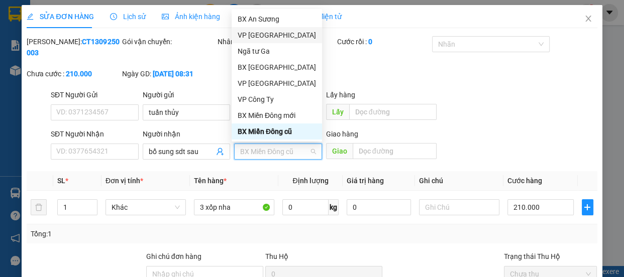
click at [273, 35] on div "VP [GEOGRAPHIC_DATA]" at bounding box center [277, 35] width 78 height 11
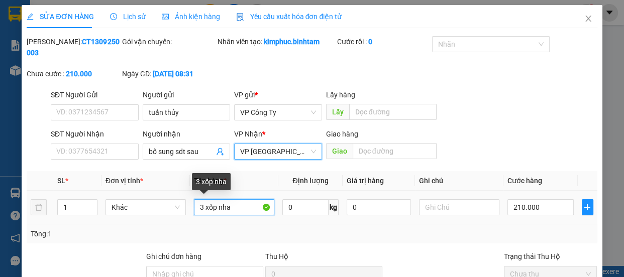
click at [256, 211] on input "3 xốp nha" at bounding box center [234, 207] width 80 height 16
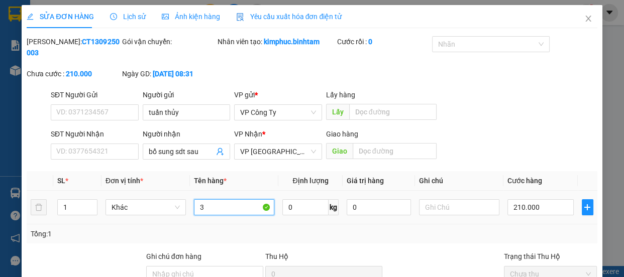
type input "3"
type input "1 cục đen.xe ôm tự thu"
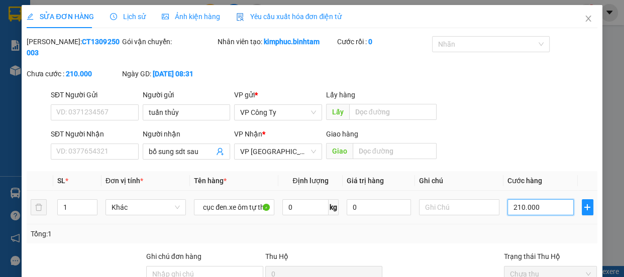
click at [517, 205] on input "210.000" at bounding box center [540, 207] width 66 height 16
click at [516, 206] on input "210.000" at bounding box center [540, 207] width 66 height 16
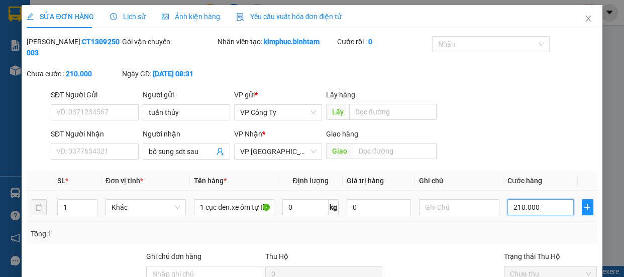
type input "20.000"
type input "0.000"
type input "0"
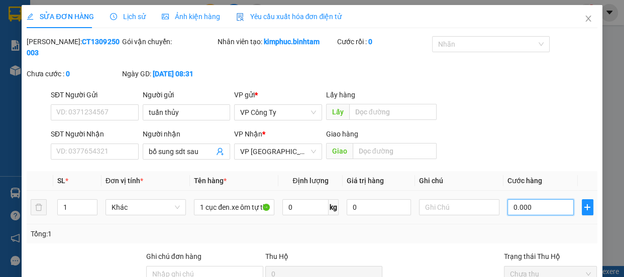
type input "0"
type input "50.000"
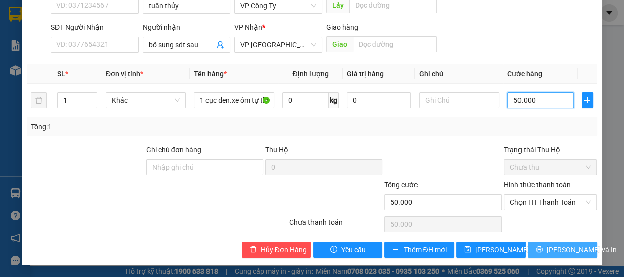
type input "50.000"
click at [550, 242] on button "[PERSON_NAME] và In" at bounding box center [561, 250] width 69 height 16
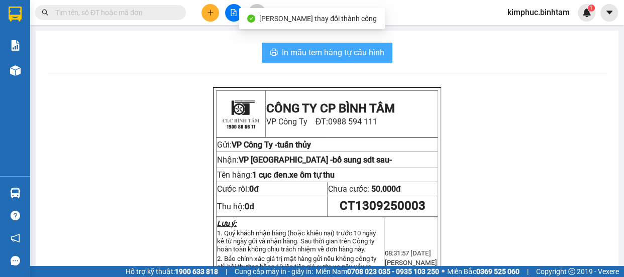
click at [360, 55] on span "In mẫu tem hàng tự cấu hình" at bounding box center [333, 52] width 102 height 13
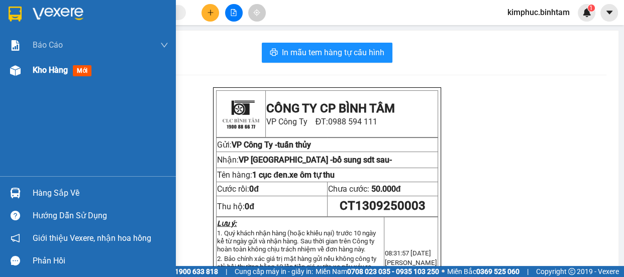
click at [41, 76] on div "Kho hàng mới" at bounding box center [101, 70] width 136 height 25
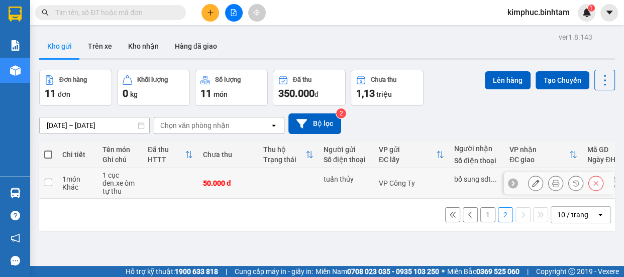
click at [50, 185] on input "checkbox" at bounding box center [49, 183] width 8 height 8
checkbox input "true"
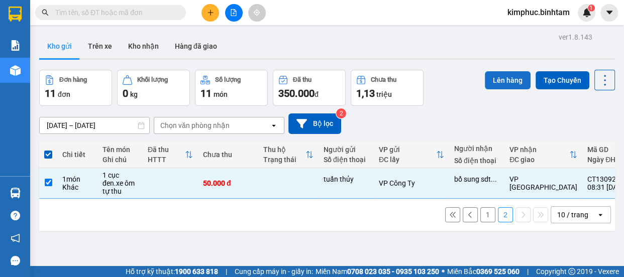
click at [501, 80] on button "Lên hàng" at bounding box center [508, 80] width 46 height 18
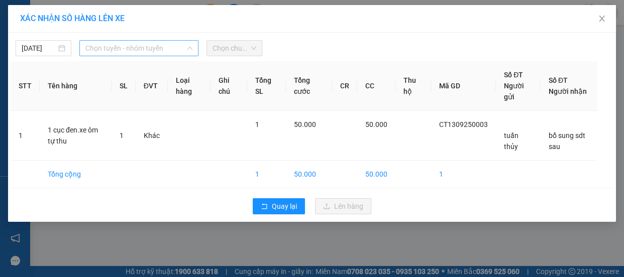
click at [119, 48] on span "Chọn tuyến - nhóm tuyến" at bounding box center [138, 48] width 107 height 15
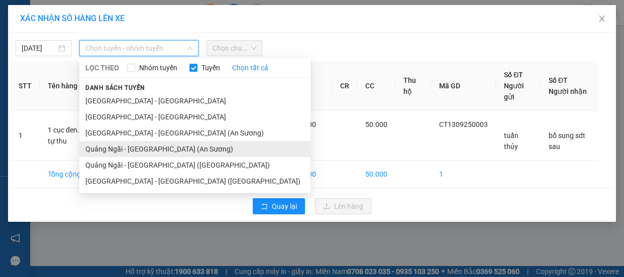
click at [120, 148] on li "Quảng Ngãi - Sài Gòn (An Sương)" at bounding box center [194, 149] width 231 height 16
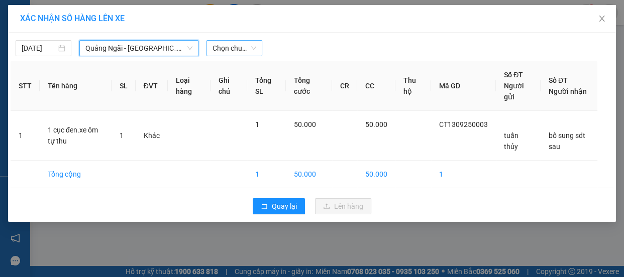
click at [223, 52] on span "Chọn chuyến" at bounding box center [234, 48] width 44 height 15
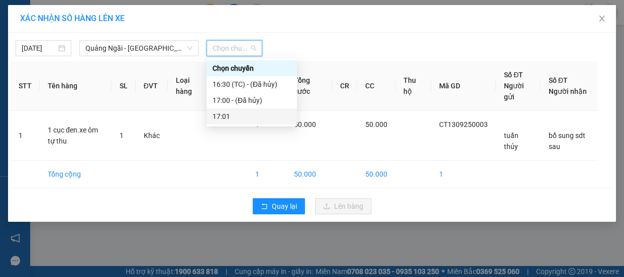
click at [246, 117] on div "17:01" at bounding box center [251, 116] width 78 height 11
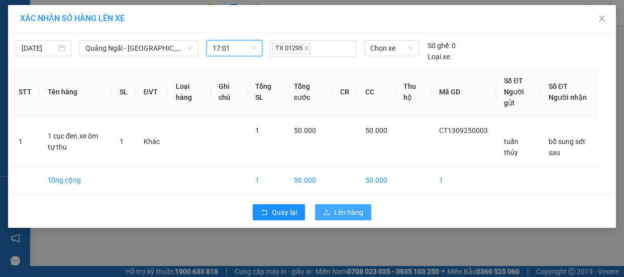
click at [338, 217] on span "Lên hàng" at bounding box center [348, 212] width 29 height 11
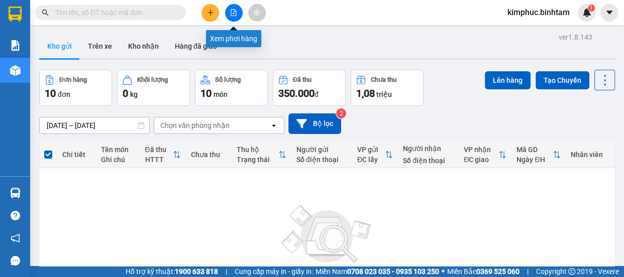
click at [236, 13] on icon "file-add" at bounding box center [233, 12] width 7 height 7
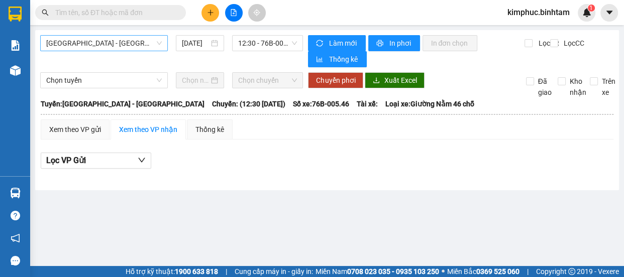
click at [126, 40] on span "Hà Nội - Quảng Ngãi" at bounding box center [104, 43] width 116 height 15
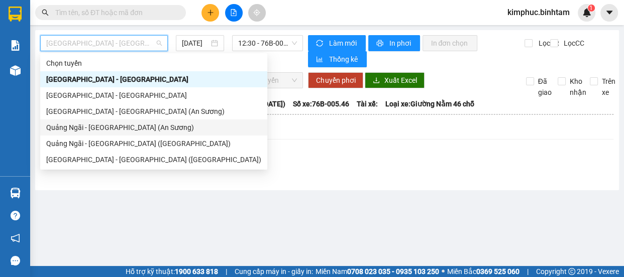
click at [120, 130] on div "Quảng Ngãi - Sài Gòn (An Sương)" at bounding box center [153, 127] width 215 height 11
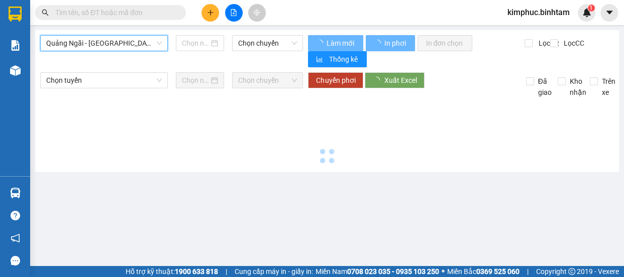
type input "14/09/2025"
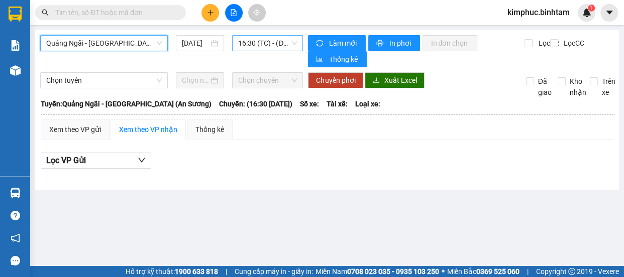
click at [282, 46] on span "16:30 (TC) - (Đã hủy)" at bounding box center [267, 43] width 59 height 15
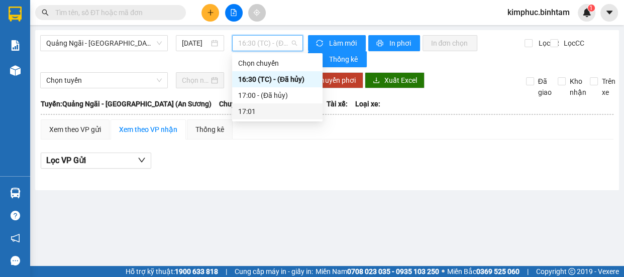
click at [272, 105] on div "17:01" at bounding box center [277, 111] width 90 height 16
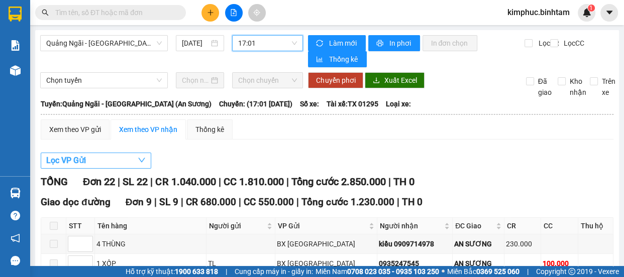
click at [59, 157] on span "Lọc VP Gửi" at bounding box center [66, 160] width 40 height 13
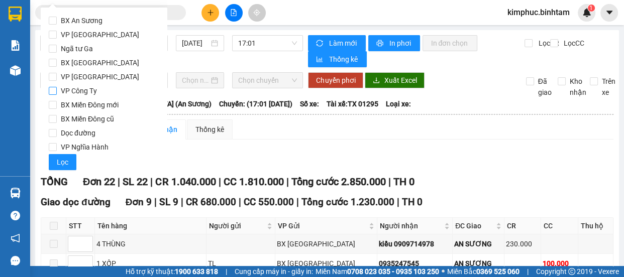
click at [54, 89] on input "VP Công Ty" at bounding box center [53, 91] width 8 height 8
checkbox input "true"
click at [60, 164] on span "Lọc" at bounding box center [63, 162] width 12 height 11
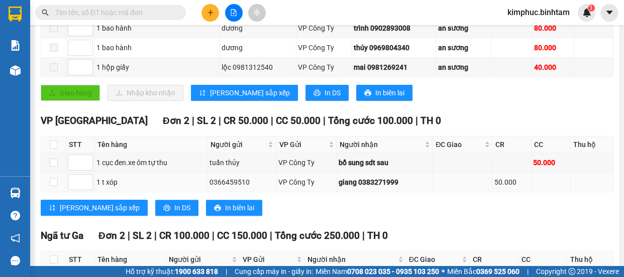
scroll to position [185, 0]
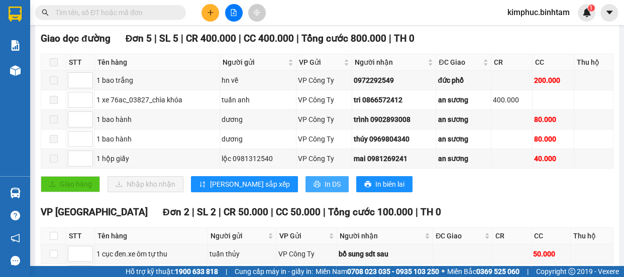
click at [324, 180] on span "In DS" at bounding box center [332, 184] width 16 height 11
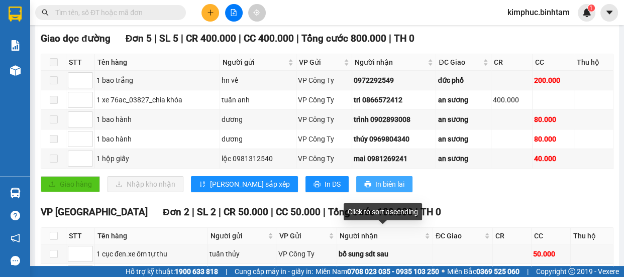
scroll to position [367, 0]
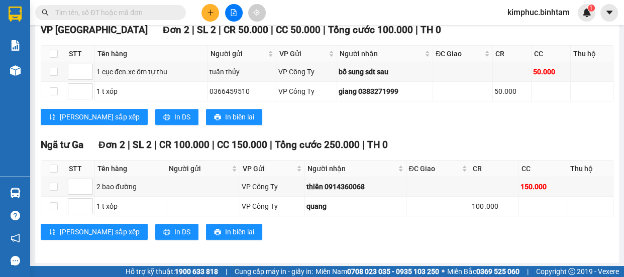
click at [326, 237] on div "Lưu sắp xếp In DS In biên lai" at bounding box center [327, 232] width 573 height 16
click at [174, 230] on span "In DS" at bounding box center [182, 232] width 16 height 11
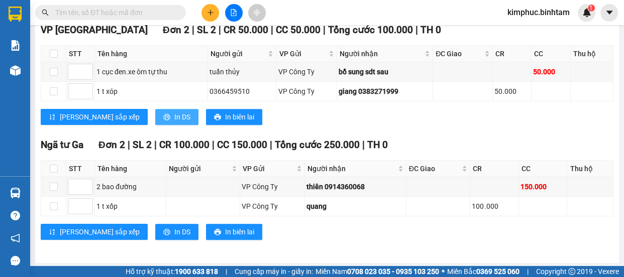
click at [174, 117] on span "In DS" at bounding box center [182, 116] width 16 height 11
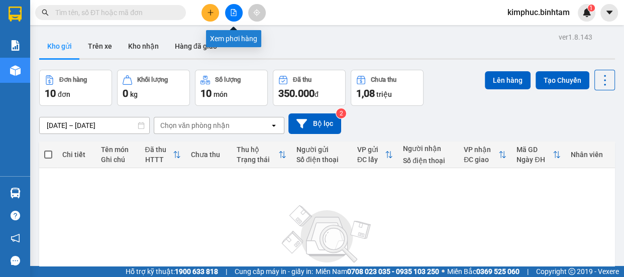
click at [236, 14] on icon "file-add" at bounding box center [233, 12] width 7 height 7
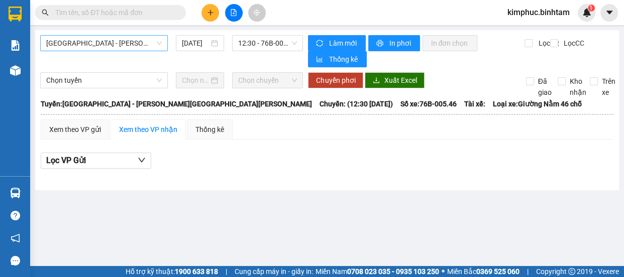
click at [115, 43] on span "[GEOGRAPHIC_DATA] - [GEOGRAPHIC_DATA]" at bounding box center [104, 43] width 116 height 15
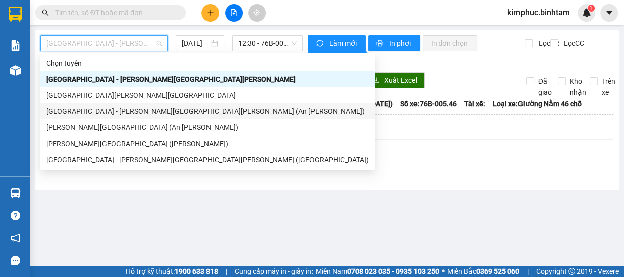
click at [112, 113] on div "Sài Gòn - Quảng Ngãi (An Sương)" at bounding box center [207, 111] width 322 height 11
type input "14/09/2025"
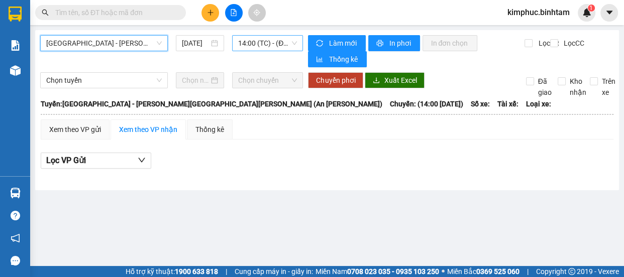
click at [280, 50] on span "14:00 (TC) - (Đã hủy)" at bounding box center [267, 43] width 59 height 15
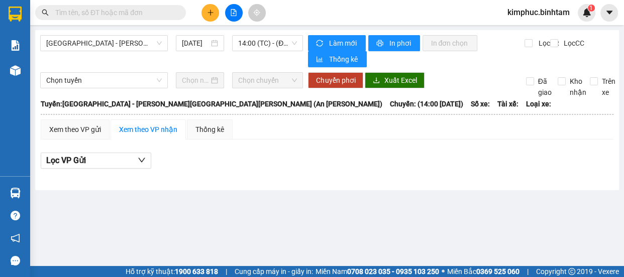
click at [113, 33] on div "Sài Gòn - Quảng Ngãi (An Sương) 14/09/2025 14:00 (TC) - (Đã hủy) Làm mới In phơ…" at bounding box center [327, 110] width 584 height 160
click at [118, 40] on span "Sài Gòn - Quảng Ngãi (An Sương)" at bounding box center [104, 43] width 116 height 15
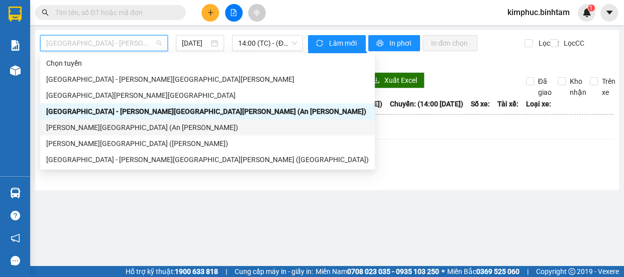
click at [121, 127] on div "Quảng Ngãi - Sài Gòn (An Sương)" at bounding box center [207, 127] width 322 height 11
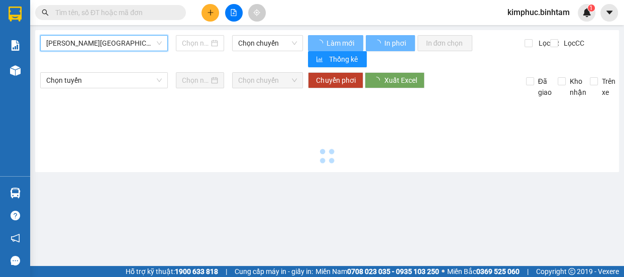
type input "14/09/2025"
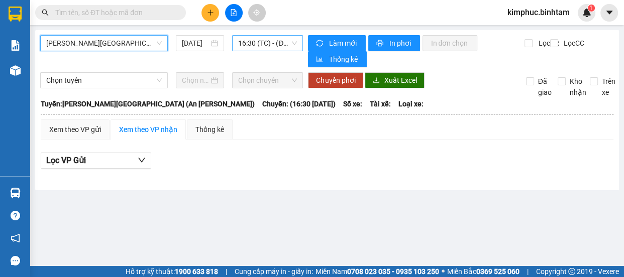
click at [256, 44] on span "16:30 (TC) - (Đã hủy)" at bounding box center [267, 43] width 59 height 15
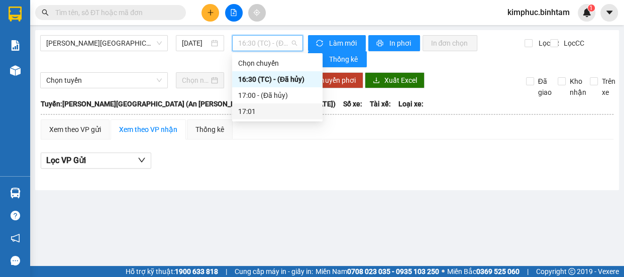
click at [254, 106] on div "17:01" at bounding box center [277, 111] width 78 height 11
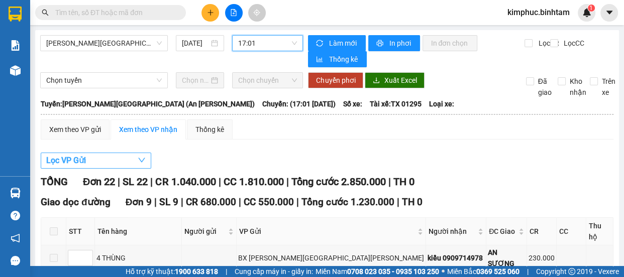
click at [67, 162] on span "Lọc VP Gửi" at bounding box center [66, 160] width 40 height 13
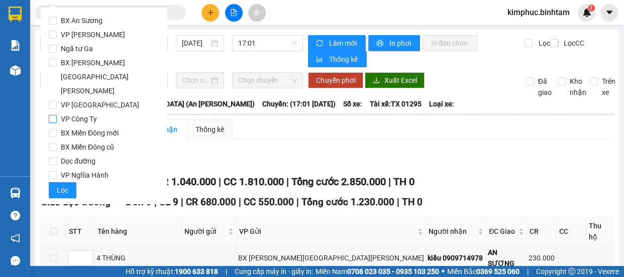
click at [51, 115] on input "VP Công Ty" at bounding box center [53, 119] width 8 height 8
checkbox input "true"
drag, startPoint x: 51, startPoint y: 93, endPoint x: 58, endPoint y: 161, distance: 68.6
click at [58, 161] on div "BX An Sương VP Tân Bình Ngã tư Ga BX Quảng Ngãi VP Hà Nội VP Công Ty BX Miền Đô…" at bounding box center [104, 106] width 110 height 185
click at [60, 185] on span "Lọc" at bounding box center [63, 190] width 12 height 11
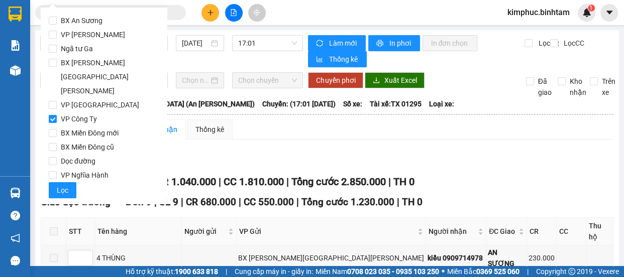
click at [60, 167] on button "Lọc VP Gửi" at bounding box center [96, 161] width 110 height 16
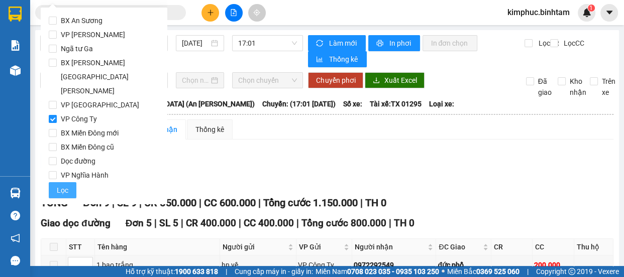
click at [60, 185] on span "Lọc" at bounding box center [63, 190] width 12 height 11
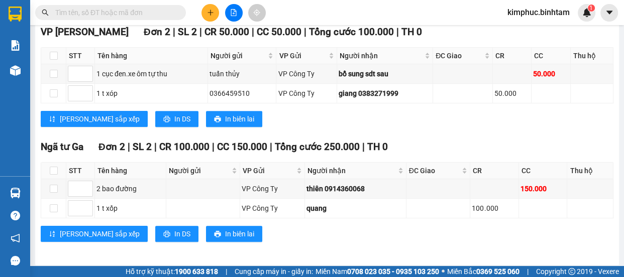
scroll to position [367, 0]
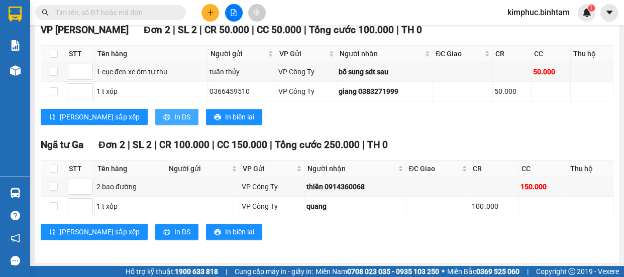
click at [174, 115] on span "In DS" at bounding box center [182, 116] width 16 height 11
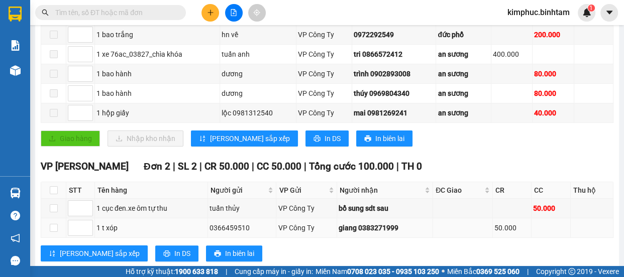
scroll to position [139, 0]
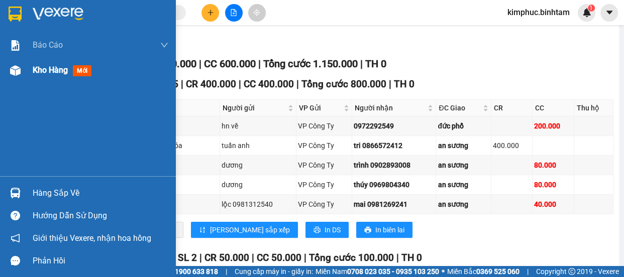
click at [61, 75] on span "Kho hàng" at bounding box center [50, 70] width 35 height 10
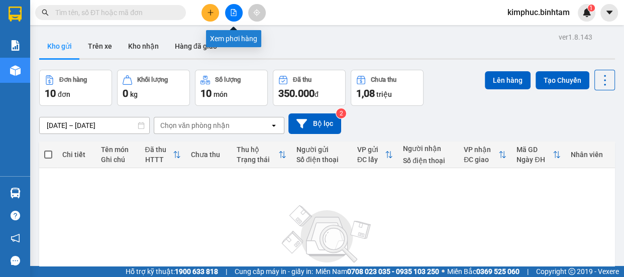
click at [233, 13] on icon "file-add" at bounding box center [233, 12] width 7 height 7
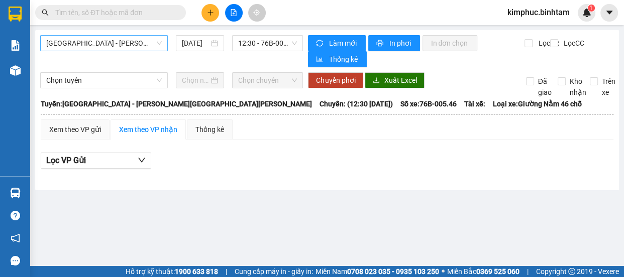
click at [142, 40] on span "Hà Nội - Quảng Ngãi" at bounding box center [104, 43] width 116 height 15
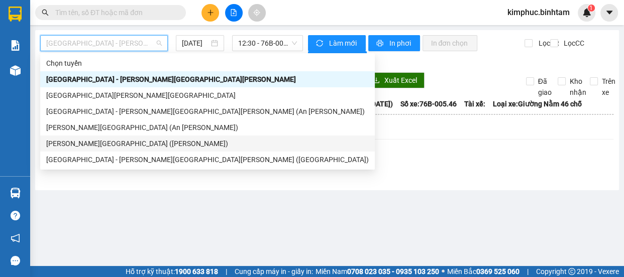
click at [131, 145] on div "Quảng Ngãi - Sài Gòn (Vạn Phúc)" at bounding box center [207, 143] width 322 height 11
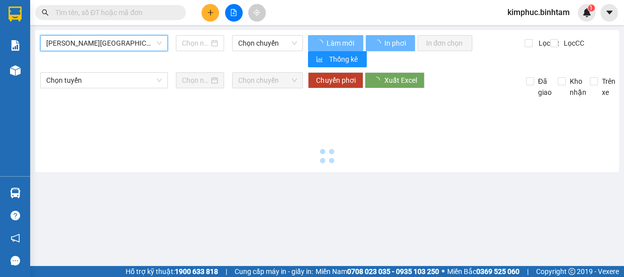
type input "14/09/2025"
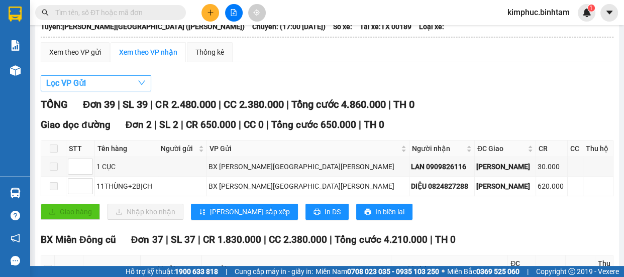
scroll to position [32, 0]
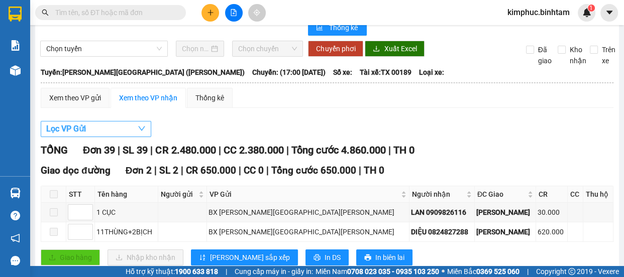
click at [84, 131] on span "Lọc VP Gửi" at bounding box center [66, 129] width 40 height 13
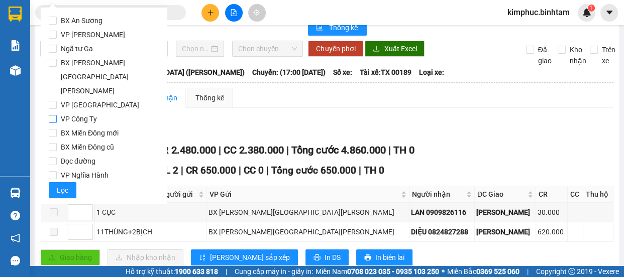
click at [55, 115] on input "VP Công Ty" at bounding box center [53, 119] width 8 height 8
checkbox input "true"
click at [61, 185] on span "Lọc" at bounding box center [63, 190] width 12 height 11
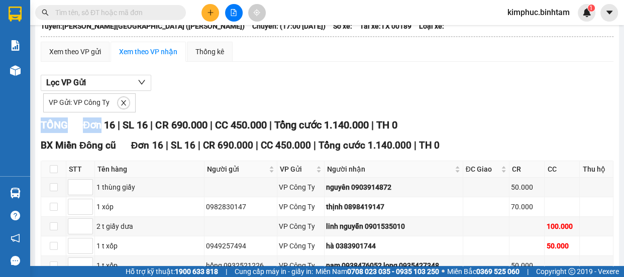
scroll to position [0, 0]
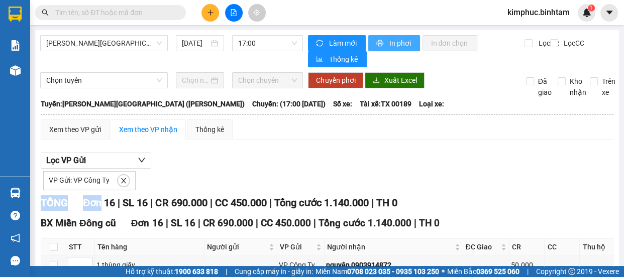
click at [402, 48] on span "In phơi" at bounding box center [400, 43] width 23 height 11
